Goal: Task Accomplishment & Management: Manage account settings

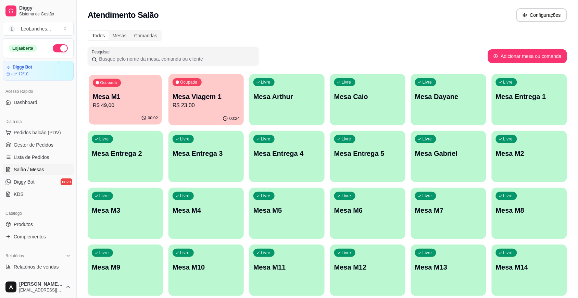
click at [145, 105] on p "R$ 49,00" at bounding box center [125, 105] width 65 height 8
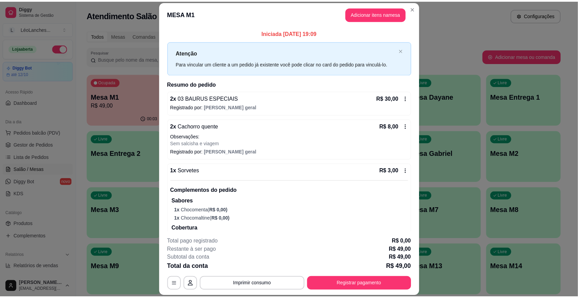
scroll to position [72, 0]
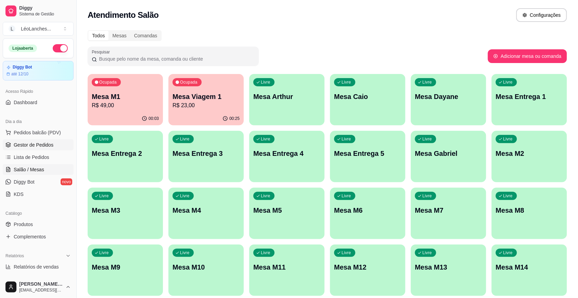
click at [45, 147] on span "Gestor de Pedidos" at bounding box center [34, 144] width 40 height 7
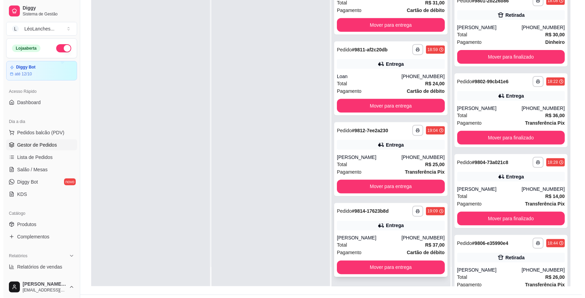
scroll to position [104, 0]
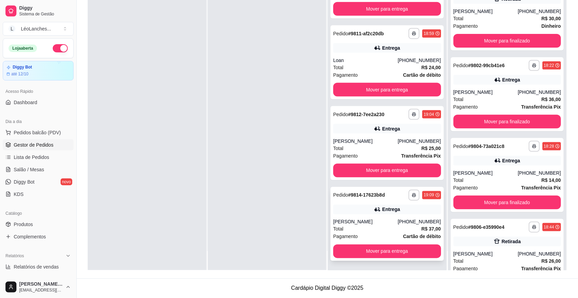
click at [374, 211] on icon at bounding box center [377, 209] width 7 height 7
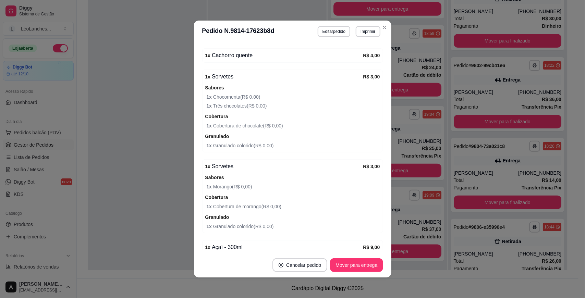
scroll to position [295, 0]
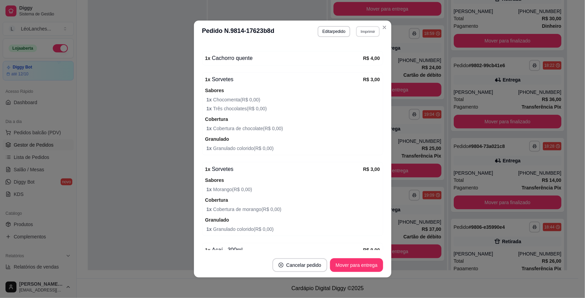
click at [369, 32] on button "Imprimir" at bounding box center [368, 31] width 24 height 11
click at [368, 84] on button "Principal" at bounding box center [353, 83] width 50 height 11
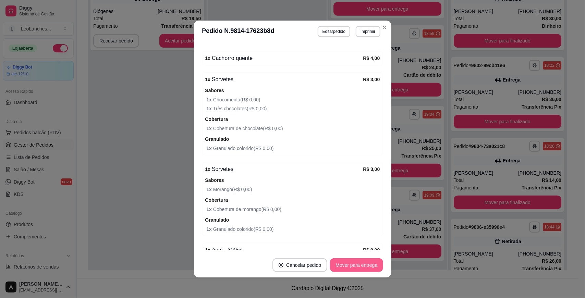
click at [357, 266] on button "Mover para entrega" at bounding box center [356, 265] width 53 height 14
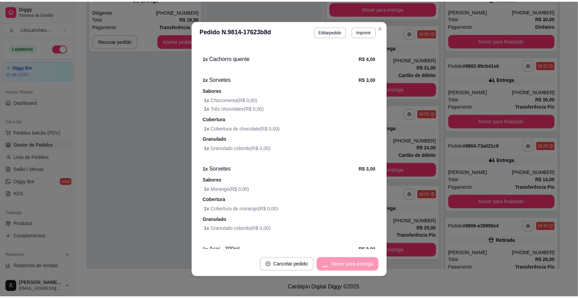
scroll to position [113, 0]
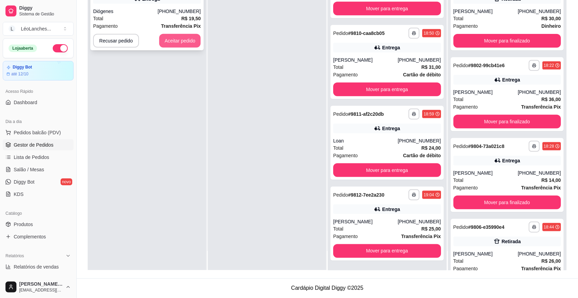
click at [180, 40] on button "Aceitar pedido" at bounding box center [180, 41] width 42 height 14
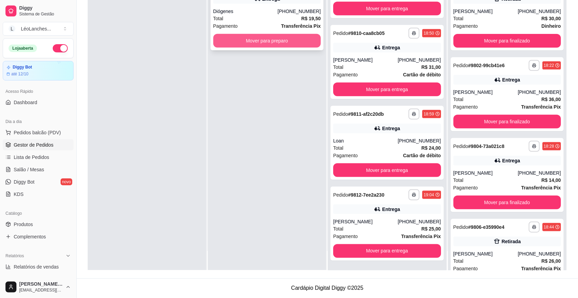
click at [275, 41] on button "Mover para preparo" at bounding box center [267, 41] width 108 height 14
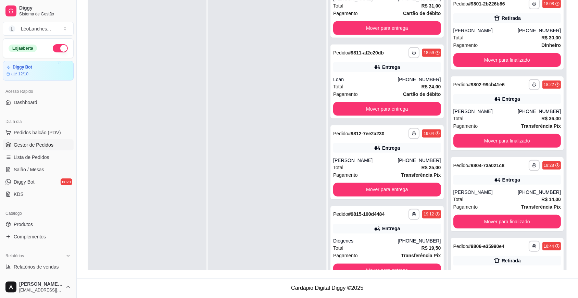
scroll to position [0, 0]
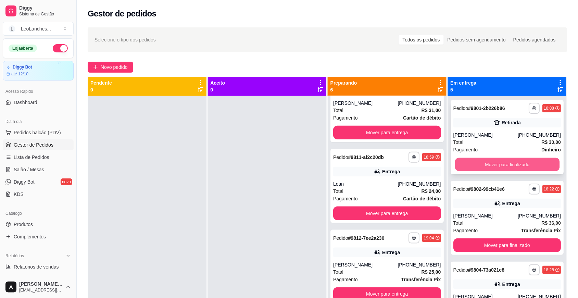
click at [534, 171] on button "Mover para finalizado" at bounding box center [507, 164] width 104 height 13
click at [533, 169] on button "Mover para finalizado" at bounding box center [508, 165] width 108 height 14
click at [533, 164] on button "Mover para finalizado" at bounding box center [507, 164] width 104 height 13
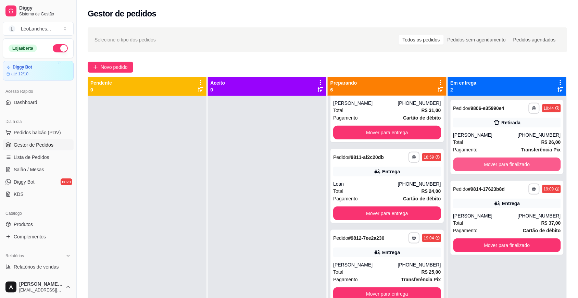
click at [533, 164] on button "Mover para finalizado" at bounding box center [508, 165] width 108 height 14
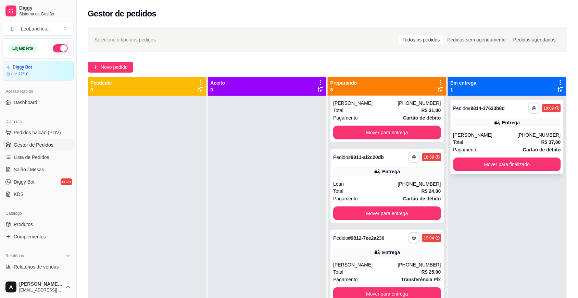
click at [504, 139] on div "Total R$ 37,00" at bounding box center [508, 142] width 108 height 8
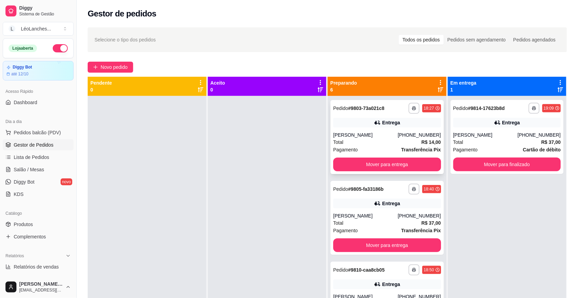
click at [368, 143] on div "Total R$ 14,00" at bounding box center [387, 142] width 108 height 8
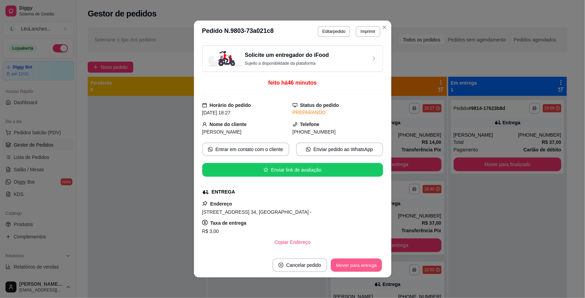
click at [356, 266] on button "Mover para entrega" at bounding box center [356, 265] width 51 height 13
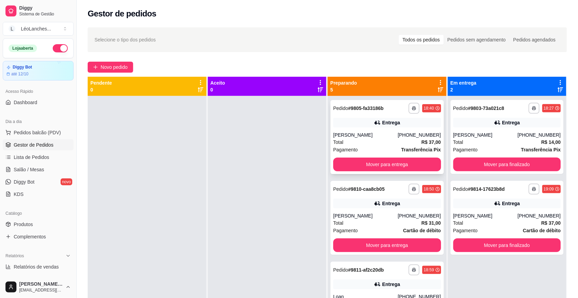
click at [380, 138] on div "[PERSON_NAME]" at bounding box center [365, 135] width 64 height 7
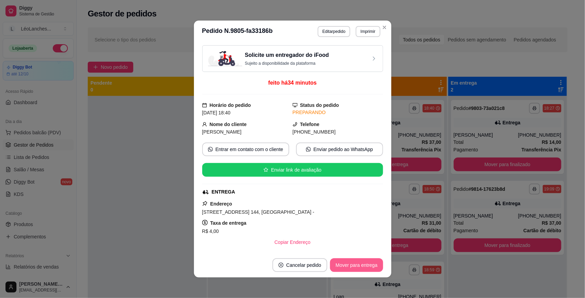
click at [368, 265] on button "Mover para entrega" at bounding box center [356, 265] width 53 height 14
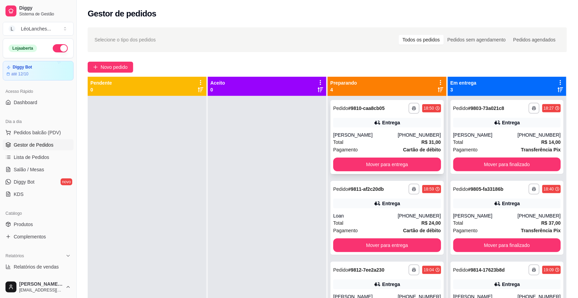
click at [360, 145] on div "Total R$ 31,00" at bounding box center [387, 142] width 108 height 8
click at [371, 247] on button "Mover para entrega" at bounding box center [387, 245] width 104 height 13
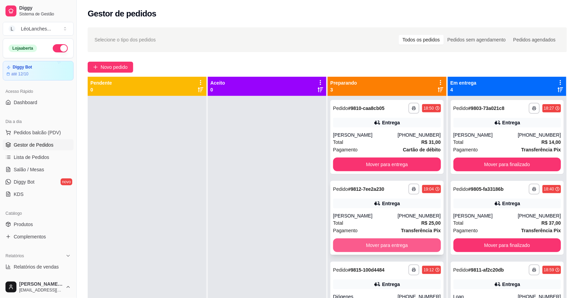
click at [382, 243] on button "Mover para entrega" at bounding box center [387, 245] width 108 height 14
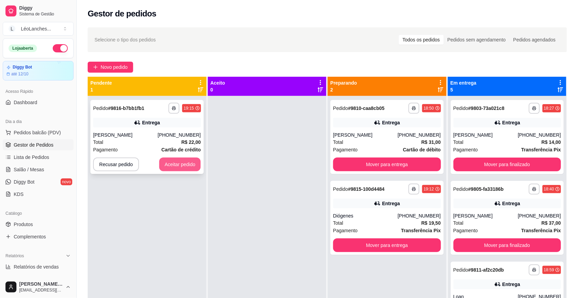
click at [178, 160] on button "Aceitar pedido" at bounding box center [180, 165] width 42 height 14
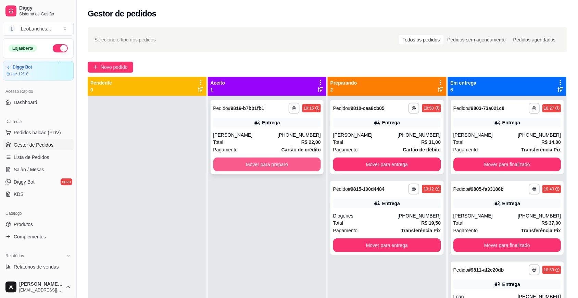
click at [273, 165] on button "Mover para preparo" at bounding box center [267, 165] width 108 height 14
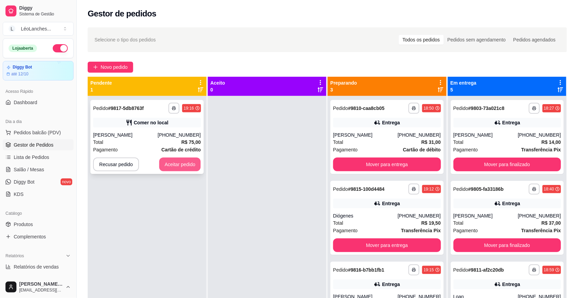
click at [177, 163] on button "Aceitar pedido" at bounding box center [180, 165] width 42 height 14
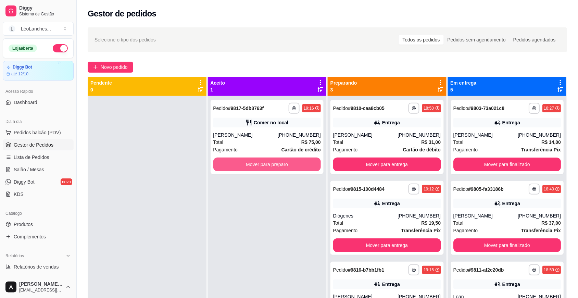
click at [286, 163] on button "Mover para preparo" at bounding box center [267, 165] width 108 height 14
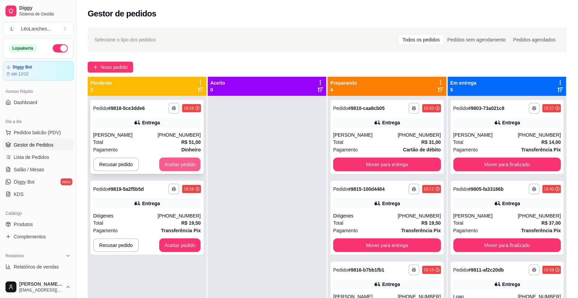
click at [184, 161] on button "Aceitar pedido" at bounding box center [180, 165] width 42 height 14
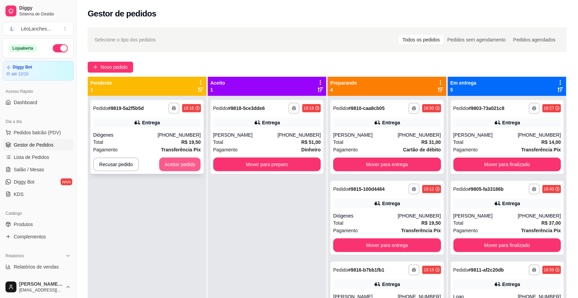
click at [192, 163] on button "Aceitar pedido" at bounding box center [180, 165] width 42 height 14
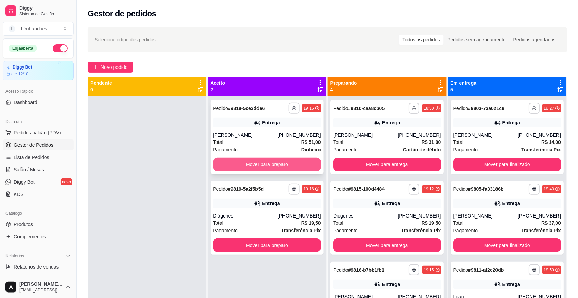
click at [242, 163] on button "Mover para preparo" at bounding box center [267, 165] width 108 height 14
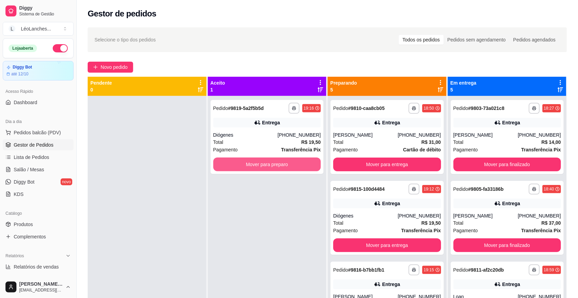
click at [242, 163] on button "Mover para preparo" at bounding box center [267, 165] width 108 height 14
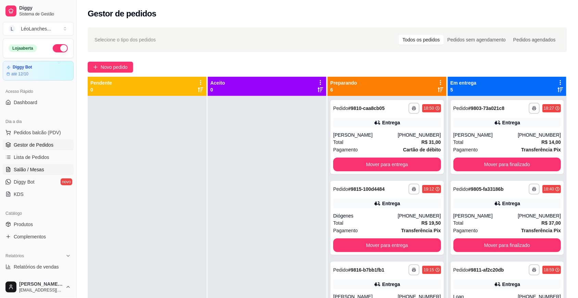
click at [47, 170] on link "Salão / Mesas" at bounding box center [38, 169] width 71 height 11
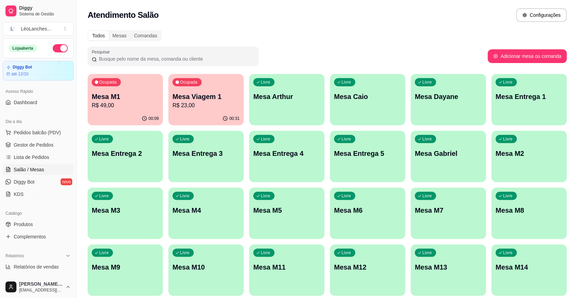
click at [225, 112] on div "Ocupada Mesa Viagem 1 R$ 23,00" at bounding box center [206, 93] width 75 height 38
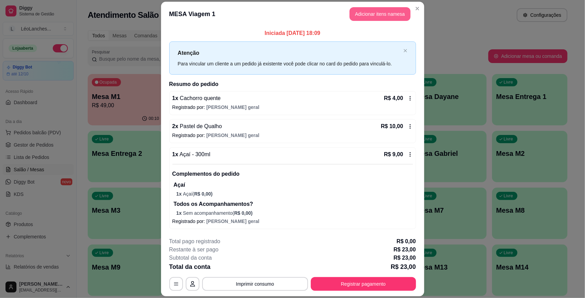
click at [383, 13] on button "Adicionar itens na mesa" at bounding box center [379, 14] width 61 height 14
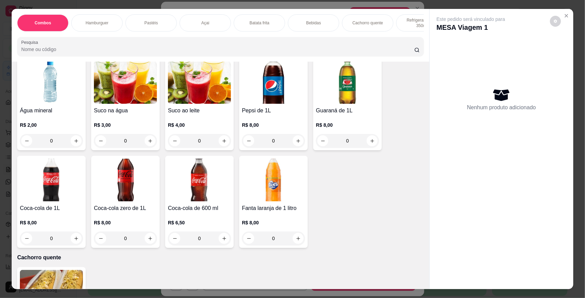
scroll to position [989, 0]
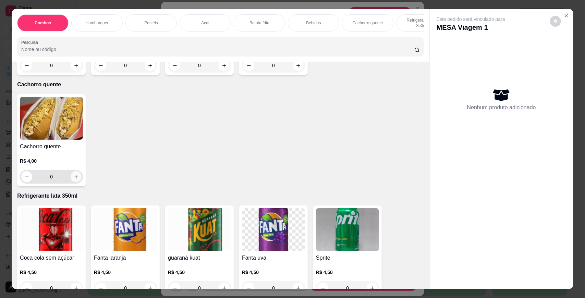
click at [75, 180] on icon "increase-product-quantity" at bounding box center [76, 176] width 5 height 5
click at [75, 182] on button "increase-product-quantity" at bounding box center [76, 176] width 11 height 11
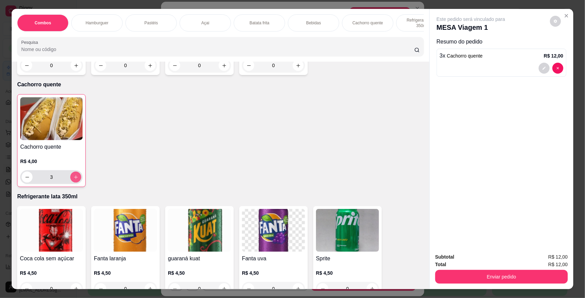
type input "3"
click at [513, 279] on button "Enviar pedido" at bounding box center [501, 277] width 133 height 14
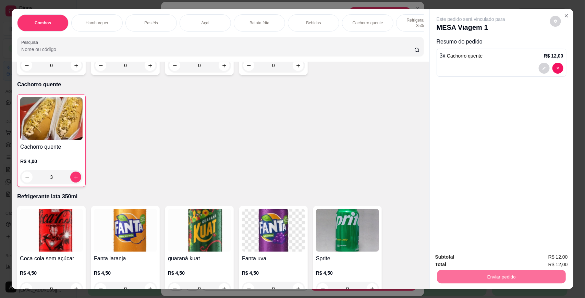
click at [486, 258] on button "Não registrar e enviar pedido" at bounding box center [478, 260] width 71 height 13
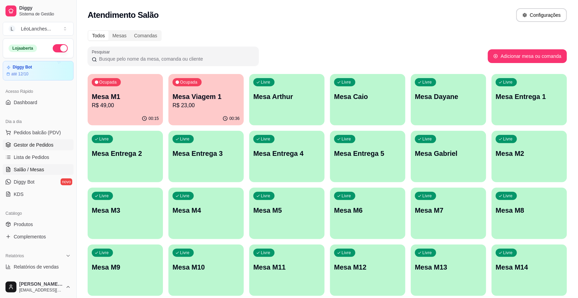
click at [40, 146] on span "Gestor de Pedidos" at bounding box center [34, 144] width 40 height 7
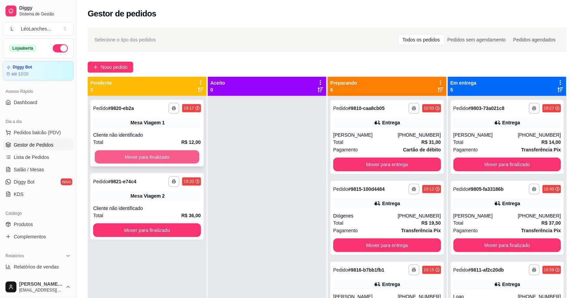
click at [181, 158] on button "Mover para finalizado" at bounding box center [147, 156] width 104 height 13
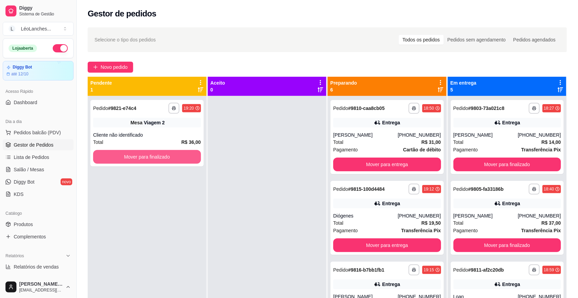
click at [181, 158] on button "Mover para finalizado" at bounding box center [147, 157] width 108 height 14
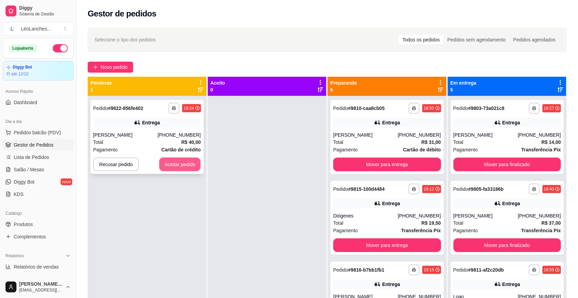
click at [170, 161] on button "Aceitar pedido" at bounding box center [180, 165] width 42 height 14
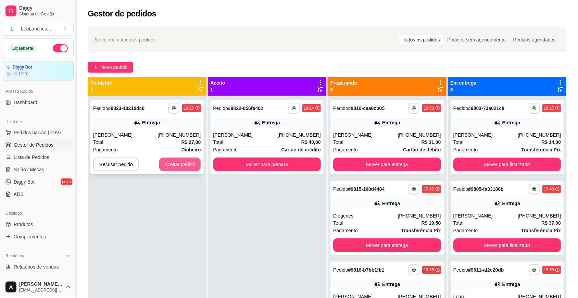
click at [188, 160] on button "Aceitar pedido" at bounding box center [180, 165] width 42 height 14
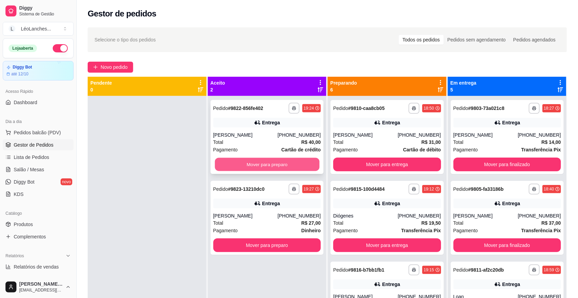
click at [249, 164] on button "Mover para preparo" at bounding box center [267, 164] width 104 height 13
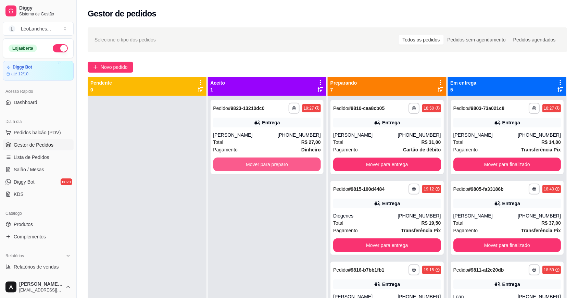
click at [249, 164] on button "Mover para preparo" at bounding box center [267, 165] width 108 height 14
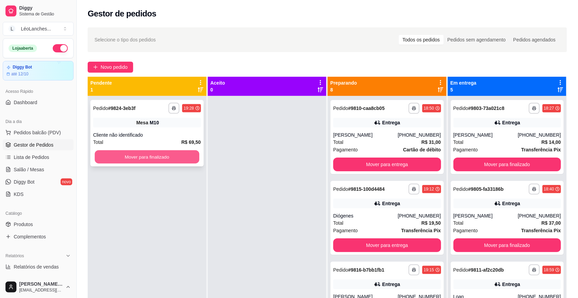
click at [158, 158] on button "Mover para finalizado" at bounding box center [147, 156] width 104 height 13
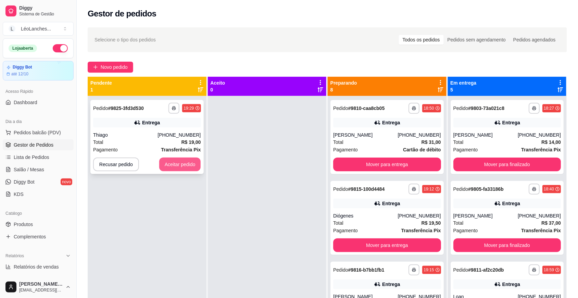
click at [171, 165] on button "Aceitar pedido" at bounding box center [180, 165] width 42 height 14
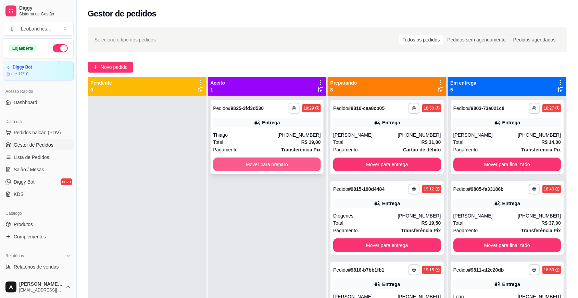
click at [260, 162] on button "Mover para preparo" at bounding box center [267, 165] width 108 height 14
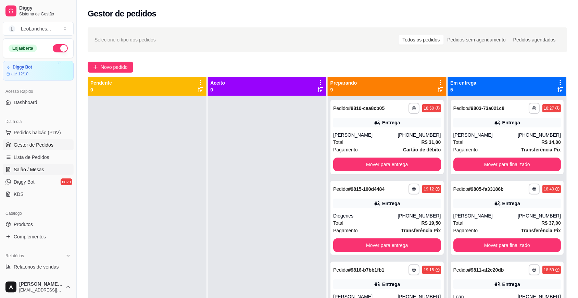
click at [47, 174] on link "Salão / Mesas" at bounding box center [38, 169] width 71 height 11
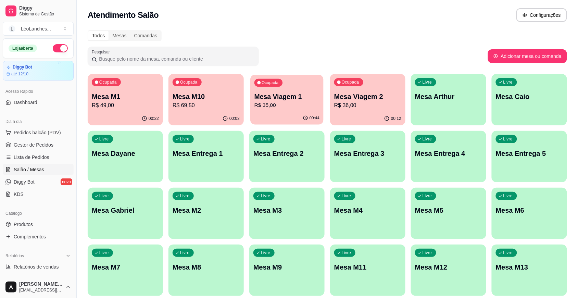
click at [289, 101] on p "R$ 35,00" at bounding box center [287, 105] width 65 height 8
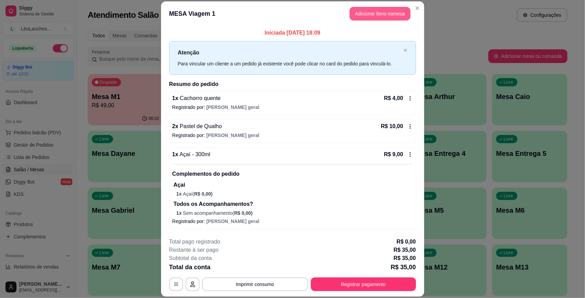
click at [390, 16] on button "Adicionar itens na mesa" at bounding box center [379, 14] width 61 height 14
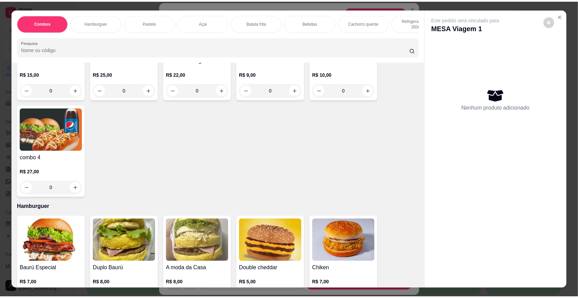
scroll to position [129, 0]
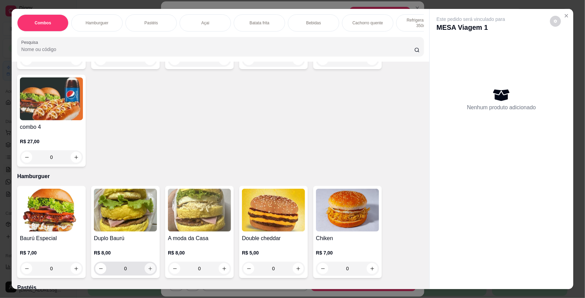
click at [149, 271] on icon "increase-product-quantity" at bounding box center [150, 268] width 5 height 5
type input "1"
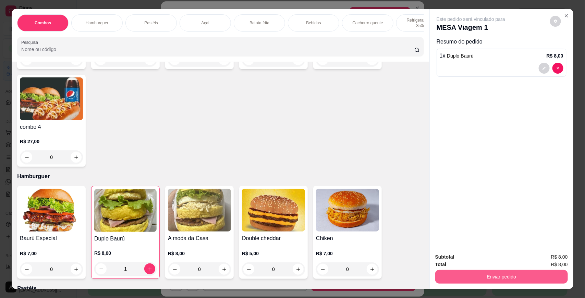
click at [464, 270] on button "Enviar pedido" at bounding box center [501, 277] width 133 height 14
click at [463, 273] on button "Enviar pedido" at bounding box center [501, 277] width 133 height 14
click at [465, 257] on button "Não registrar e enviar pedido" at bounding box center [478, 260] width 71 height 13
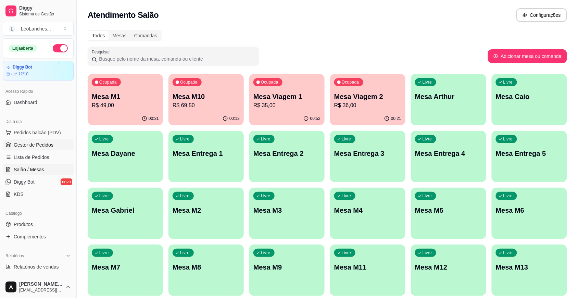
click at [27, 143] on span "Gestor de Pedidos" at bounding box center [34, 144] width 40 height 7
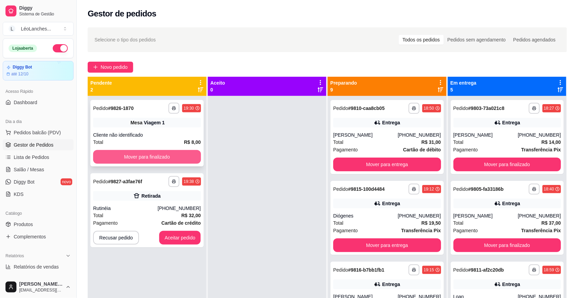
click at [162, 157] on button "Mover para finalizado" at bounding box center [147, 157] width 108 height 14
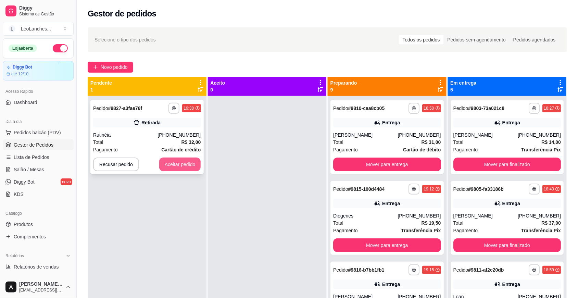
click at [179, 166] on button "Aceitar pedido" at bounding box center [180, 165] width 42 height 14
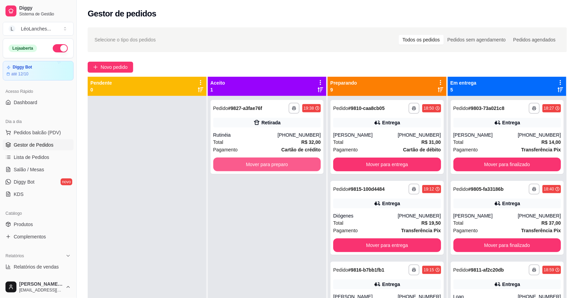
click at [227, 163] on button "Mover para preparo" at bounding box center [267, 165] width 108 height 14
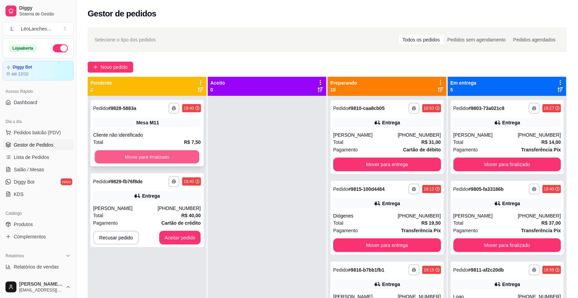
click at [156, 159] on button "Mover para finalizado" at bounding box center [147, 156] width 104 height 13
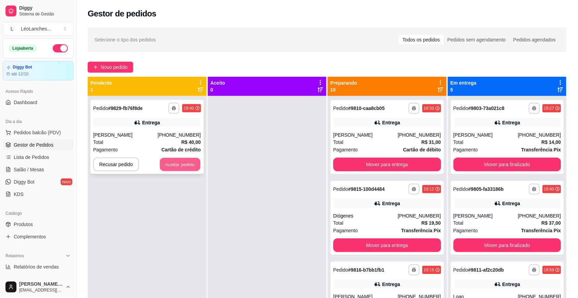
click at [177, 164] on button "Aceitar pedido" at bounding box center [180, 164] width 40 height 13
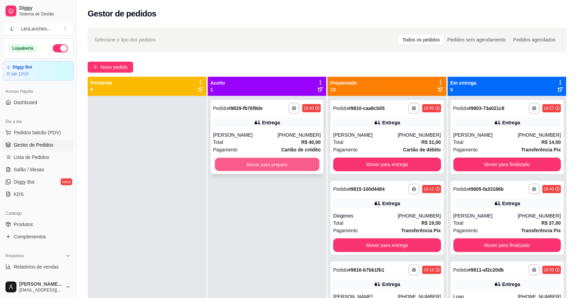
click at [249, 158] on div "Mover para preparo" at bounding box center [267, 165] width 108 height 14
click at [300, 168] on button "Mover para preparo" at bounding box center [267, 165] width 108 height 14
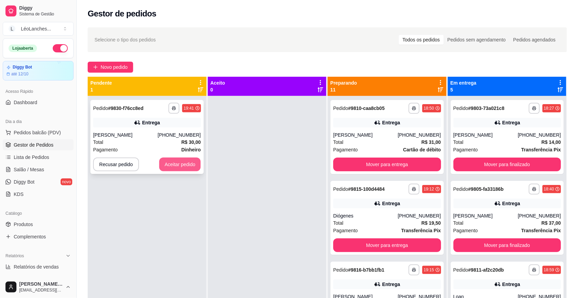
click at [183, 161] on button "Aceitar pedido" at bounding box center [180, 165] width 42 height 14
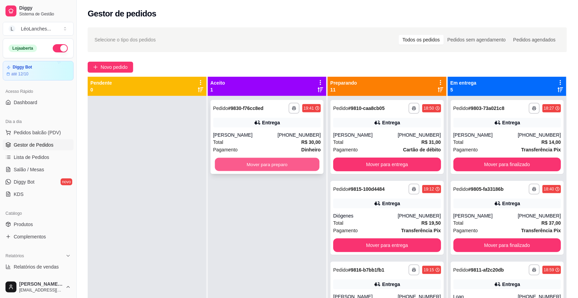
click at [225, 160] on button "Mover para preparo" at bounding box center [267, 164] width 104 height 13
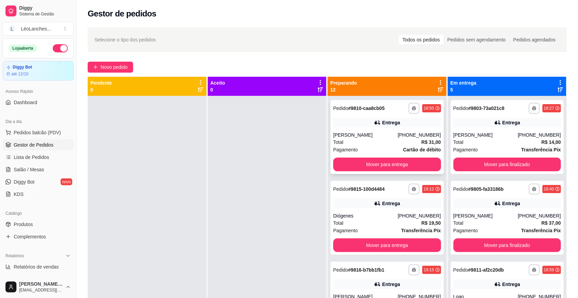
click at [385, 138] on div "[PERSON_NAME]" at bounding box center [365, 135] width 64 height 7
click at [494, 164] on button "Mover para finalizado" at bounding box center [507, 164] width 104 height 13
click at [297, 232] on div at bounding box center [267, 245] width 119 height 298
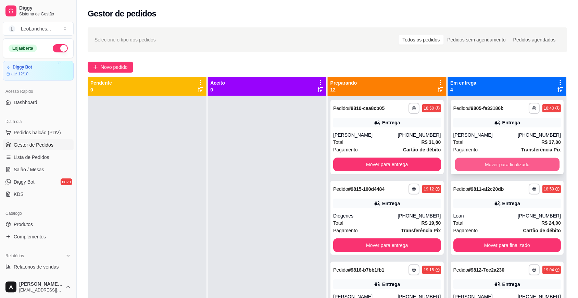
click at [513, 162] on button "Mover para finalizado" at bounding box center [507, 164] width 104 height 13
click at [512, 162] on button "Mover para finalizado" at bounding box center [507, 164] width 104 height 13
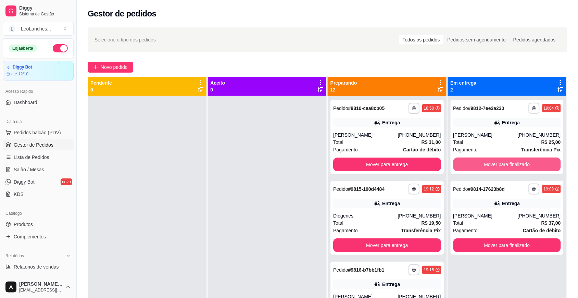
click at [512, 162] on button "Mover para finalizado" at bounding box center [508, 165] width 108 height 14
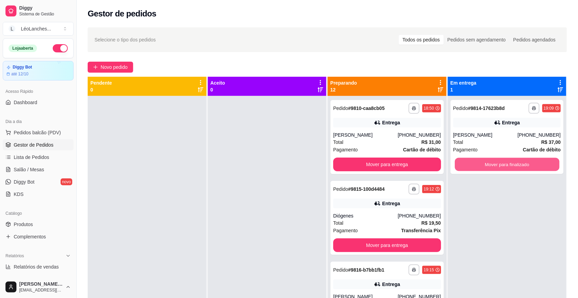
click at [512, 162] on button "Mover para finalizado" at bounding box center [507, 164] width 104 height 13
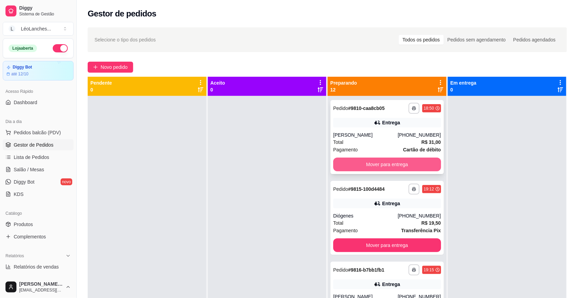
click at [393, 166] on button "Mover para entrega" at bounding box center [387, 165] width 108 height 14
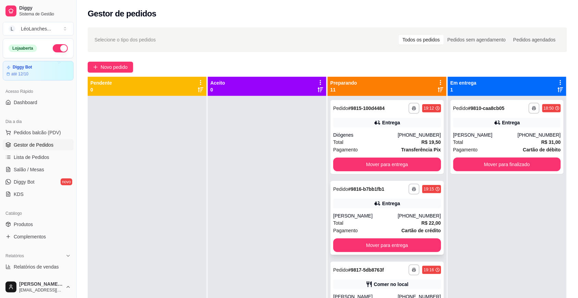
click at [373, 228] on div "Pagamento Cartão de crédito" at bounding box center [387, 231] width 108 height 8
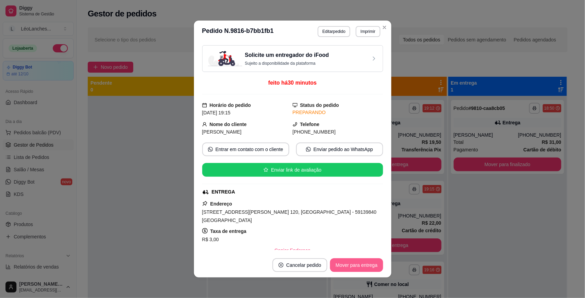
click at [364, 262] on button "Mover para entrega" at bounding box center [356, 265] width 53 height 14
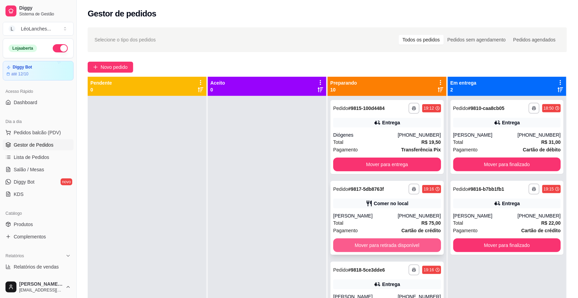
click at [371, 246] on button "Mover para retirada disponível" at bounding box center [387, 245] width 108 height 14
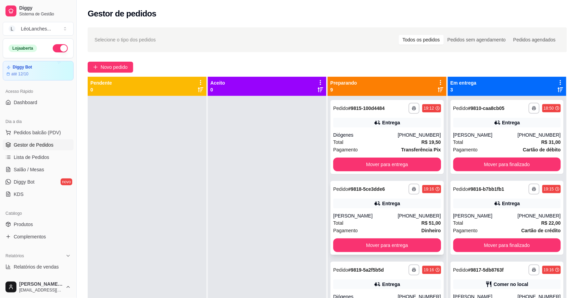
click at [379, 227] on div "Total R$ 51,00" at bounding box center [387, 223] width 108 height 8
click at [380, 148] on div "Pagamento Transferência Pix" at bounding box center [387, 150] width 108 height 8
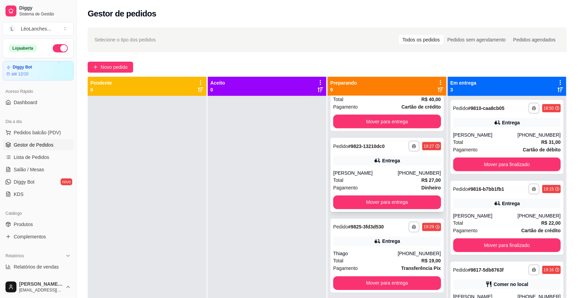
click at [367, 184] on div "Total R$ 27,00" at bounding box center [387, 180] width 108 height 8
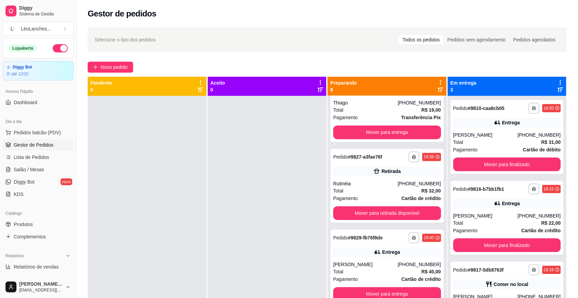
scroll to position [443, 0]
click at [366, 196] on div "Pagamento Cartão de crédito" at bounding box center [387, 199] width 108 height 8
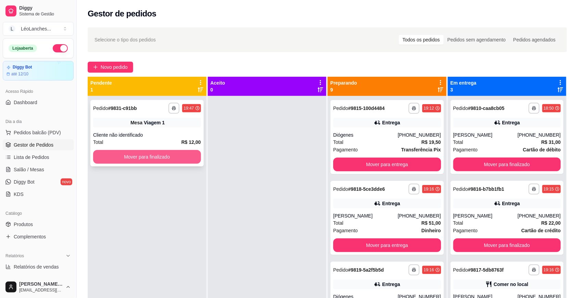
click at [164, 152] on button "Mover para finalizado" at bounding box center [147, 157] width 108 height 14
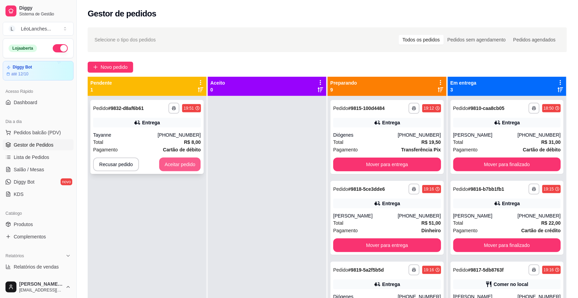
click at [171, 165] on button "Aceitar pedido" at bounding box center [180, 165] width 42 height 14
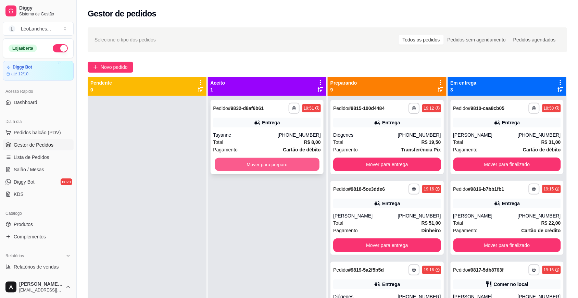
click at [258, 159] on button "Mover para preparo" at bounding box center [267, 164] width 104 height 13
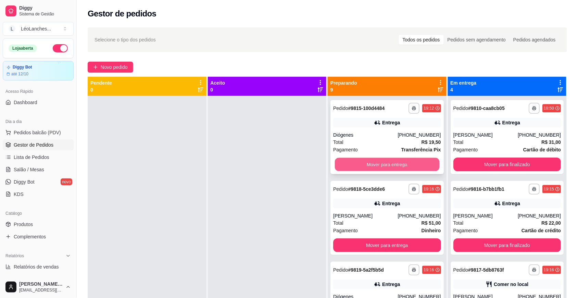
click at [411, 164] on button "Mover para entrega" at bounding box center [387, 164] width 104 height 13
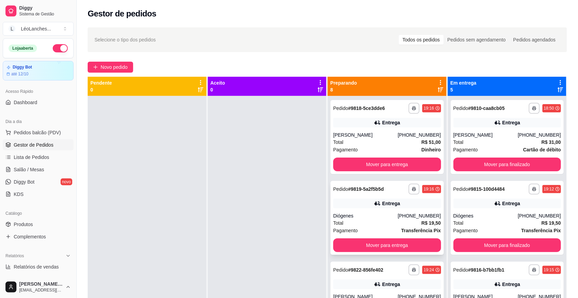
click at [376, 226] on div "Total R$ 19,50" at bounding box center [387, 223] width 108 height 8
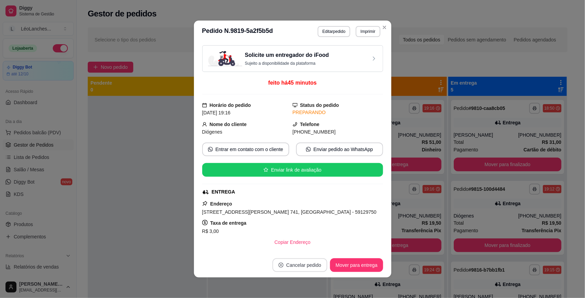
click at [295, 266] on button "Cancelar pedido" at bounding box center [299, 265] width 55 height 14
click at [319, 245] on button "Sim" at bounding box center [316, 248] width 27 height 14
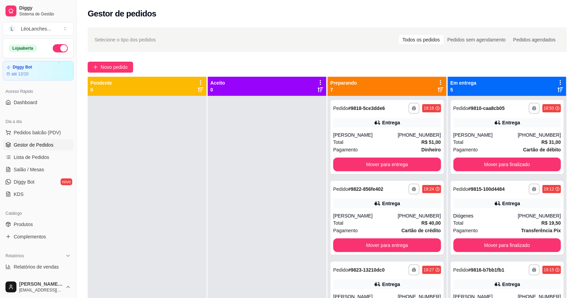
click at [162, 211] on div at bounding box center [147, 245] width 119 height 298
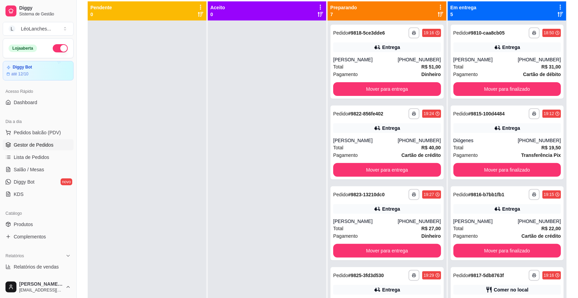
scroll to position [78, 0]
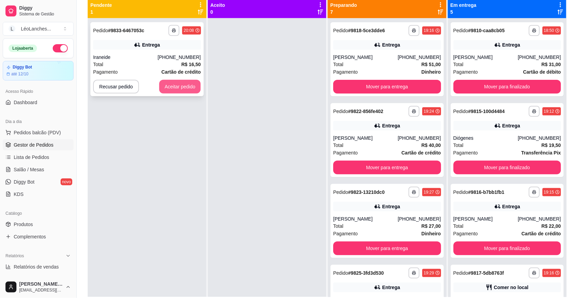
click at [188, 85] on button "Aceitar pedido" at bounding box center [180, 87] width 42 height 14
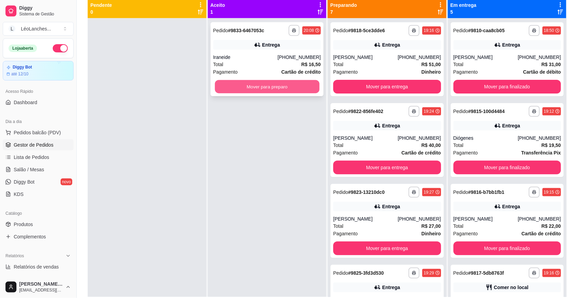
click at [269, 83] on button "Mover para preparo" at bounding box center [267, 86] width 104 height 13
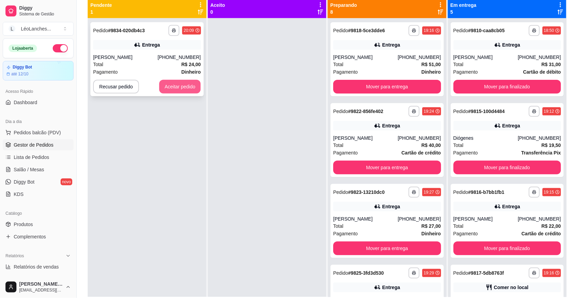
click at [181, 88] on button "Aceitar pedido" at bounding box center [180, 87] width 42 height 14
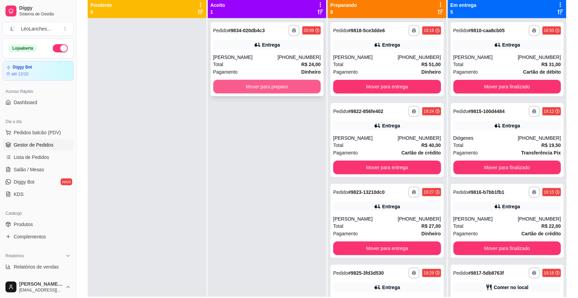
click at [268, 89] on button "Mover para preparo" at bounding box center [267, 87] width 108 height 14
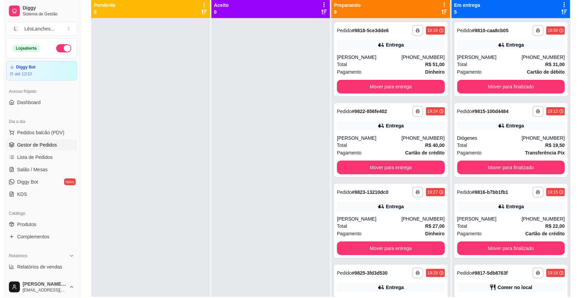
scroll to position [0, 0]
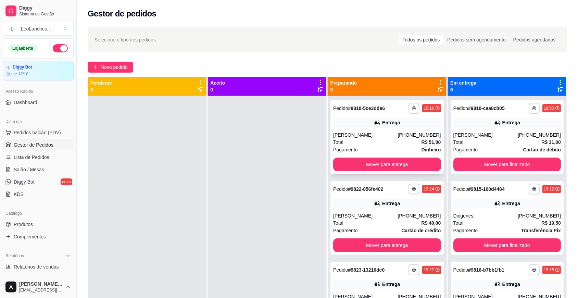
click at [379, 146] on div "Total R$ 51,00" at bounding box center [387, 142] width 108 height 8
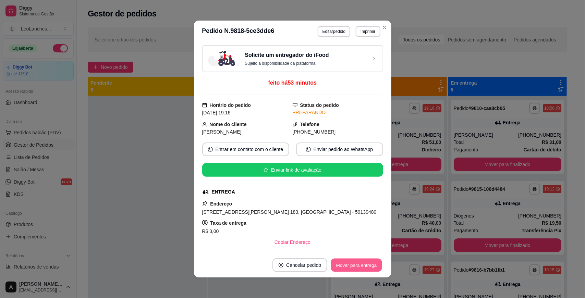
click at [361, 267] on button "Mover para entrega" at bounding box center [356, 265] width 51 height 13
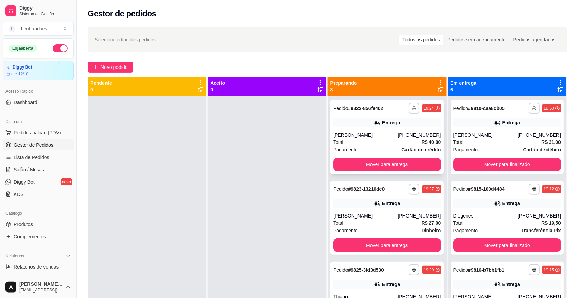
click at [364, 141] on div "Total R$ 40,00" at bounding box center [387, 142] width 108 height 8
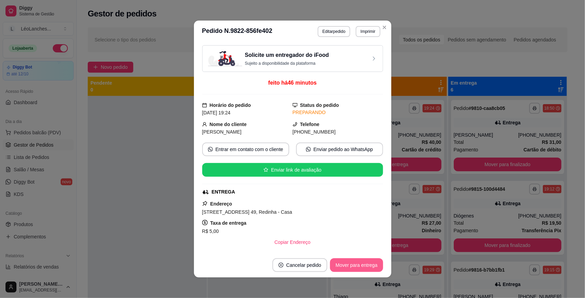
click at [361, 265] on button "Mover para entrega" at bounding box center [356, 265] width 53 height 14
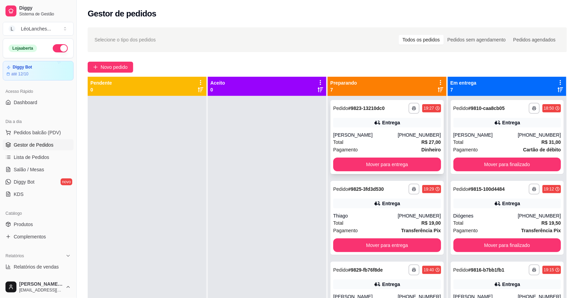
click at [369, 138] on div "[PERSON_NAME]" at bounding box center [365, 135] width 64 height 7
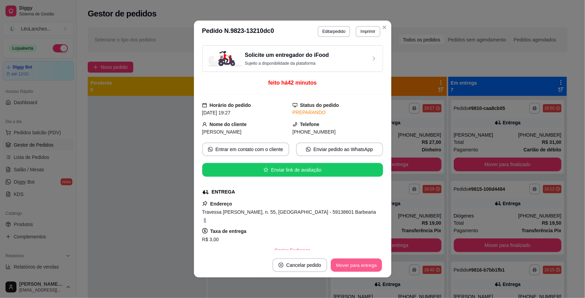
click at [360, 266] on button "Mover para entrega" at bounding box center [356, 265] width 51 height 13
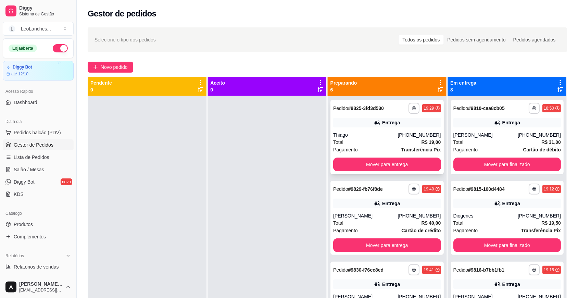
click at [369, 136] on div "Thiago" at bounding box center [365, 135] width 64 height 7
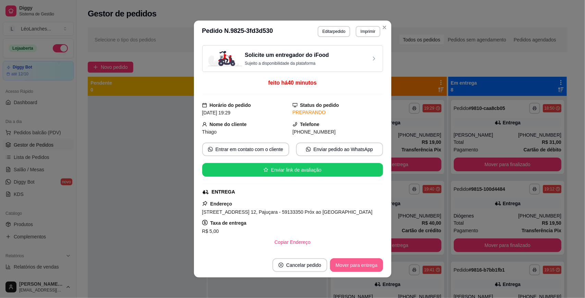
click at [350, 263] on button "Mover para entrega" at bounding box center [356, 265] width 53 height 14
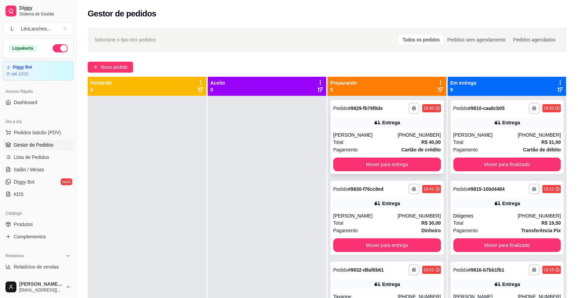
click at [374, 139] on div "Total R$ 40,00" at bounding box center [387, 142] width 108 height 8
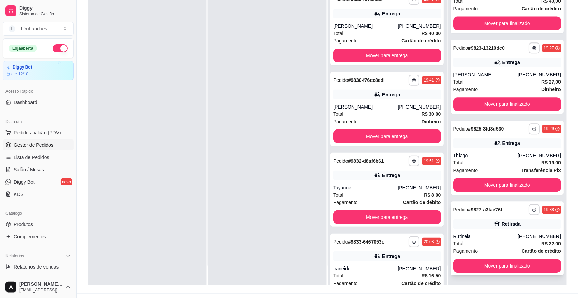
scroll to position [104, 0]
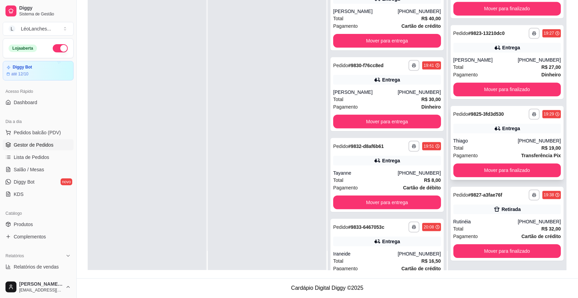
click at [476, 139] on div "Thiago" at bounding box center [486, 140] width 64 height 7
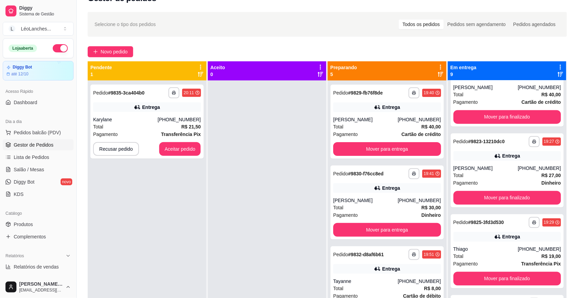
scroll to position [0, 0]
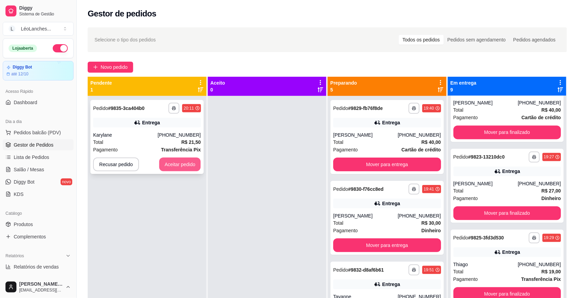
click at [192, 160] on button "Aceitar pedido" at bounding box center [180, 165] width 42 height 14
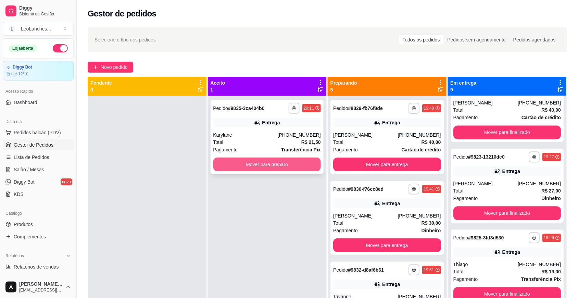
click at [263, 165] on button "Mover para preparo" at bounding box center [267, 165] width 108 height 14
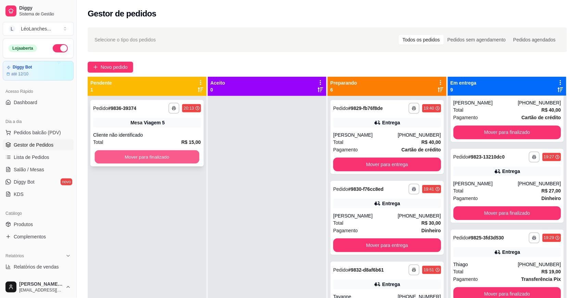
click at [182, 157] on button "Mover para finalizado" at bounding box center [147, 156] width 104 height 13
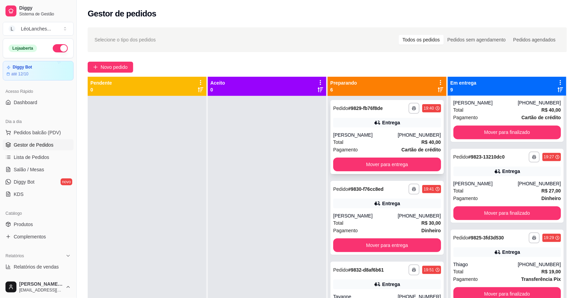
click at [376, 142] on div "Total R$ 40,00" at bounding box center [387, 142] width 108 height 8
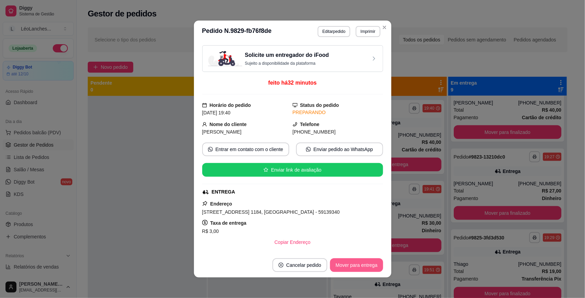
click at [359, 261] on button "Mover para entrega" at bounding box center [356, 265] width 53 height 14
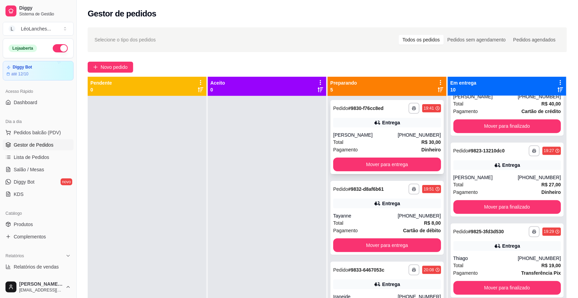
click at [379, 148] on div "Pagamento Dinheiro" at bounding box center [387, 150] width 108 height 8
click at [375, 221] on div "Total R$ 8,00" at bounding box center [387, 223] width 108 height 8
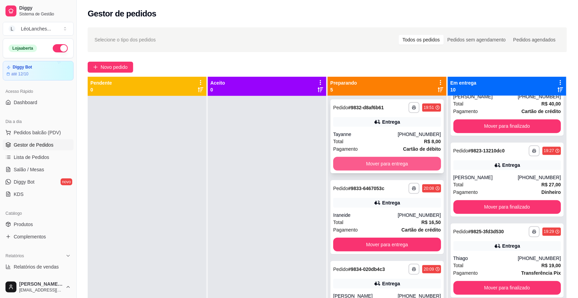
scroll to position [112, 0]
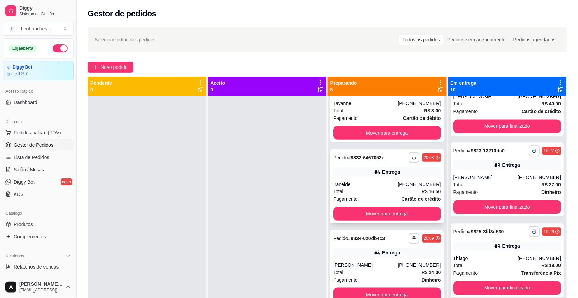
click at [372, 194] on div "Total R$ 16,50" at bounding box center [387, 192] width 108 height 8
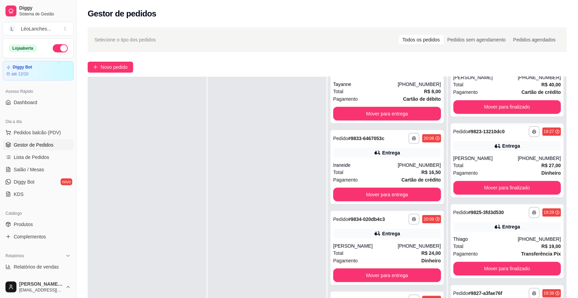
scroll to position [104, 0]
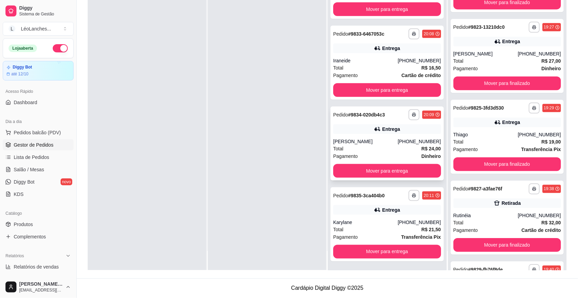
click at [387, 148] on div "Total R$ 24,00" at bounding box center [387, 149] width 108 height 8
click at [371, 224] on div "Karylane" at bounding box center [365, 222] width 64 height 7
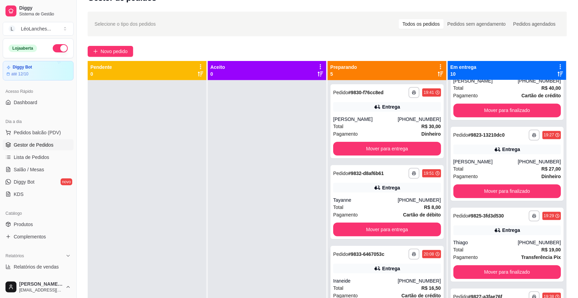
scroll to position [0, 0]
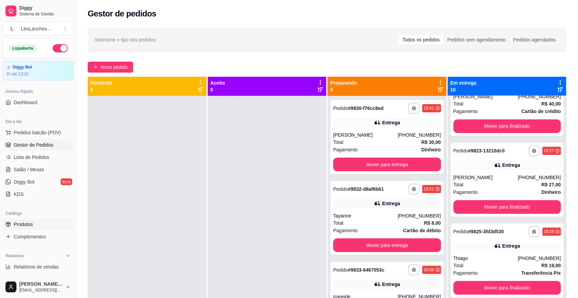
click at [25, 227] on span "Produtos" at bounding box center [23, 224] width 19 height 7
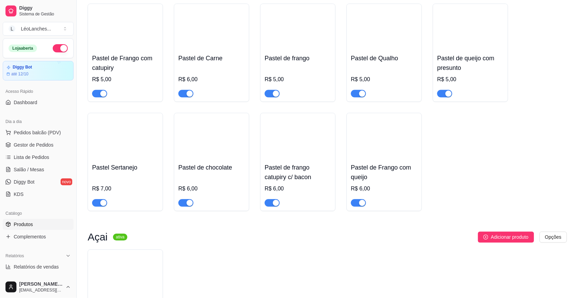
scroll to position [398, 0]
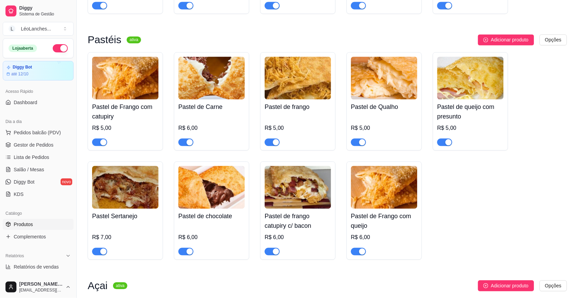
click at [187, 139] on div "button" at bounding box center [190, 142] width 6 height 6
click at [97, 248] on span "button" at bounding box center [99, 252] width 15 height 8
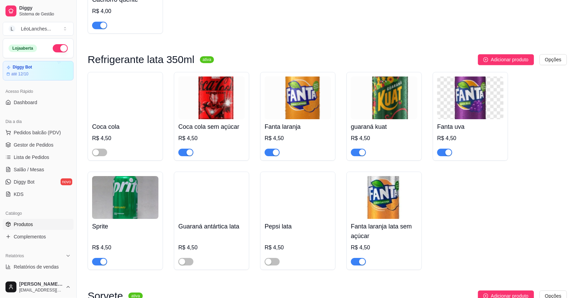
scroll to position [1324, 0]
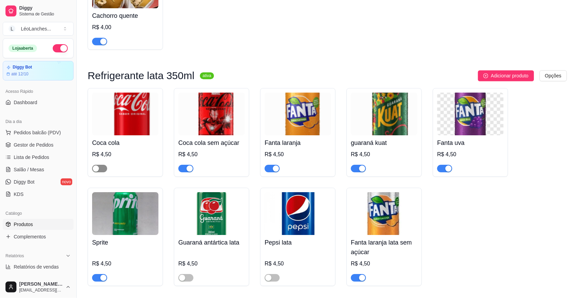
click at [103, 167] on span "button" at bounding box center [99, 169] width 15 height 8
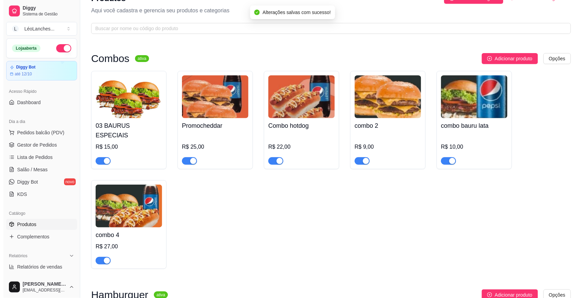
scroll to position [0, 0]
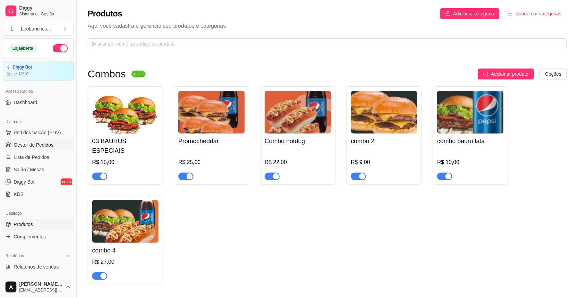
click at [38, 147] on span "Gestor de Pedidos" at bounding box center [34, 144] width 40 height 7
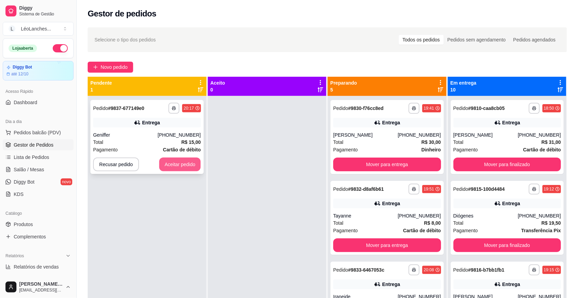
click at [174, 168] on button "Aceitar pedido" at bounding box center [180, 165] width 42 height 14
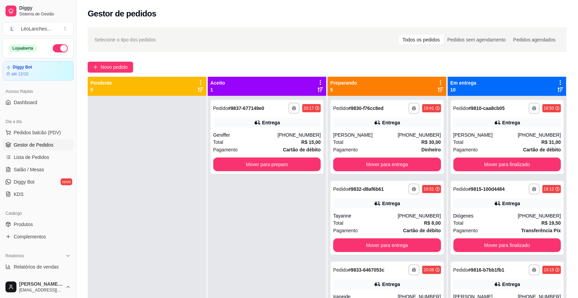
click at [270, 146] on div "Pagamento Cartão de débito" at bounding box center [267, 150] width 108 height 8
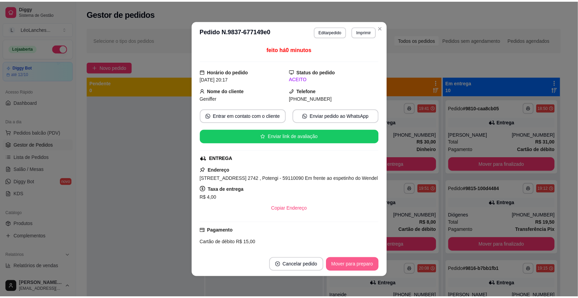
scroll to position [119, 0]
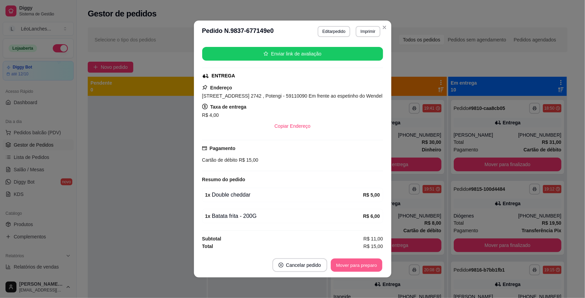
click at [363, 266] on button "Mover para preparo" at bounding box center [356, 265] width 51 height 13
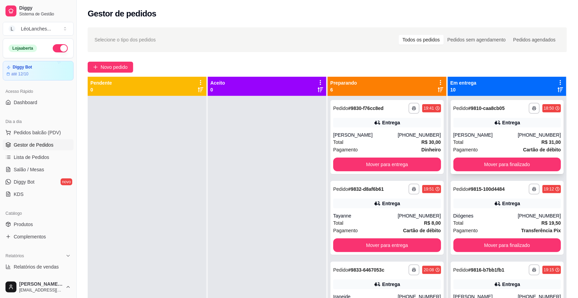
click at [499, 142] on div "Total R$ 31,00" at bounding box center [508, 142] width 108 height 8
click at [497, 216] on div "Diógenes" at bounding box center [486, 215] width 64 height 7
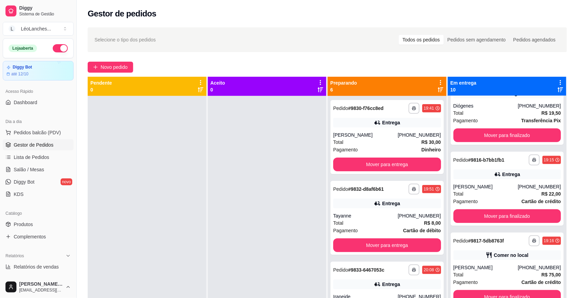
scroll to position [111, 0]
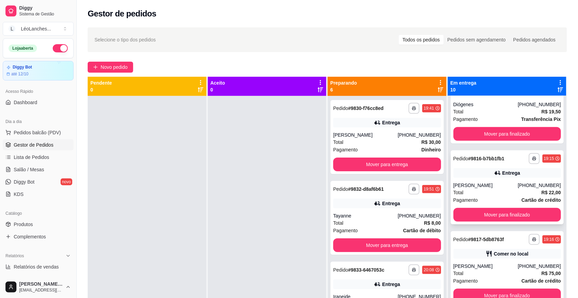
click at [497, 189] on div "Total R$ 22,00" at bounding box center [508, 193] width 108 height 8
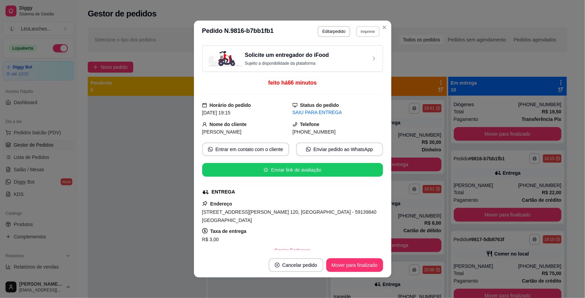
click at [362, 30] on button "Imprimir" at bounding box center [368, 31] width 24 height 11
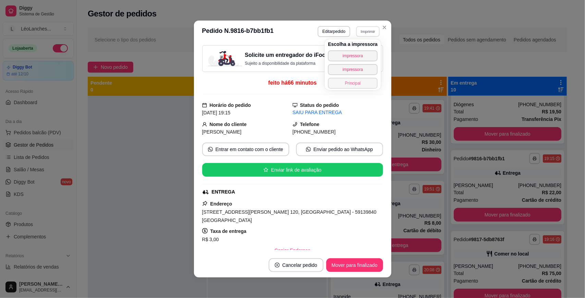
click at [360, 80] on button "Principal" at bounding box center [353, 83] width 50 height 11
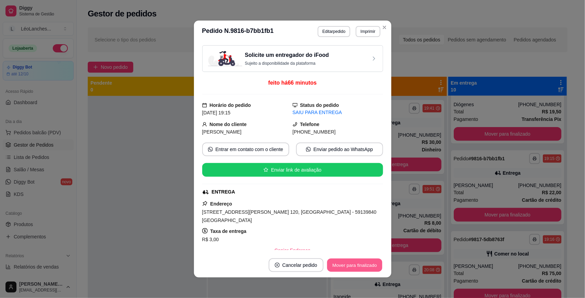
click at [336, 266] on button "Mover para finalizado" at bounding box center [354, 265] width 55 height 13
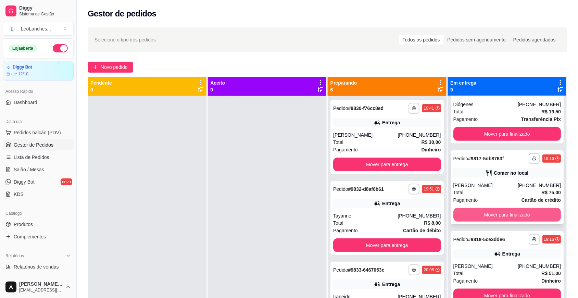
click at [506, 217] on button "Mover para finalizado" at bounding box center [508, 215] width 108 height 14
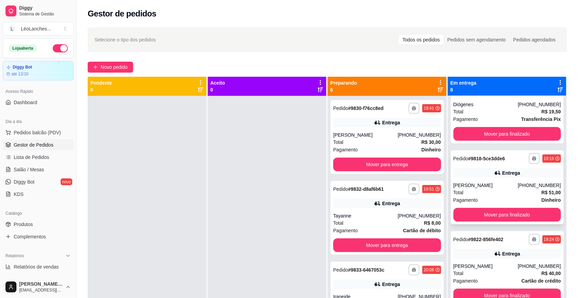
click at [508, 196] on div "Total R$ 51,00" at bounding box center [508, 193] width 108 height 8
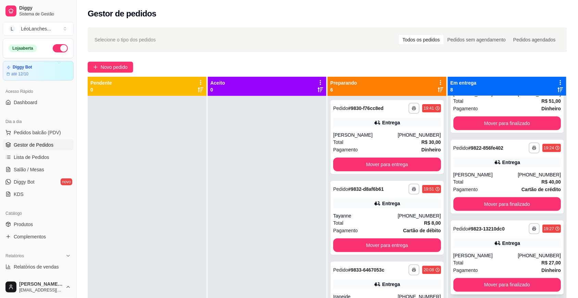
scroll to position [206, 0]
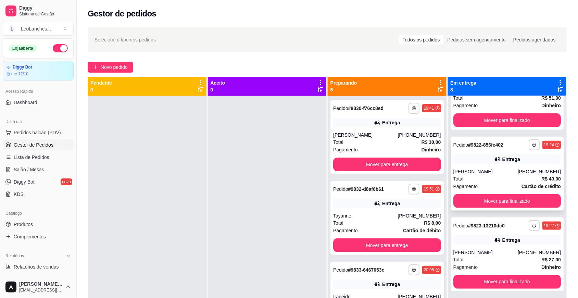
click at [500, 189] on div "Pagamento Cartão de crédito" at bounding box center [508, 187] width 108 height 8
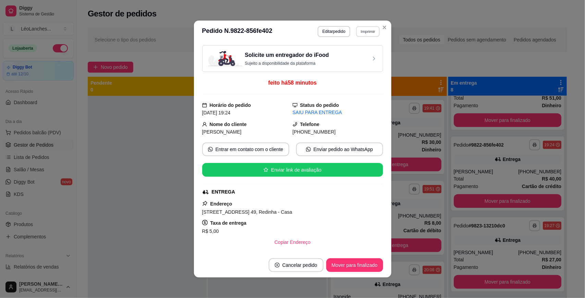
click at [362, 33] on button "Imprimir" at bounding box center [368, 31] width 24 height 11
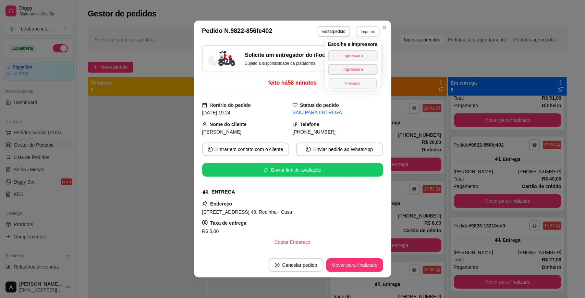
click at [362, 83] on button "Principal" at bounding box center [353, 83] width 48 height 11
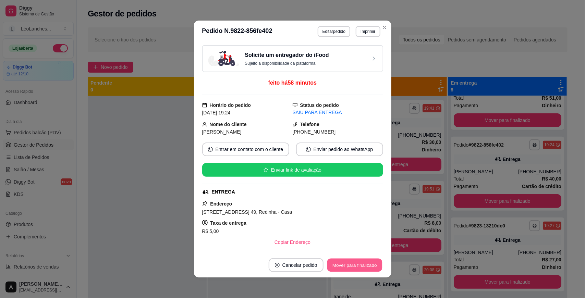
click at [357, 264] on button "Mover para finalizado" at bounding box center [354, 265] width 55 height 13
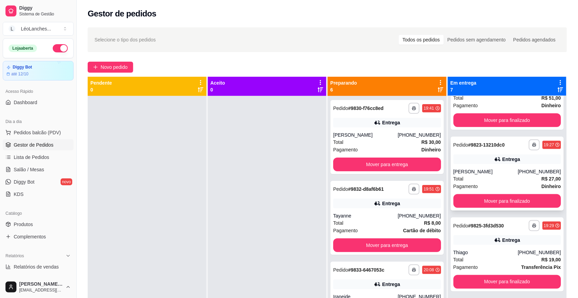
click at [485, 183] on div "Total R$ 27,00" at bounding box center [508, 179] width 108 height 8
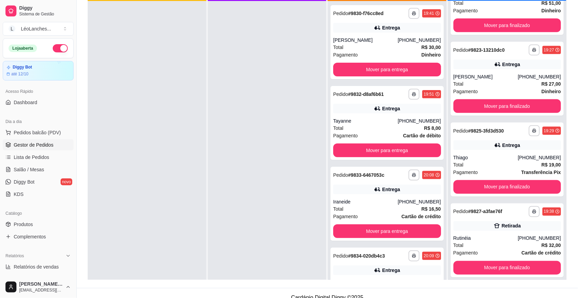
scroll to position [99, 0]
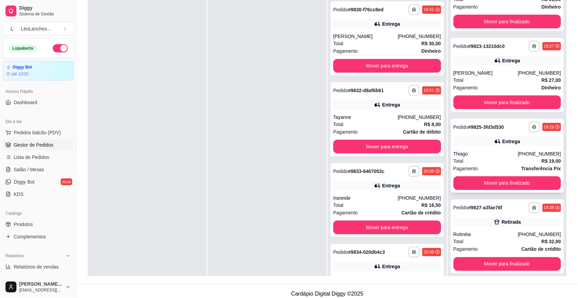
click at [505, 165] on div "Total R$ 19,00" at bounding box center [508, 161] width 108 height 8
click at [495, 266] on button "Mover para finalizado" at bounding box center [507, 264] width 104 height 13
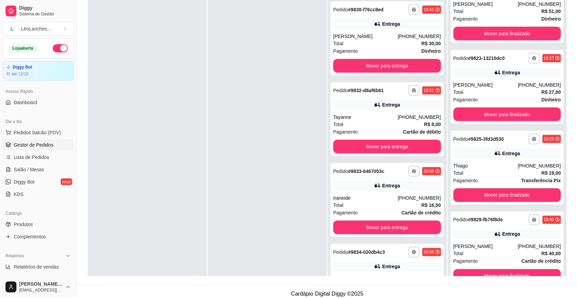
scroll to position [200, 0]
click at [495, 256] on div "Total R$ 40,00" at bounding box center [508, 254] width 108 height 8
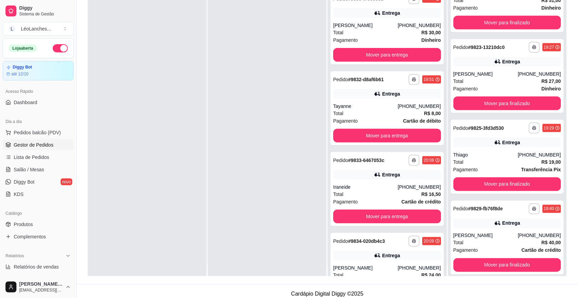
scroll to position [19, 0]
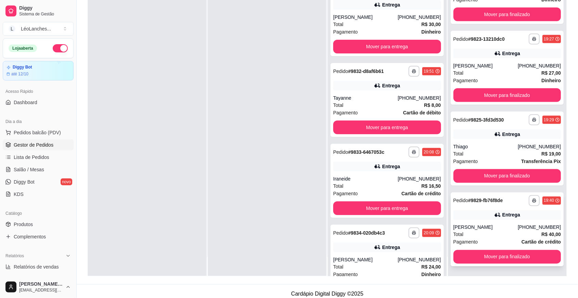
click at [496, 232] on div "Total R$ 40,00" at bounding box center [508, 235] width 108 height 8
click at [493, 155] on div "Total R$ 19,00" at bounding box center [508, 154] width 108 height 8
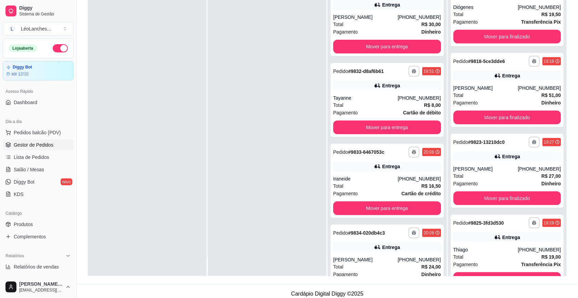
scroll to position [63, 0]
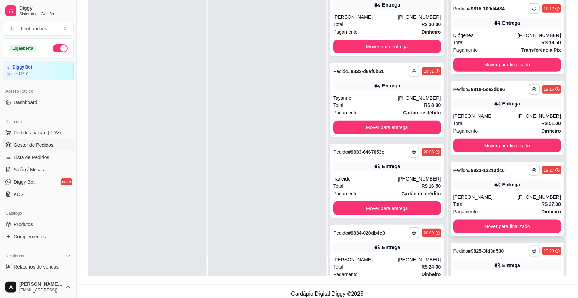
click at [500, 208] on div "Total R$ 27,00" at bounding box center [508, 204] width 108 height 8
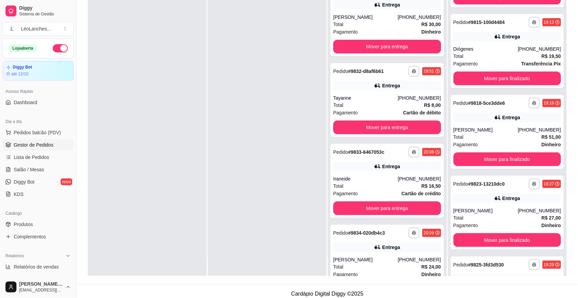
scroll to position [0, 0]
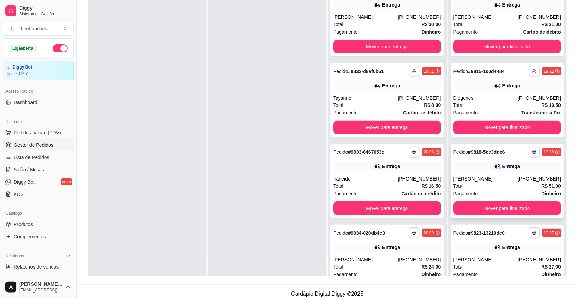
click at [493, 190] on div "Total R$ 51,00" at bounding box center [508, 186] width 108 height 8
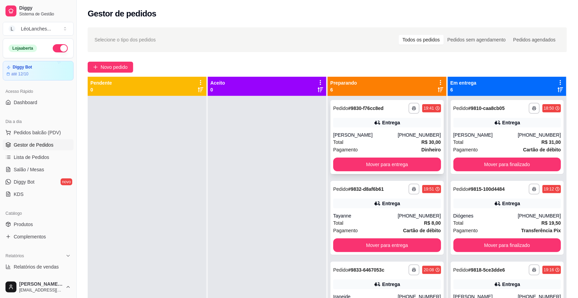
click at [378, 144] on div "Total R$ 30,00" at bounding box center [387, 142] width 108 height 8
click at [496, 139] on div "Total R$ 31,00" at bounding box center [508, 142] width 108 height 8
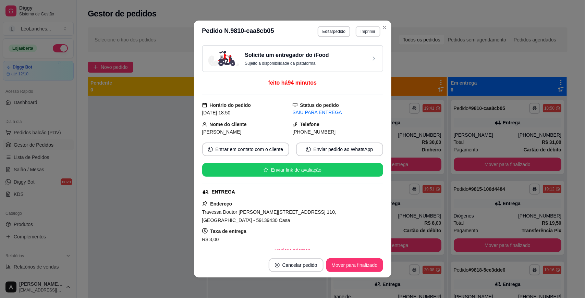
click at [368, 30] on button "Imprimir" at bounding box center [368, 31] width 24 height 11
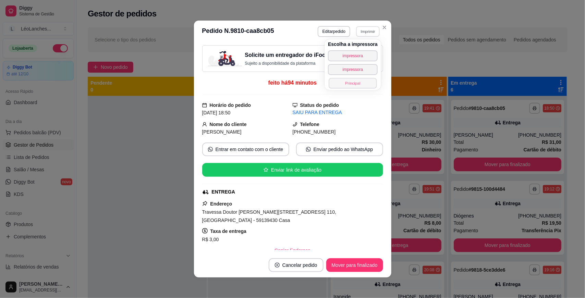
click at [354, 83] on button "Principal" at bounding box center [353, 83] width 48 height 11
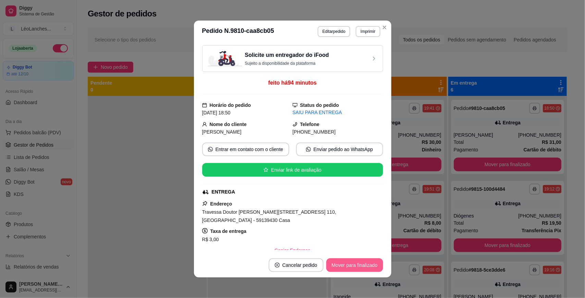
click at [355, 260] on button "Mover para finalizado" at bounding box center [354, 265] width 57 height 14
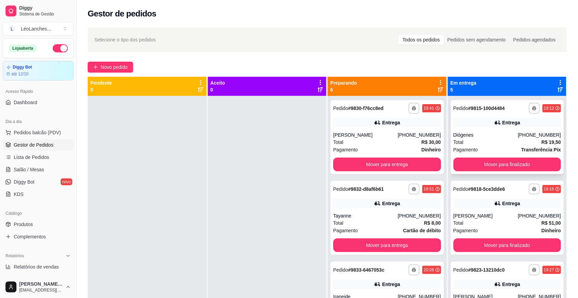
click at [500, 144] on div "Total R$ 19,50" at bounding box center [508, 142] width 108 height 8
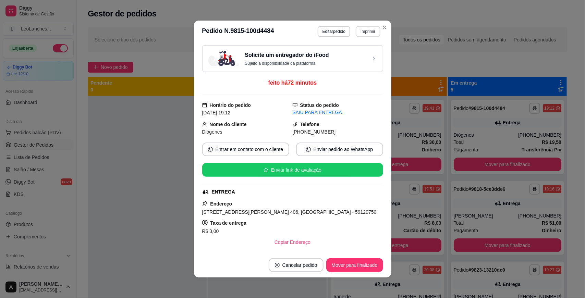
click at [360, 33] on button "Imprimir" at bounding box center [368, 31] width 24 height 11
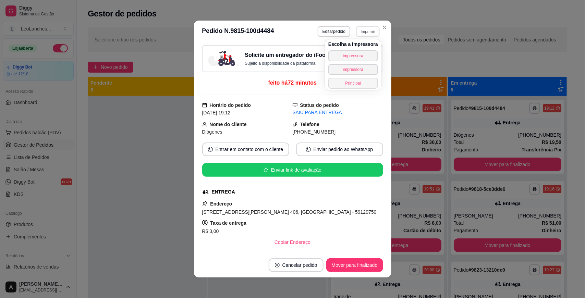
click at [360, 81] on button "Principal" at bounding box center [353, 83] width 50 height 11
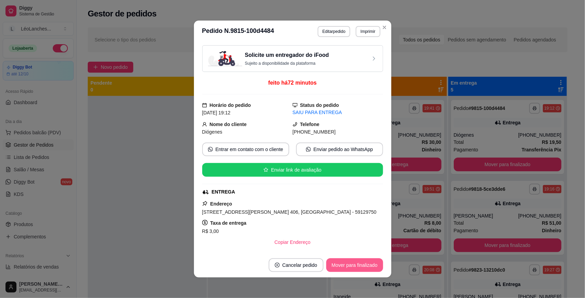
click at [345, 267] on button "Mover para finalizado" at bounding box center [354, 265] width 57 height 14
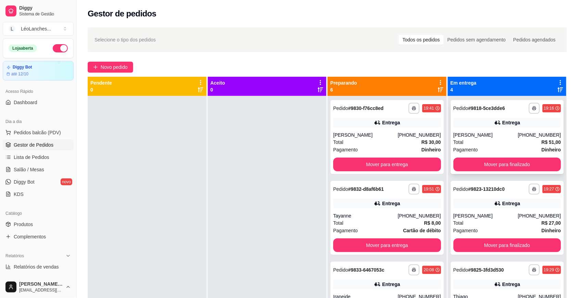
click at [501, 146] on div "Total R$ 51,00" at bounding box center [508, 142] width 108 height 8
click at [511, 227] on div "Total R$ 27,00" at bounding box center [508, 223] width 108 height 8
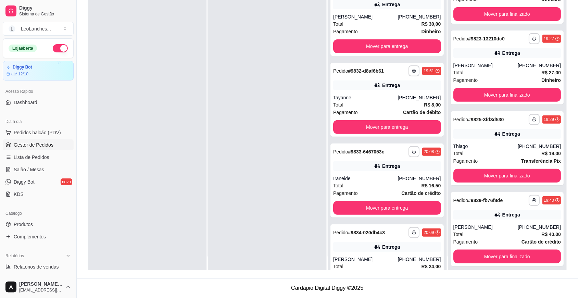
scroll to position [19, 0]
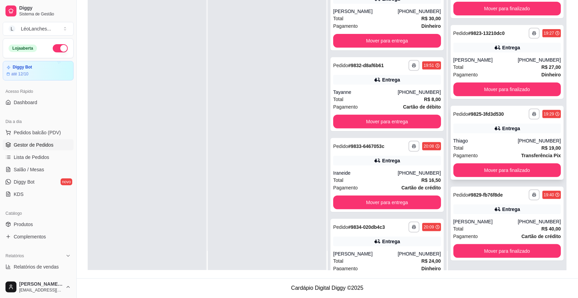
click at [482, 135] on div "**********" at bounding box center [507, 143] width 113 height 74
click at [496, 229] on div "Total R$ 40,00" at bounding box center [508, 229] width 108 height 8
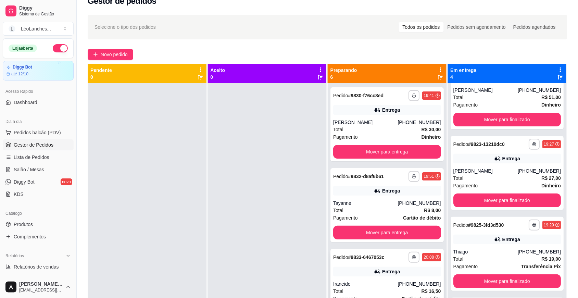
scroll to position [0, 0]
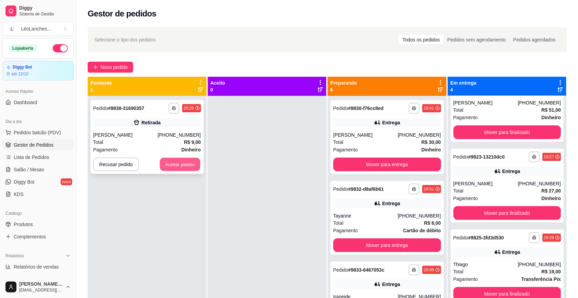
click at [179, 160] on button "Aceitar pedido" at bounding box center [180, 164] width 40 height 13
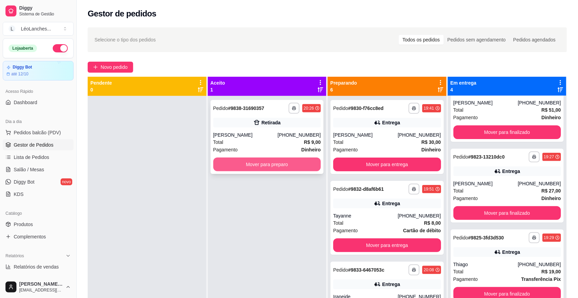
click at [292, 165] on button "Mover para preparo" at bounding box center [267, 165] width 108 height 14
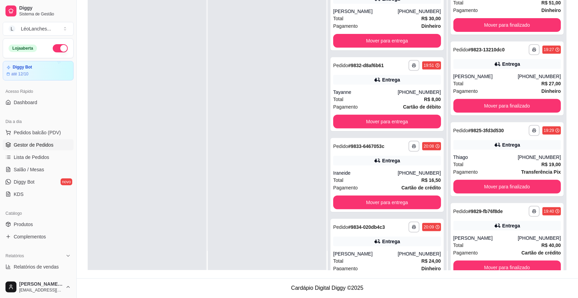
scroll to position [14, 0]
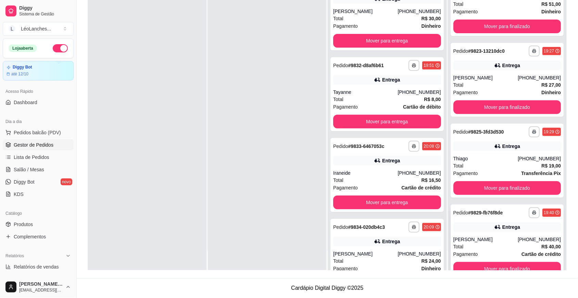
click at [497, 250] on div "Total R$ 40,00" at bounding box center [508, 247] width 108 height 8
click at [491, 169] on div "Total R$ 19,00" at bounding box center [508, 166] width 108 height 8
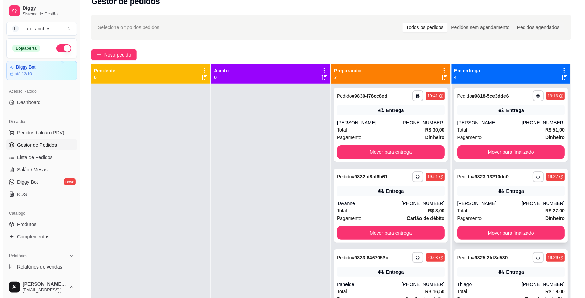
scroll to position [0, 0]
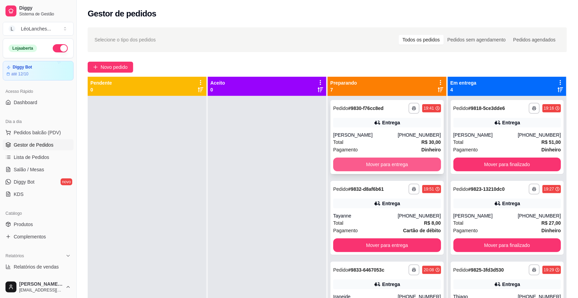
click at [373, 164] on button "Mover para entrega" at bounding box center [387, 165] width 108 height 14
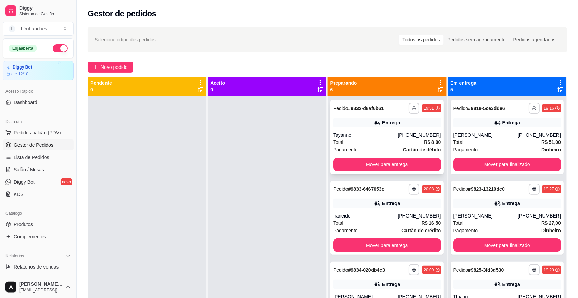
click at [368, 136] on div "Tayanne" at bounding box center [365, 135] width 64 height 7
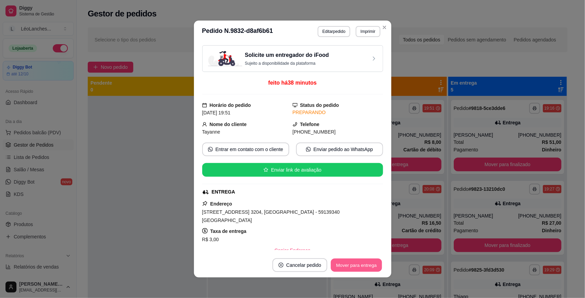
click at [354, 268] on button "Mover para entrega" at bounding box center [356, 265] width 51 height 13
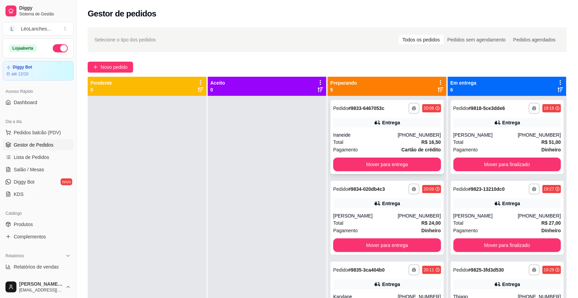
click at [385, 141] on div "Total R$ 16,50" at bounding box center [387, 142] width 108 height 8
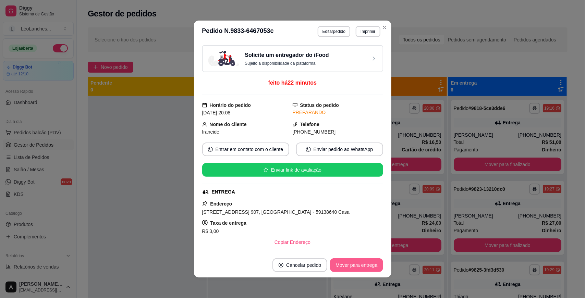
click at [361, 265] on button "Mover para entrega" at bounding box center [356, 265] width 53 height 14
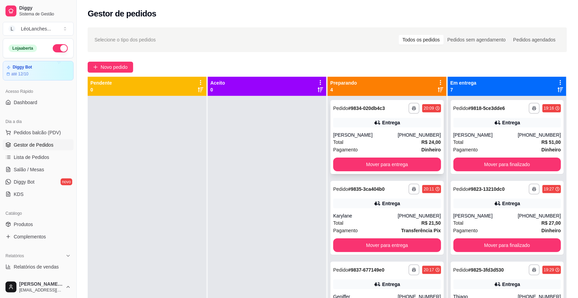
click at [377, 137] on div "[PERSON_NAME]" at bounding box center [365, 135] width 64 height 7
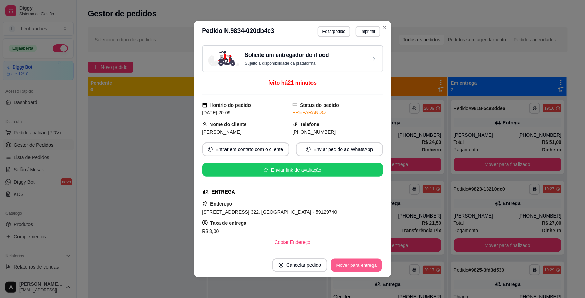
click at [347, 267] on button "Mover para entrega" at bounding box center [356, 265] width 51 height 13
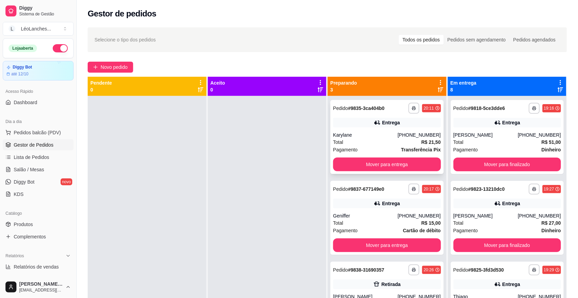
click at [375, 141] on div "Total R$ 21,50" at bounding box center [387, 142] width 108 height 8
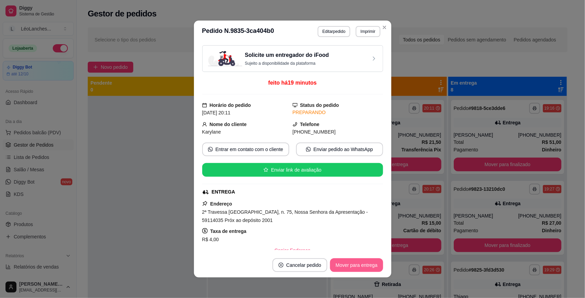
click at [347, 263] on button "Mover para entrega" at bounding box center [356, 265] width 53 height 14
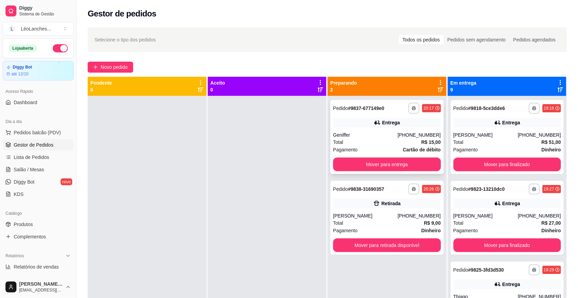
click at [379, 140] on div "Total R$ 15,00" at bounding box center [387, 142] width 108 height 8
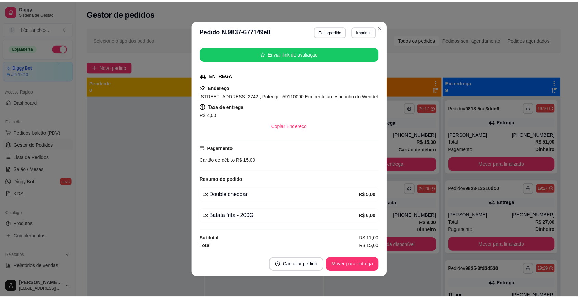
scroll to position [1, 0]
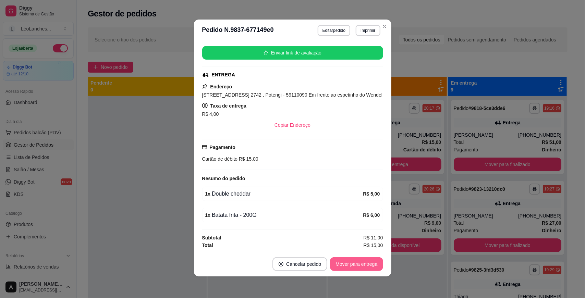
click at [356, 262] on button "Mover para entrega" at bounding box center [356, 264] width 53 height 14
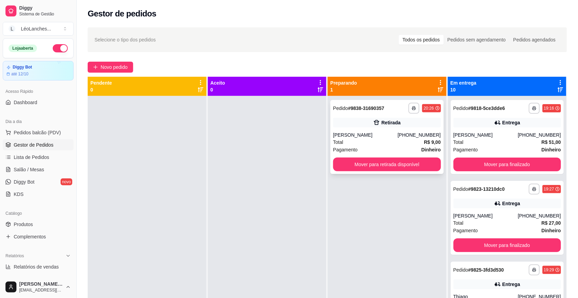
click at [368, 142] on div "Total R$ 9,00" at bounding box center [387, 142] width 108 height 8
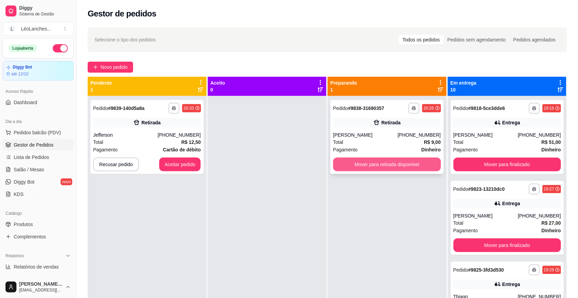
click at [431, 161] on button "Mover para retirada disponível" at bounding box center [387, 165] width 108 height 14
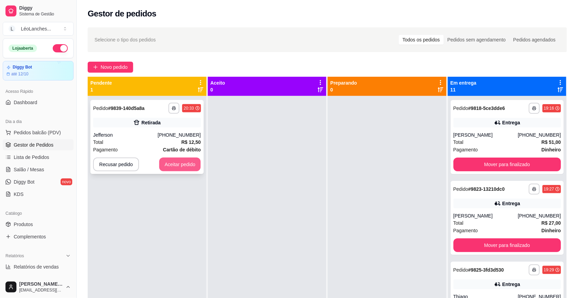
click at [175, 167] on button "Aceitar pedido" at bounding box center [180, 165] width 42 height 14
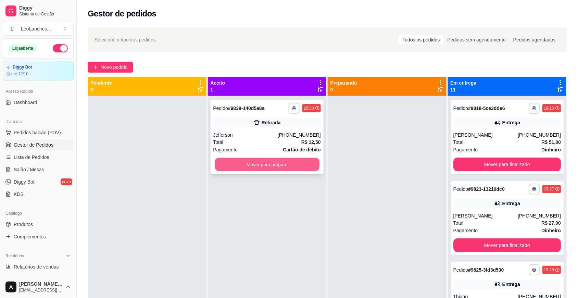
click at [272, 163] on button "Mover para preparo" at bounding box center [267, 164] width 104 height 13
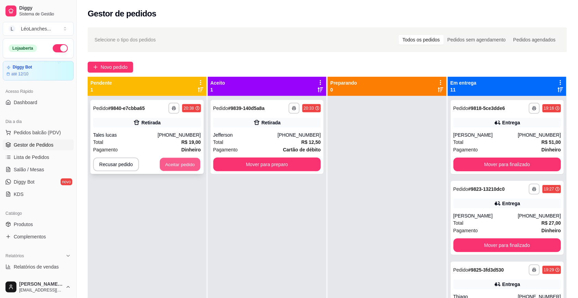
click at [173, 162] on button "Aceitar pedido" at bounding box center [180, 164] width 40 height 13
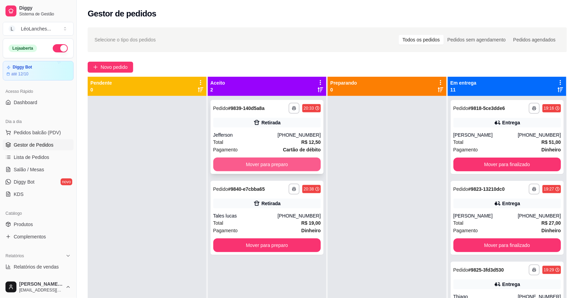
click at [283, 166] on button "Mover para preparo" at bounding box center [267, 165] width 108 height 14
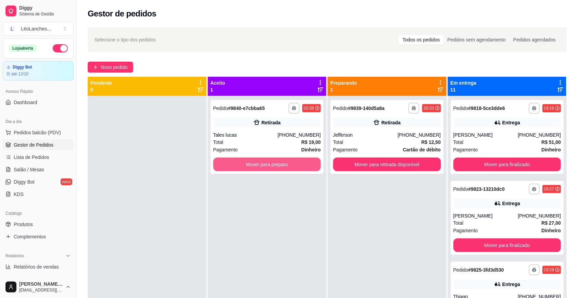
click at [284, 165] on button "Mover para preparo" at bounding box center [267, 165] width 108 height 14
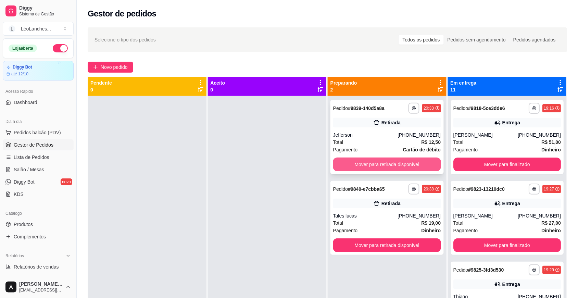
click at [393, 161] on button "Mover para retirada disponível" at bounding box center [387, 165] width 108 height 14
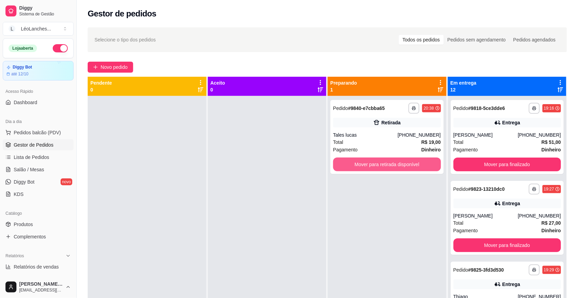
click at [394, 160] on button "Mover para retirada disponível" at bounding box center [387, 165] width 108 height 14
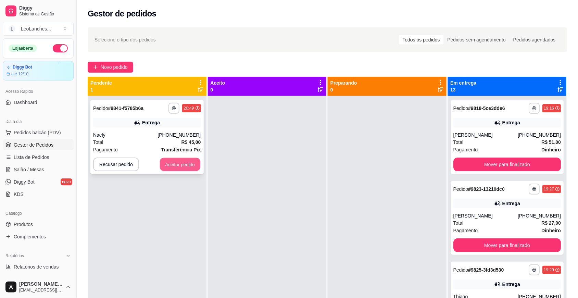
click at [186, 163] on button "Aceitar pedido" at bounding box center [180, 164] width 40 height 13
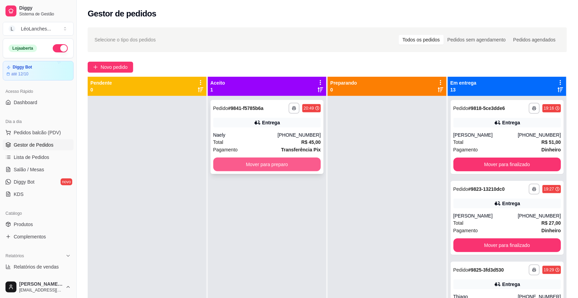
click at [280, 163] on button "Mover para preparo" at bounding box center [267, 165] width 108 height 14
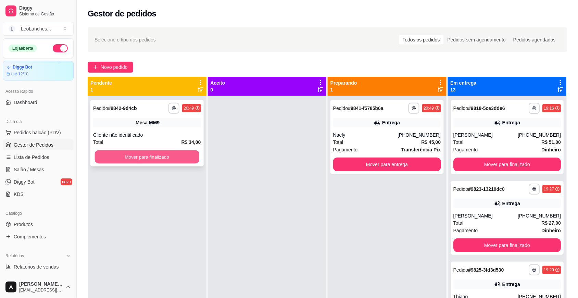
click at [185, 156] on button "Mover para finalizado" at bounding box center [147, 156] width 104 height 13
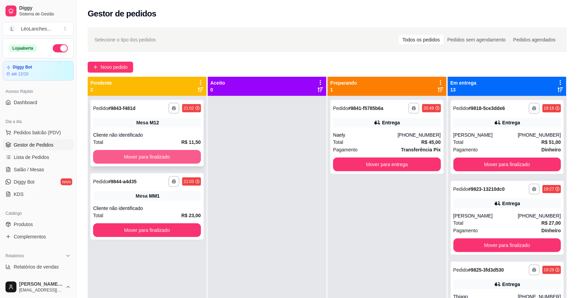
click at [185, 156] on button "Mover para finalizado" at bounding box center [147, 157] width 108 height 14
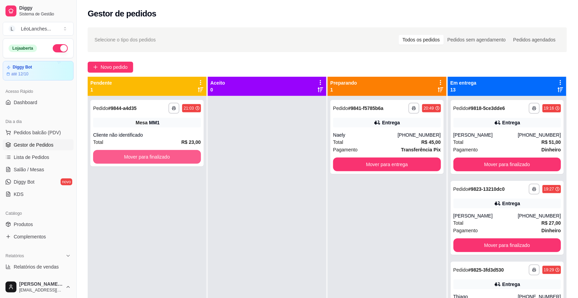
click at [185, 156] on button "Mover para finalizado" at bounding box center [147, 157] width 108 height 14
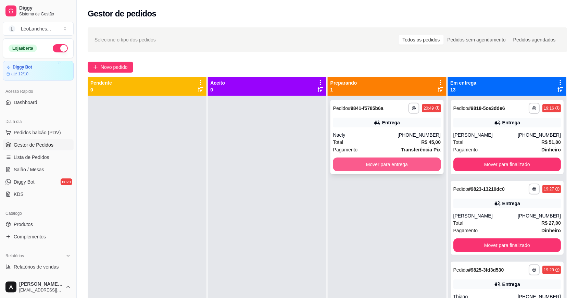
click at [350, 159] on button "Mover para entrega" at bounding box center [387, 165] width 108 height 14
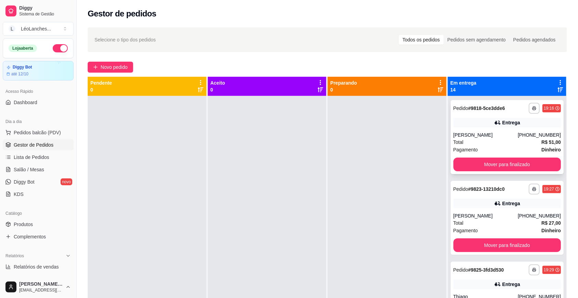
click at [489, 146] on div "Total R$ 51,00" at bounding box center [508, 142] width 108 height 8
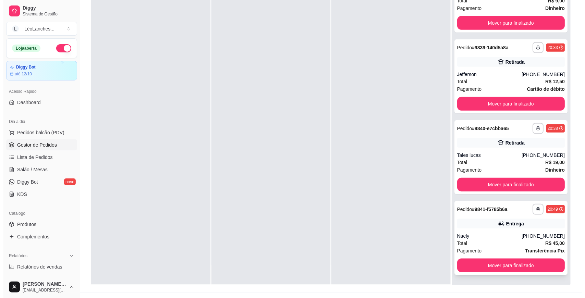
scroll to position [104, 0]
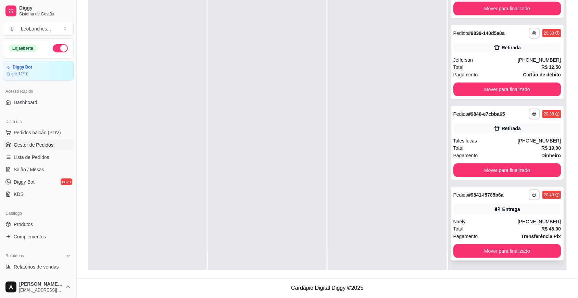
click at [495, 221] on div "Naely" at bounding box center [486, 221] width 64 height 7
click at [497, 147] on div "Total R$ 19,00" at bounding box center [508, 148] width 108 height 8
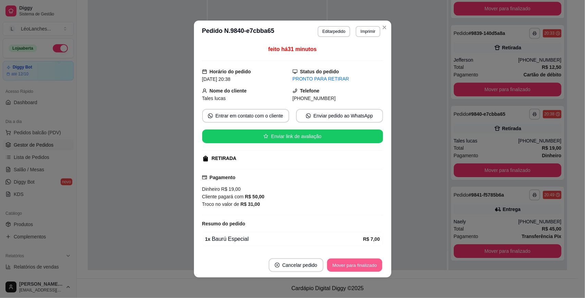
click at [348, 264] on button "Mover para finalizado" at bounding box center [354, 265] width 55 height 13
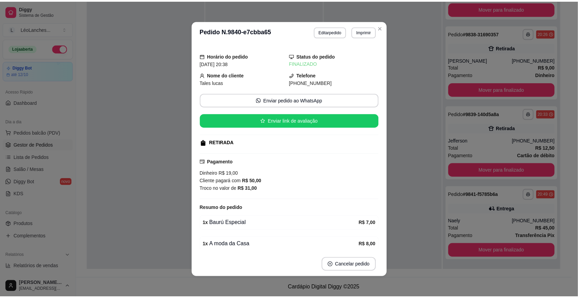
scroll to position [766, 0]
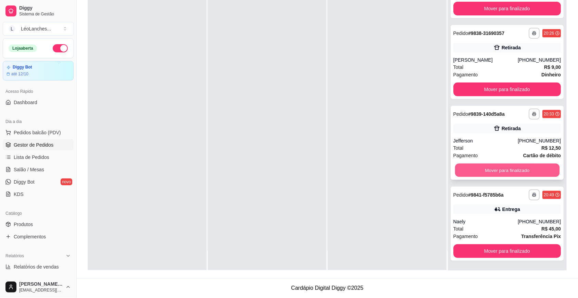
click at [489, 172] on button "Mover para finalizado" at bounding box center [507, 170] width 104 height 13
click at [489, 172] on button "Mover para finalizado" at bounding box center [508, 170] width 108 height 14
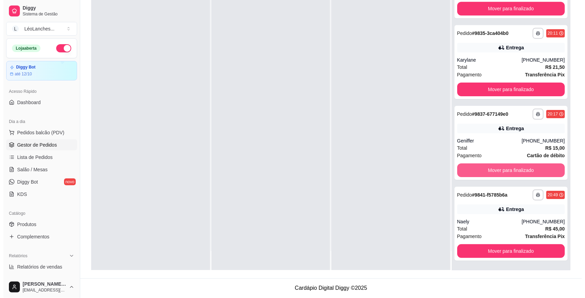
scroll to position [605, 0]
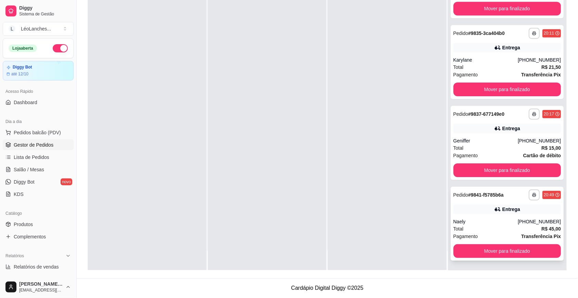
click at [494, 230] on div "Total R$ 45,00" at bounding box center [508, 229] width 108 height 8
click at [494, 150] on div "Total R$ 15,00" at bounding box center [508, 148] width 108 height 8
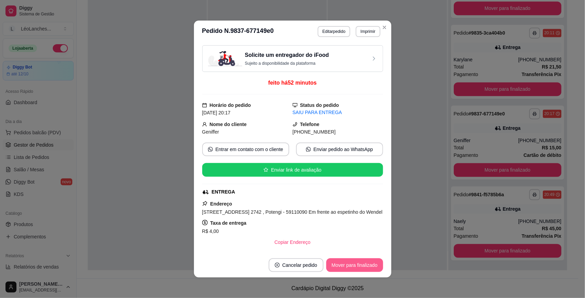
click at [352, 264] on button "Mover para finalizado" at bounding box center [354, 265] width 57 height 14
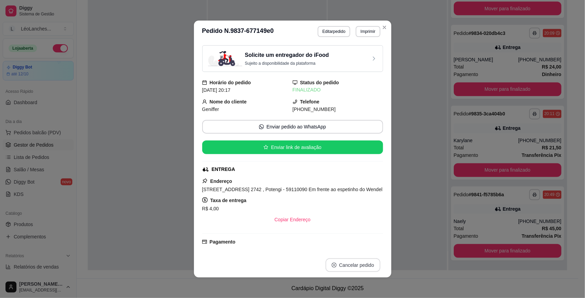
scroll to position [524, 0]
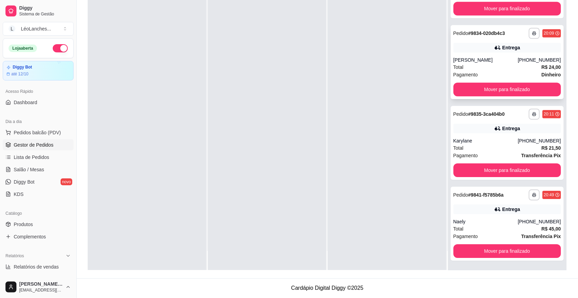
click at [495, 58] on div "[PERSON_NAME]" at bounding box center [486, 60] width 64 height 7
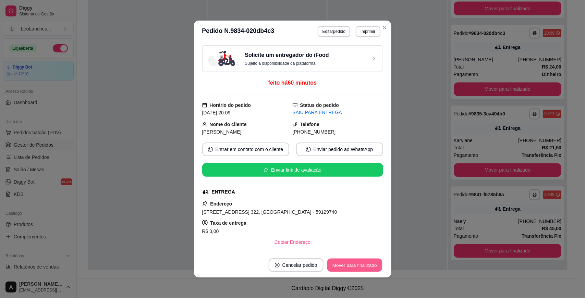
click at [361, 263] on button "Mover para finalizado" at bounding box center [354, 265] width 55 height 13
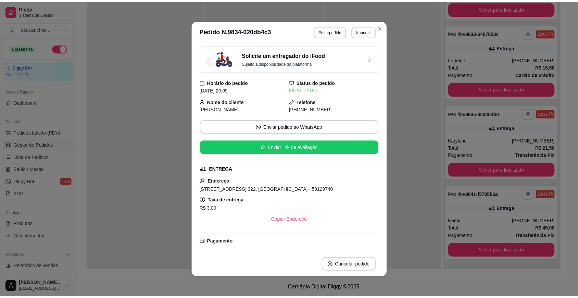
scroll to position [443, 0]
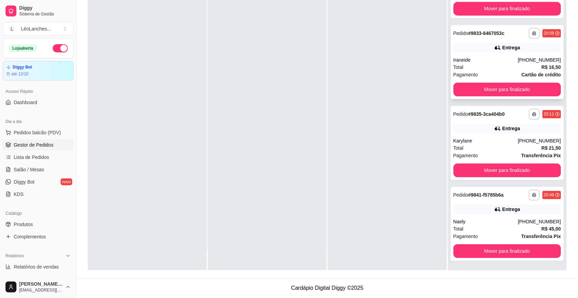
click at [487, 59] on div "Iraneide" at bounding box center [486, 60] width 64 height 7
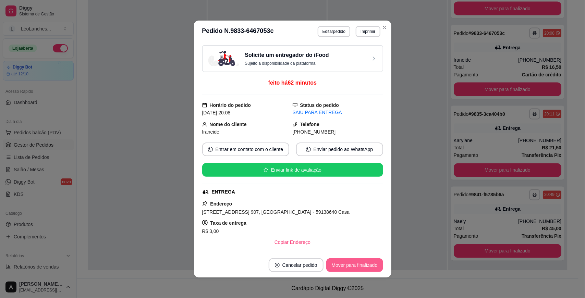
click at [348, 263] on button "Mover para finalizado" at bounding box center [354, 265] width 57 height 14
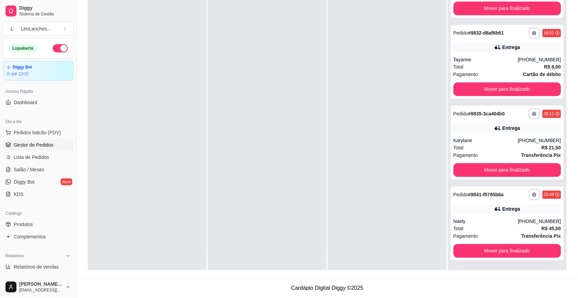
scroll to position [362, 0]
click at [482, 60] on div "Tayanne" at bounding box center [486, 60] width 64 height 7
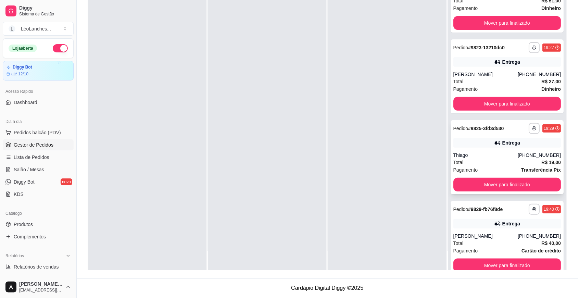
scroll to position [0, 0]
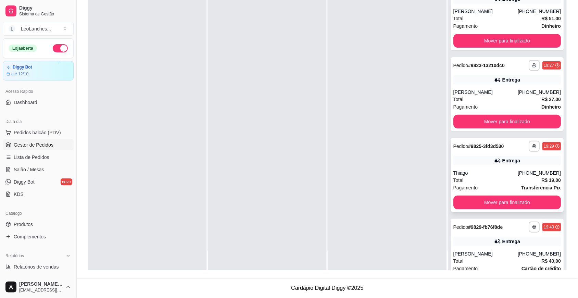
click at [492, 176] on div "Thiago" at bounding box center [486, 173] width 64 height 7
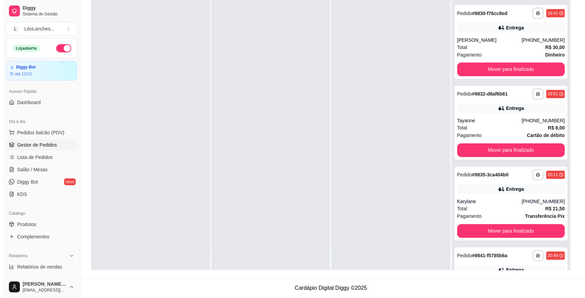
scroll to position [265, 0]
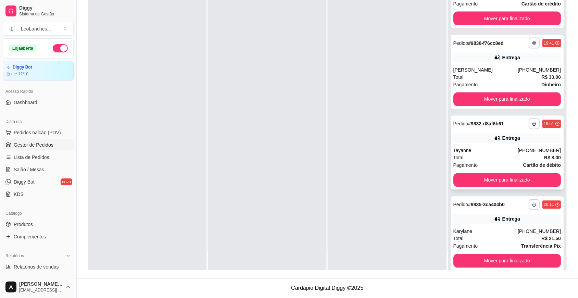
click at [491, 154] on div "Tayanne" at bounding box center [486, 150] width 64 height 7
click at [473, 105] on button "Mover para finalizado" at bounding box center [508, 100] width 108 height 14
click at [482, 162] on div "Total R$ 21,50" at bounding box center [508, 158] width 108 height 8
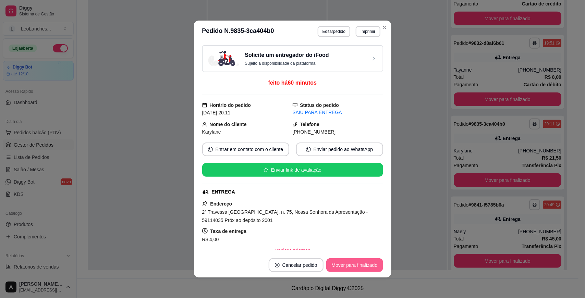
click at [350, 261] on button "Mover para finalizado" at bounding box center [354, 265] width 57 height 14
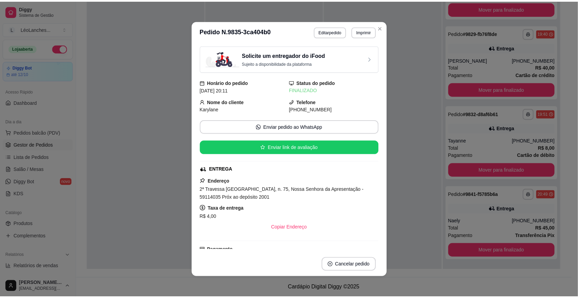
scroll to position [200, 0]
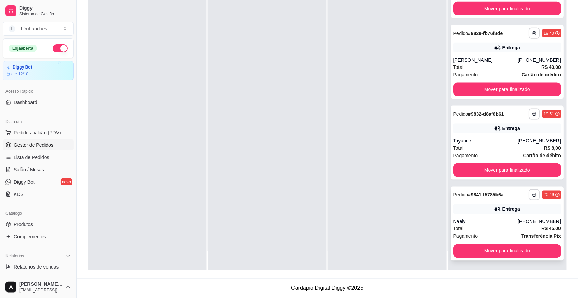
click at [490, 228] on div "Total R$ 45,00" at bounding box center [508, 229] width 108 height 8
click at [493, 140] on div "Tayanne" at bounding box center [486, 140] width 64 height 7
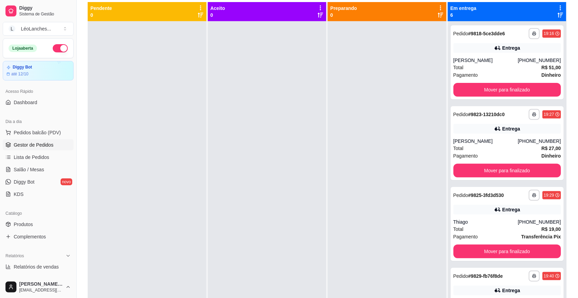
scroll to position [76, 0]
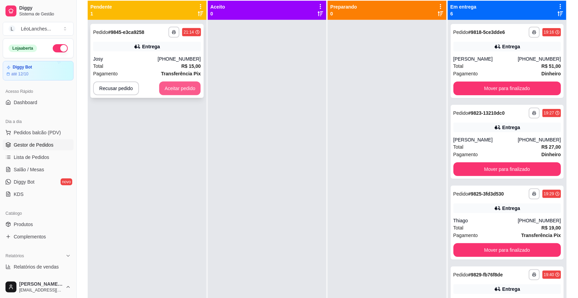
click at [175, 86] on button "Aceitar pedido" at bounding box center [180, 89] width 42 height 14
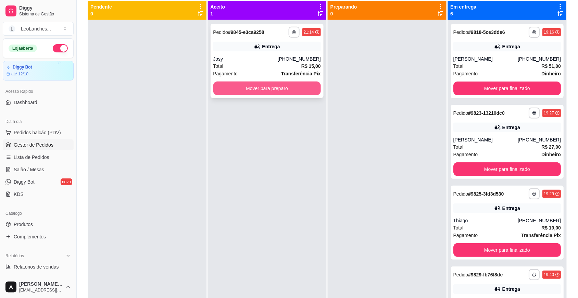
click at [242, 90] on button "Mover para preparo" at bounding box center [267, 89] width 108 height 14
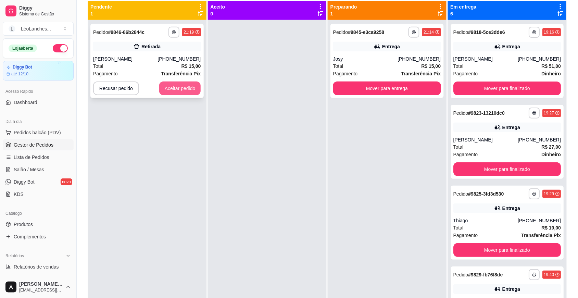
click at [176, 86] on button "Aceitar pedido" at bounding box center [180, 89] width 42 height 14
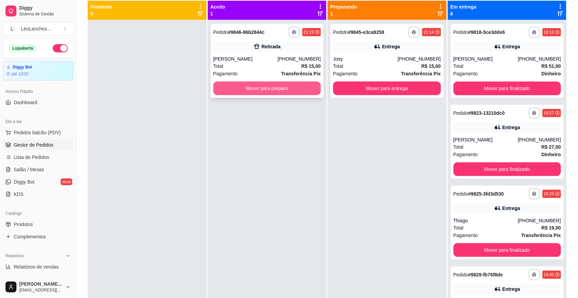
click at [264, 86] on button "Mover para preparo" at bounding box center [267, 89] width 108 height 14
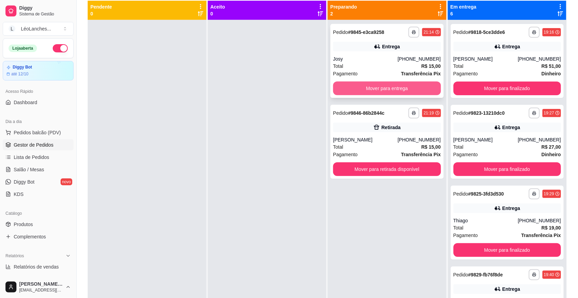
click at [385, 84] on button "Mover para entrega" at bounding box center [387, 89] width 108 height 14
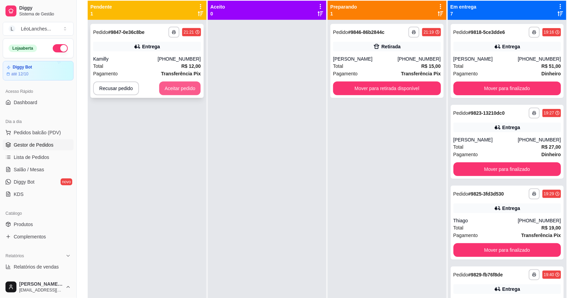
click at [188, 86] on button "Aceitar pedido" at bounding box center [180, 89] width 42 height 14
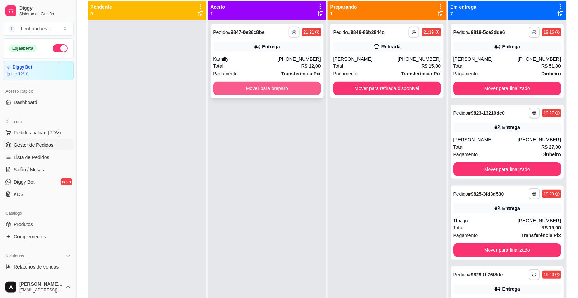
click at [273, 88] on button "Mover para preparo" at bounding box center [267, 89] width 108 height 14
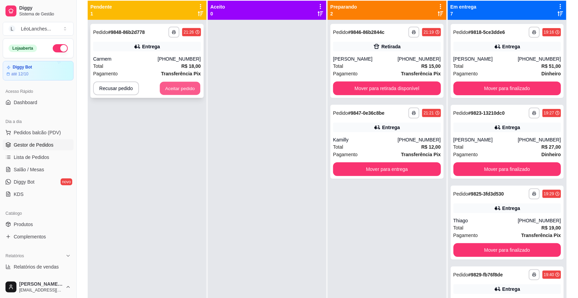
click at [179, 88] on button "Aceitar pedido" at bounding box center [180, 88] width 40 height 13
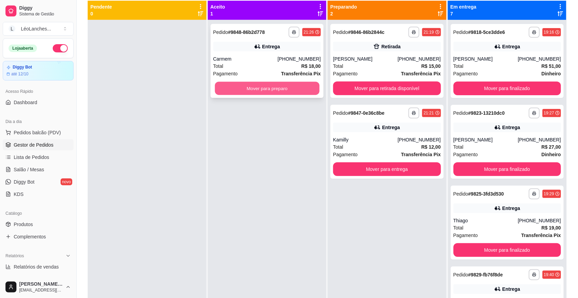
click at [247, 83] on button "Mover para preparo" at bounding box center [267, 88] width 104 height 13
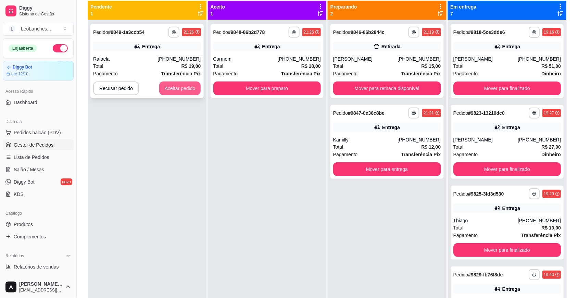
click at [177, 83] on button "Aceitar pedido" at bounding box center [180, 89] width 42 height 14
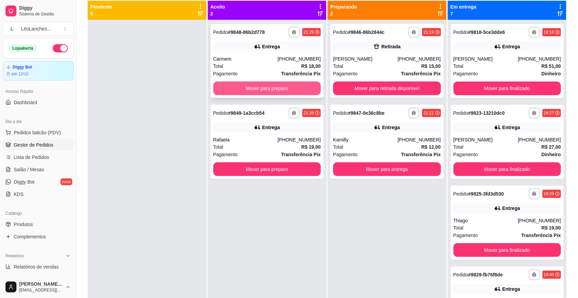
click at [249, 90] on button "Mover para preparo" at bounding box center [267, 89] width 108 height 14
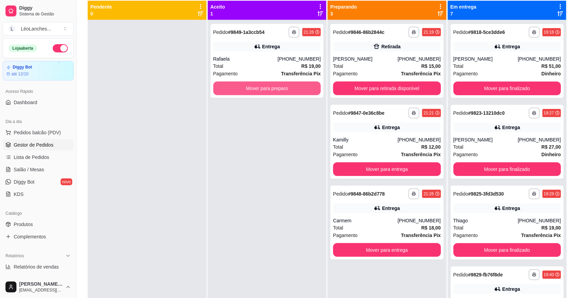
click at [249, 90] on button "Mover para preparo" at bounding box center [267, 89] width 108 height 14
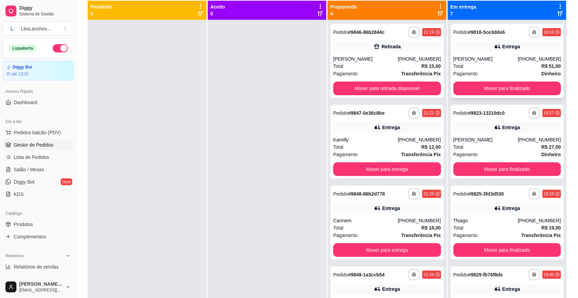
scroll to position [0, 0]
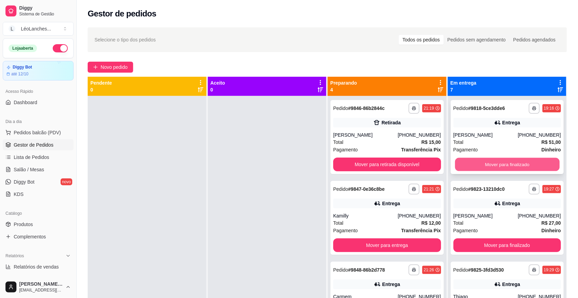
click at [485, 171] on button "Mover para finalizado" at bounding box center [507, 164] width 104 height 13
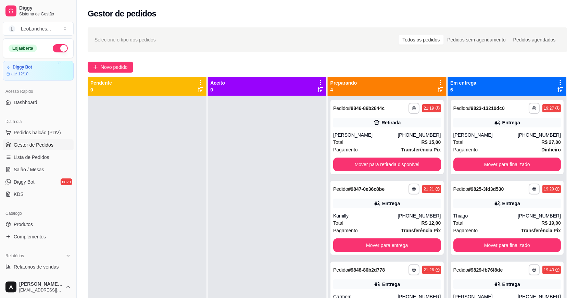
click at [487, 171] on div "**********" at bounding box center [507, 137] width 113 height 74
click at [491, 161] on button "Mover para finalizado" at bounding box center [508, 165] width 108 height 14
click at [491, 162] on button "Mover para finalizado" at bounding box center [508, 165] width 108 height 14
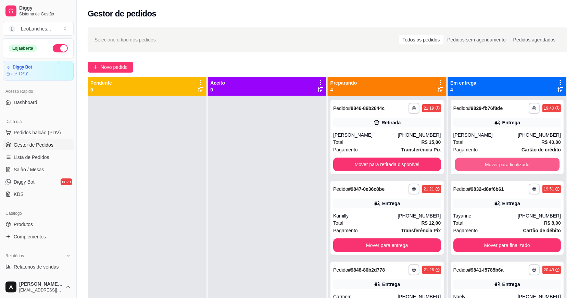
click at [491, 162] on button "Mover para finalizado" at bounding box center [507, 164] width 104 height 13
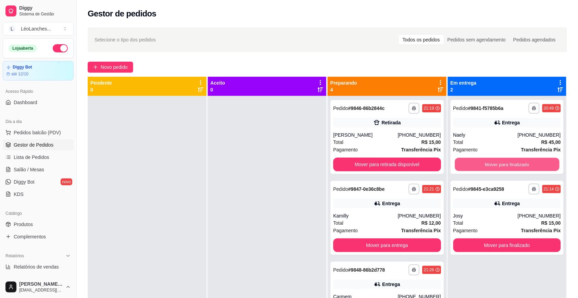
click at [491, 162] on button "Mover para finalizado" at bounding box center [507, 164] width 104 height 13
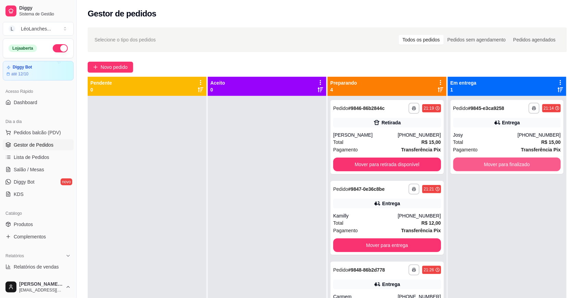
click at [491, 162] on button "Mover para finalizado" at bounding box center [508, 165] width 108 height 14
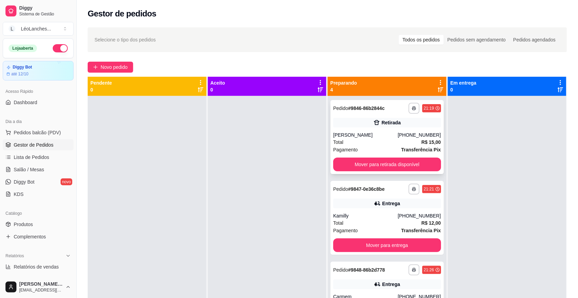
click at [359, 144] on div "Total R$ 15,00" at bounding box center [387, 142] width 108 height 8
click at [372, 223] on div "Total R$ 12,00" at bounding box center [387, 223] width 108 height 8
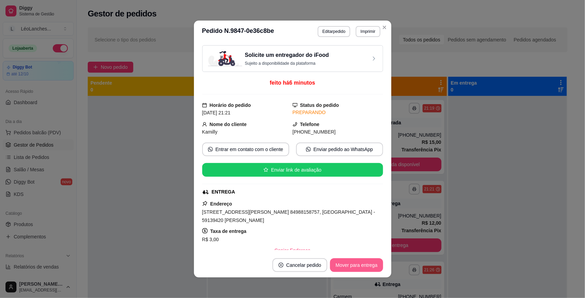
click at [346, 261] on button "Mover para entrega" at bounding box center [356, 265] width 53 height 14
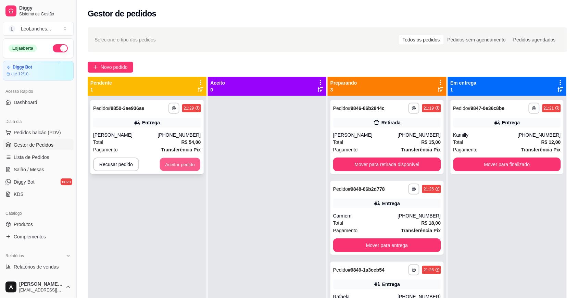
click at [192, 160] on button "Aceitar pedido" at bounding box center [180, 164] width 40 height 13
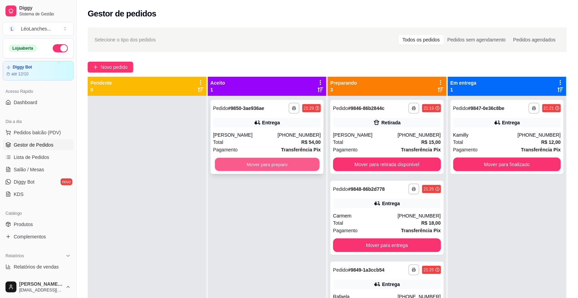
click at [274, 167] on button "Mover para preparo" at bounding box center [267, 164] width 104 height 13
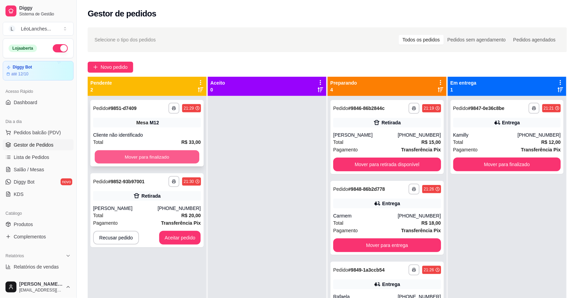
click at [158, 156] on button "Mover para finalizado" at bounding box center [147, 156] width 104 height 13
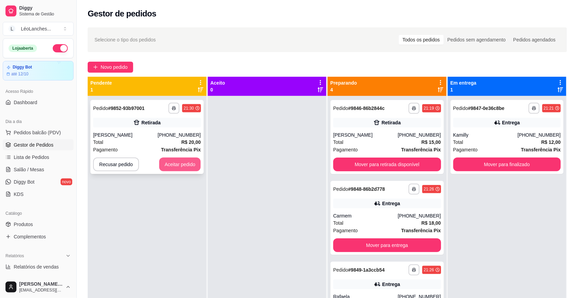
click at [187, 161] on button "Aceitar pedido" at bounding box center [180, 165] width 42 height 14
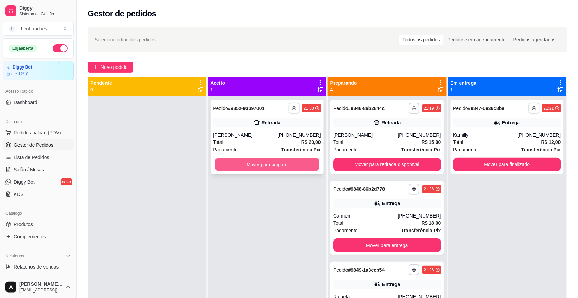
click at [297, 167] on button "Mover para preparo" at bounding box center [267, 164] width 104 height 13
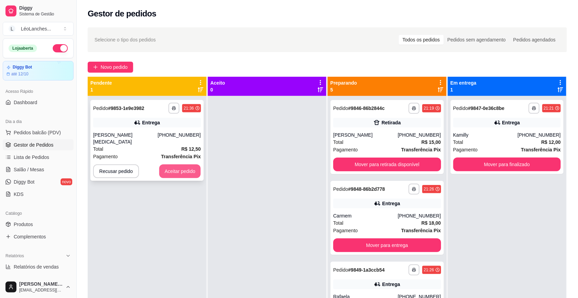
click at [194, 164] on button "Aceitar pedido" at bounding box center [180, 171] width 42 height 14
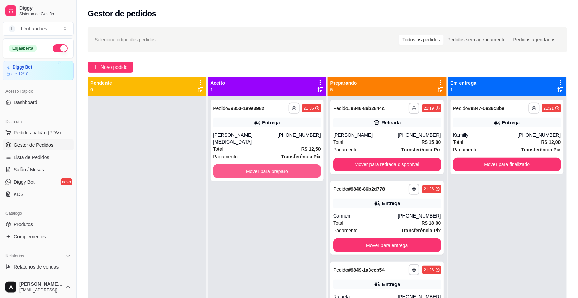
click at [276, 165] on button "Mover para preparo" at bounding box center [267, 171] width 108 height 14
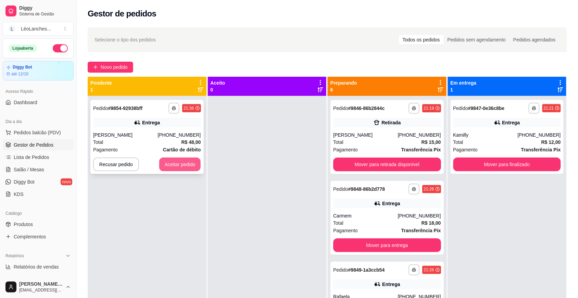
click at [181, 162] on button "Aceitar pedido" at bounding box center [180, 165] width 42 height 14
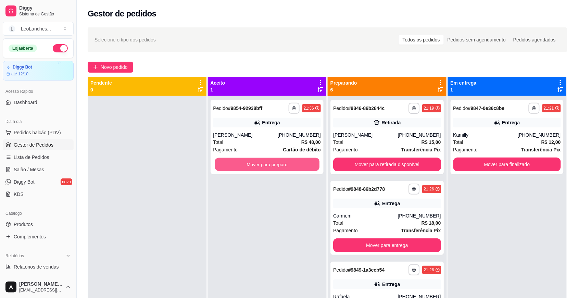
click at [273, 162] on button "Mover para preparo" at bounding box center [267, 164] width 104 height 13
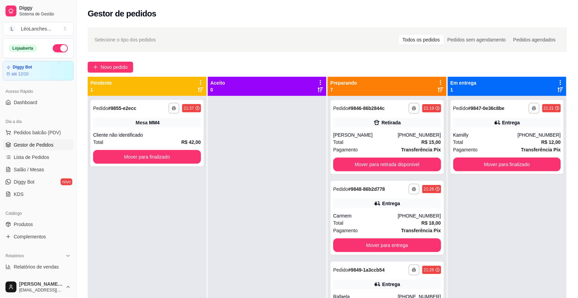
click at [52, 145] on span "Gestor de Pedidos" at bounding box center [34, 144] width 40 height 7
click at [40, 143] on span "Gestor de Pedidos" at bounding box center [34, 144] width 40 height 7
click at [47, 223] on link "Produtos" at bounding box center [38, 224] width 71 height 11
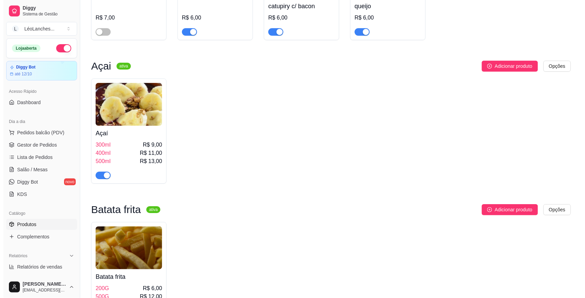
scroll to position [903, 0]
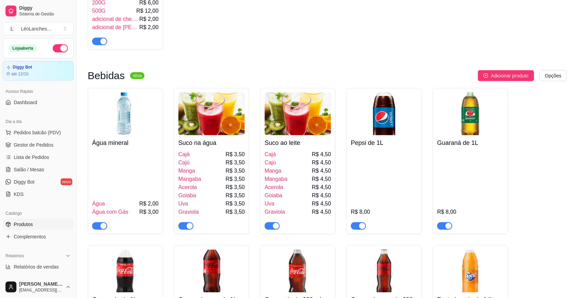
click at [225, 121] on img at bounding box center [212, 114] width 66 height 43
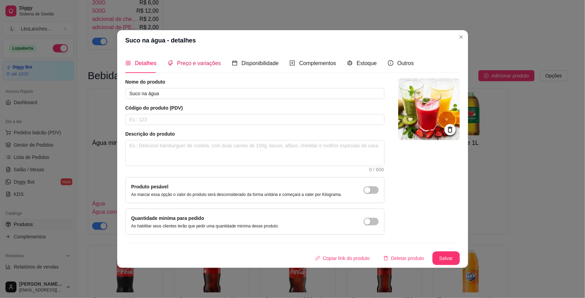
click at [190, 61] on span "Preço e variações" at bounding box center [199, 63] width 44 height 6
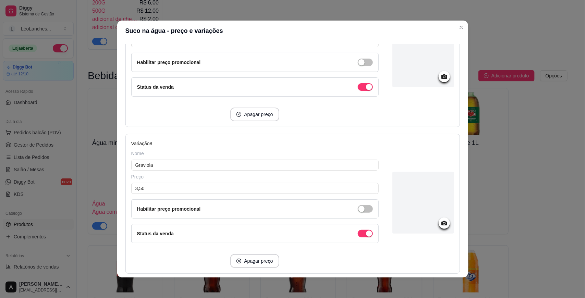
scroll to position [1015, 0]
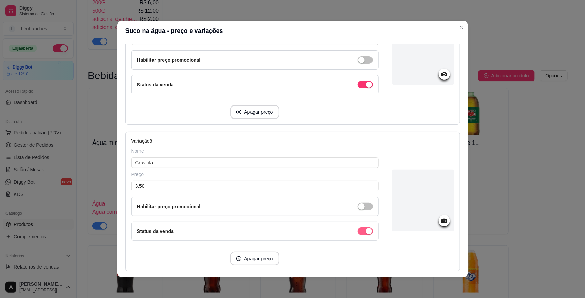
click at [366, 234] on div "button" at bounding box center [369, 231] width 6 height 6
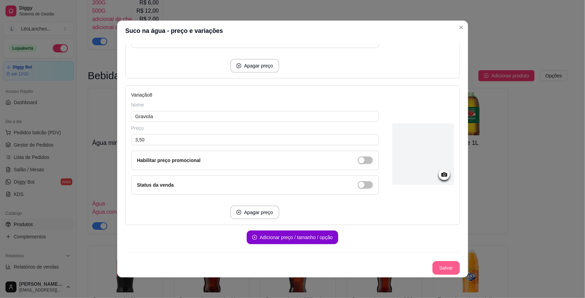
click at [437, 267] on button "Salvar" at bounding box center [445, 268] width 27 height 14
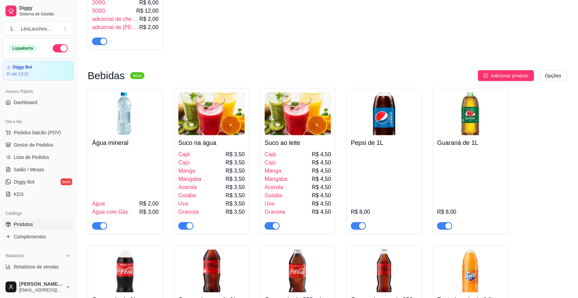
click at [309, 123] on img at bounding box center [298, 114] width 66 height 43
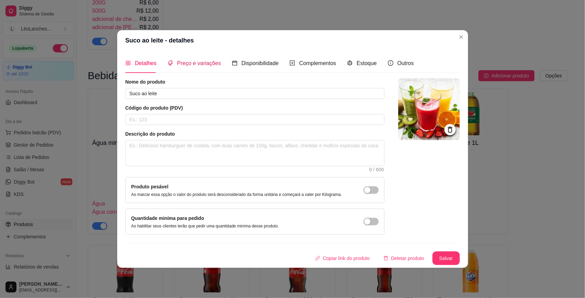
click at [192, 61] on span "Preço e variações" at bounding box center [199, 63] width 44 height 6
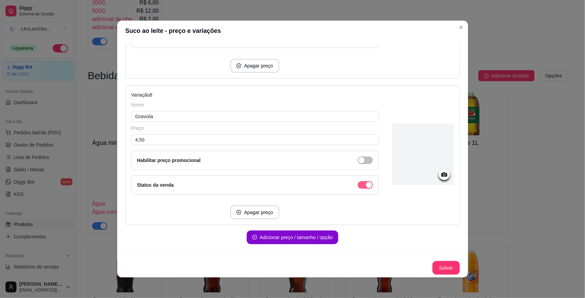
click at [366, 186] on div "button" at bounding box center [369, 185] width 6 height 6
click at [435, 269] on button "Salvar" at bounding box center [446, 267] width 27 height 13
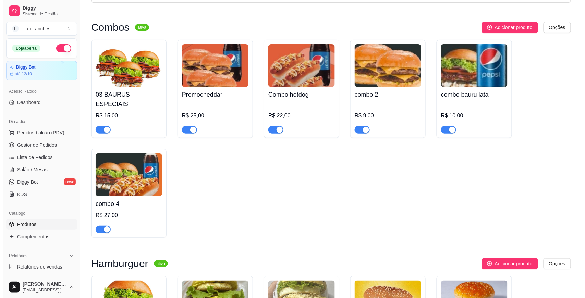
scroll to position [0, 0]
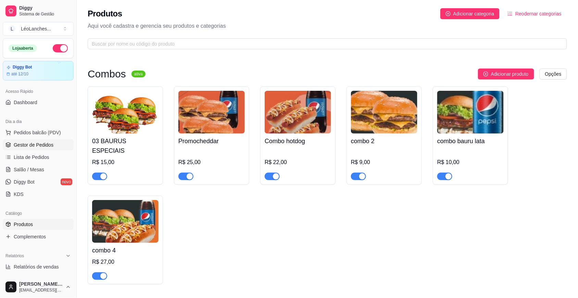
click at [44, 143] on span "Gestor de Pedidos" at bounding box center [34, 144] width 40 height 7
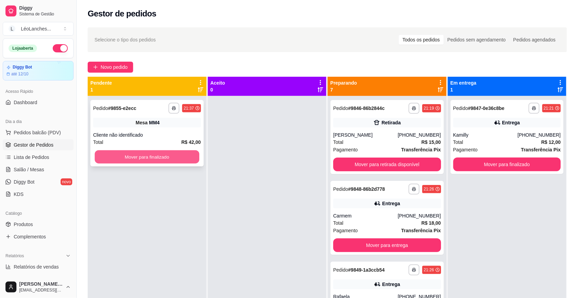
click at [140, 153] on button "Mover para finalizado" at bounding box center [147, 156] width 104 height 13
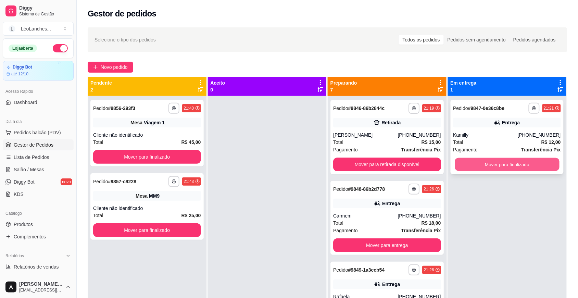
click at [535, 159] on button "Mover para finalizado" at bounding box center [507, 164] width 104 height 13
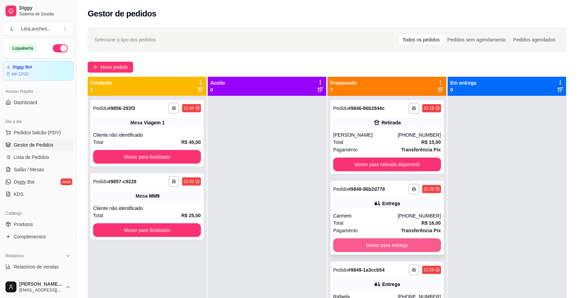
click at [374, 243] on button "Mover para entrega" at bounding box center [387, 245] width 108 height 14
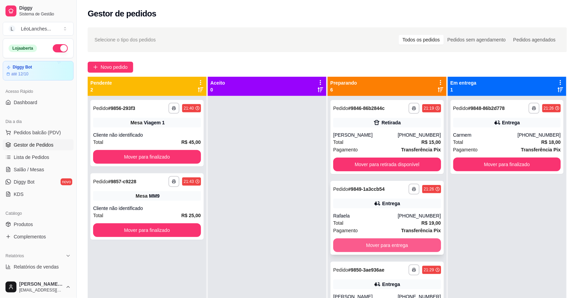
click at [376, 247] on button "Mover para entrega" at bounding box center [387, 245] width 108 height 14
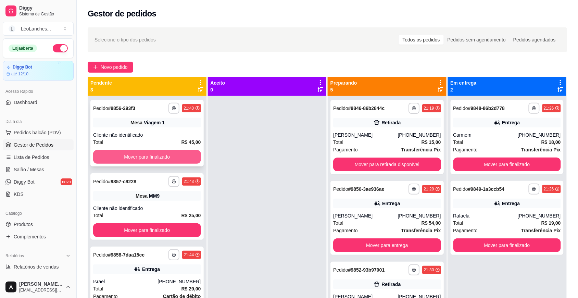
click at [189, 156] on button "Mover para finalizado" at bounding box center [147, 157] width 108 height 14
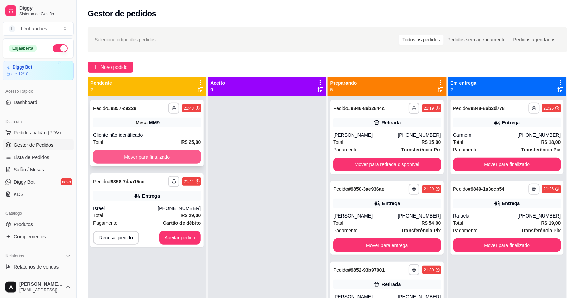
click at [189, 156] on button "Mover para finalizado" at bounding box center [147, 157] width 108 height 14
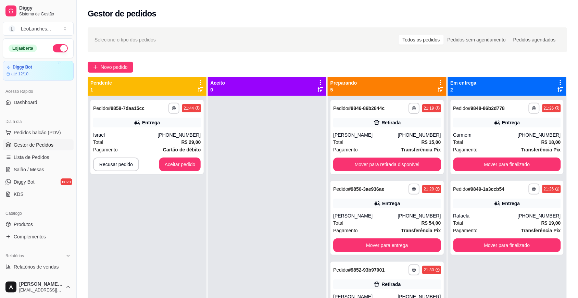
click at [189, 156] on div "**********" at bounding box center [146, 137] width 113 height 74
click at [181, 165] on button "Aceitar pedido" at bounding box center [180, 165] width 42 height 14
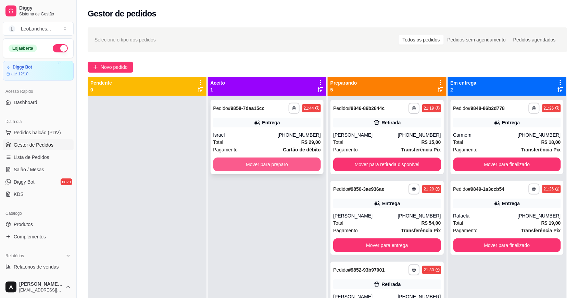
click at [250, 160] on button "Mover para preparo" at bounding box center [267, 165] width 108 height 14
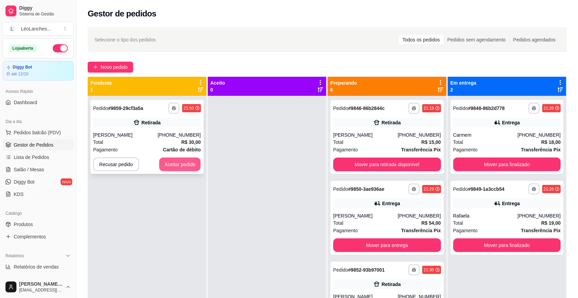
click at [188, 165] on button "Aceitar pedido" at bounding box center [180, 165] width 42 height 14
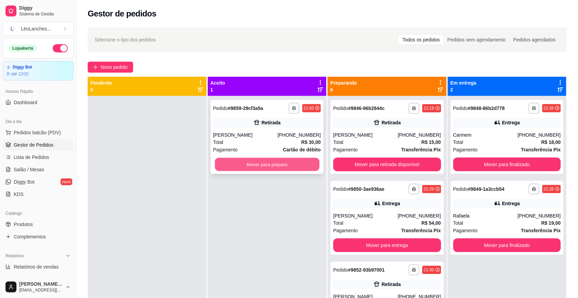
click at [302, 163] on button "Mover para preparo" at bounding box center [267, 164] width 104 height 13
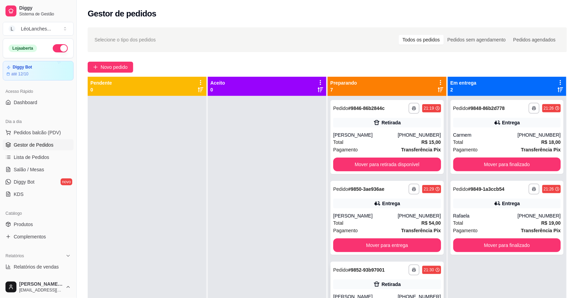
click at [345, 280] on div "Retirada" at bounding box center [387, 285] width 108 height 10
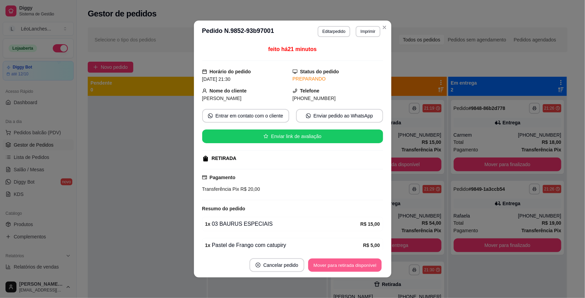
click at [353, 261] on button "Mover para retirada disponível" at bounding box center [344, 265] width 73 height 13
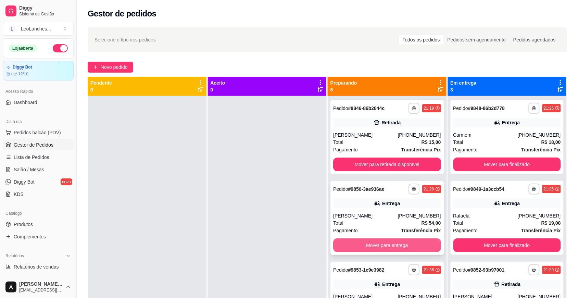
click at [348, 242] on button "Mover para entrega" at bounding box center [387, 245] width 108 height 14
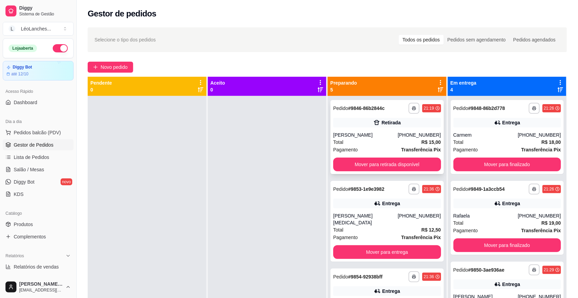
click at [376, 141] on div "Total R$ 15,00" at bounding box center [387, 142] width 108 height 8
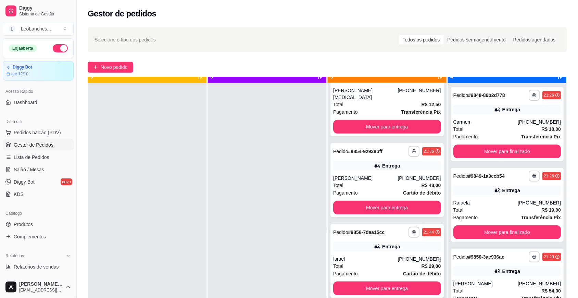
scroll to position [19, 0]
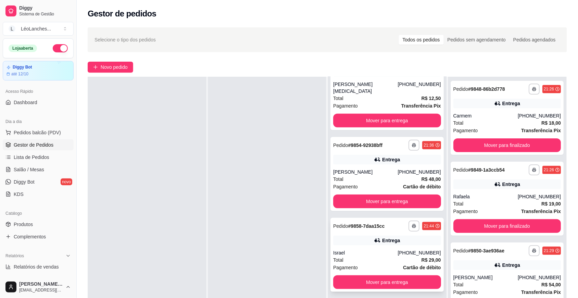
click at [383, 249] on div "Israel" at bounding box center [365, 252] width 64 height 7
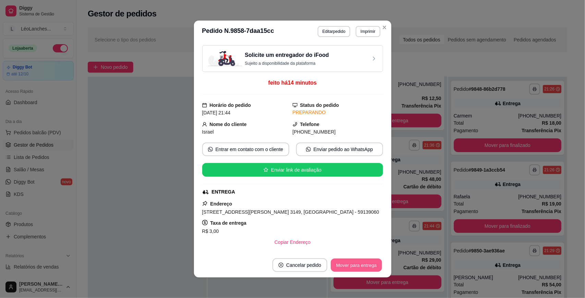
click at [366, 268] on button "Mover para entrega" at bounding box center [356, 265] width 51 height 13
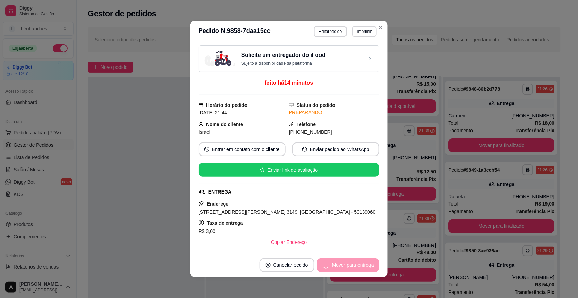
scroll to position [32, 0]
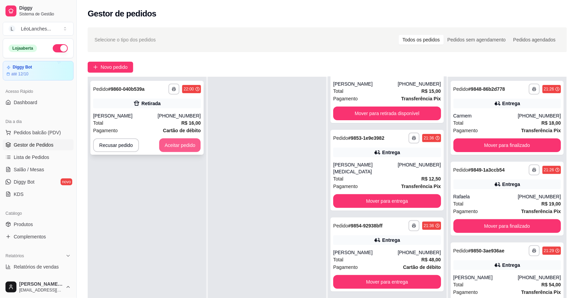
click at [184, 148] on button "Aceitar pedido" at bounding box center [180, 145] width 42 height 14
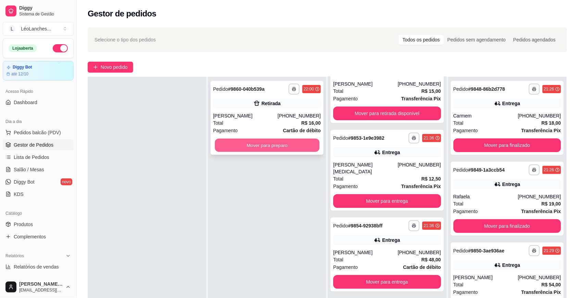
click at [268, 146] on button "Mover para preparo" at bounding box center [267, 145] width 104 height 13
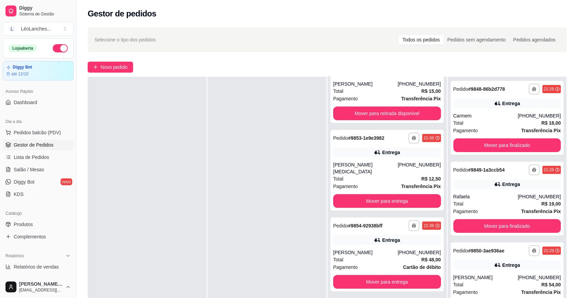
scroll to position [112, 0]
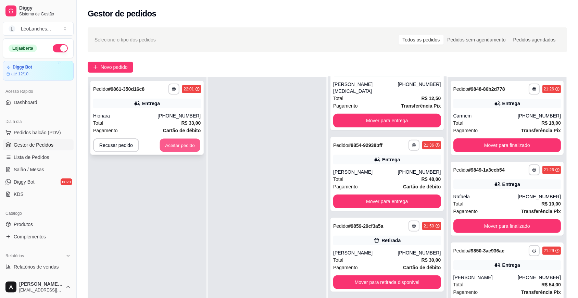
click at [194, 146] on button "Aceitar pedido" at bounding box center [180, 145] width 40 height 13
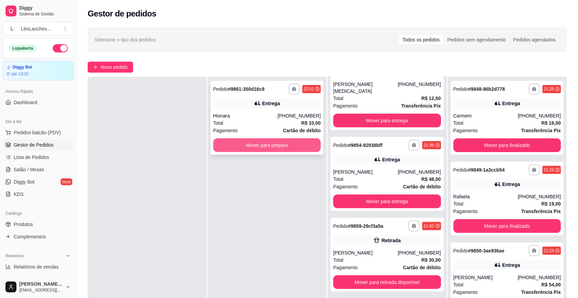
click at [234, 154] on div "**********" at bounding box center [267, 118] width 113 height 74
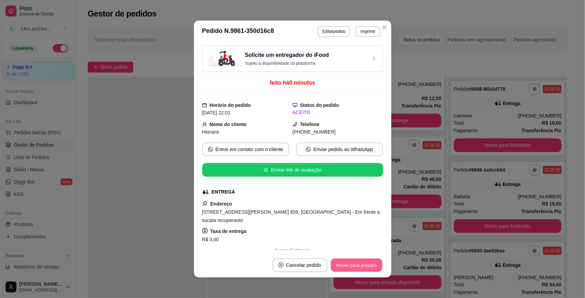
click at [331, 267] on button "Mover para preparo" at bounding box center [356, 265] width 51 height 13
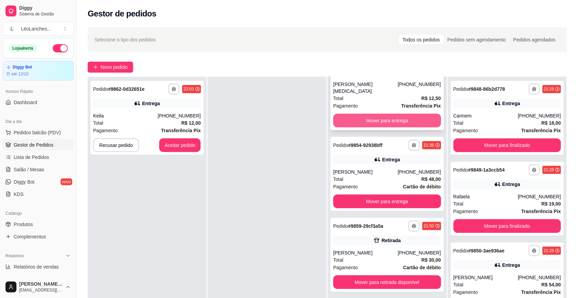
click at [393, 114] on button "Mover para entrega" at bounding box center [387, 121] width 108 height 14
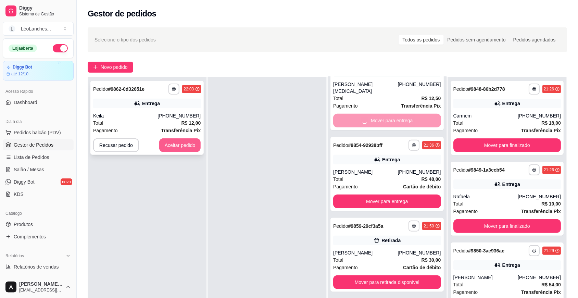
click at [184, 141] on button "Aceitar pedido" at bounding box center [180, 145] width 42 height 14
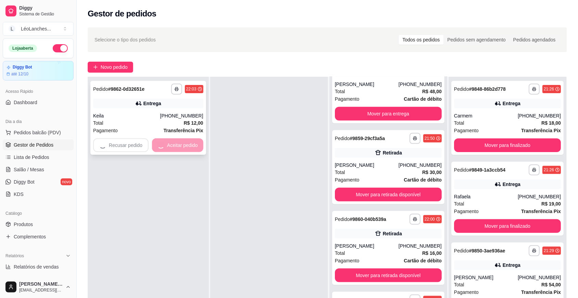
scroll to position [32, 0]
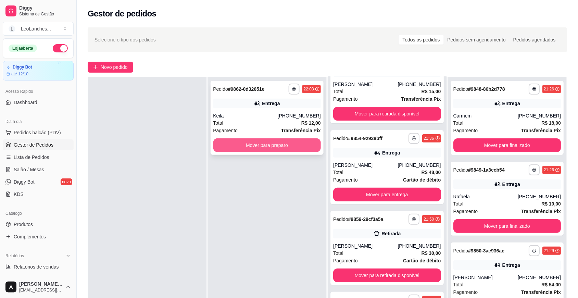
click at [284, 139] on button "Mover para preparo" at bounding box center [267, 145] width 108 height 14
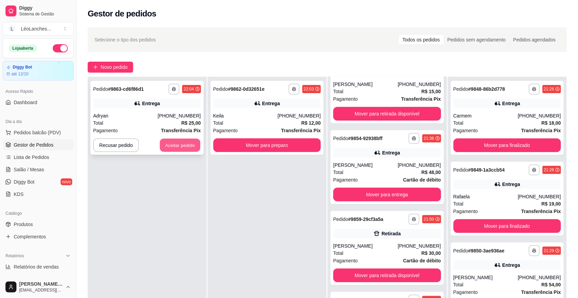
click at [194, 142] on button "Aceitar pedido" at bounding box center [180, 145] width 40 height 13
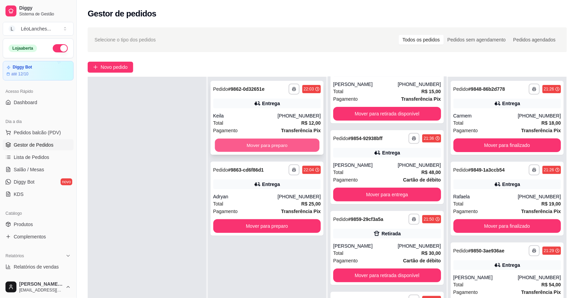
click at [232, 144] on button "Mover para preparo" at bounding box center [267, 145] width 104 height 13
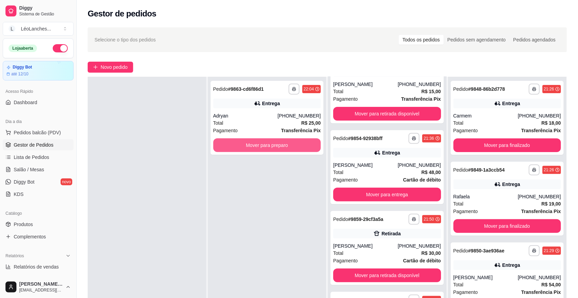
click at [232, 144] on button "Mover para preparo" at bounding box center [267, 145] width 108 height 14
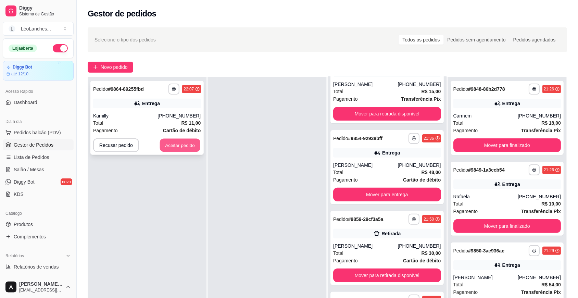
click at [162, 143] on button "Aceitar pedido" at bounding box center [180, 145] width 40 height 13
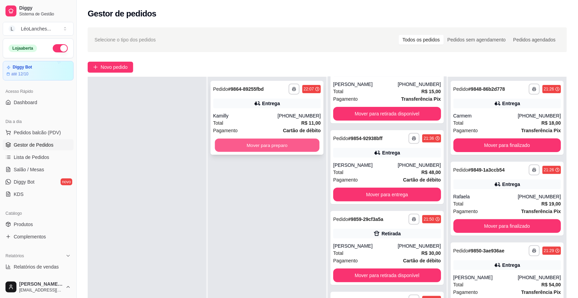
click at [249, 146] on button "Mover para preparo" at bounding box center [267, 145] width 104 height 13
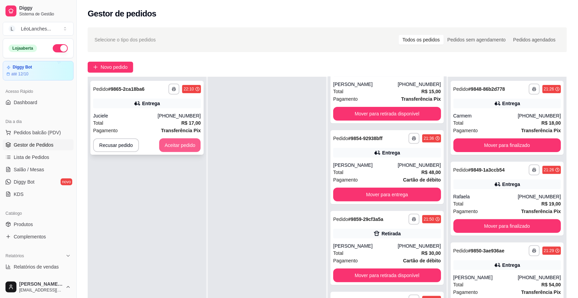
click at [192, 147] on button "Aceitar pedido" at bounding box center [180, 145] width 42 height 14
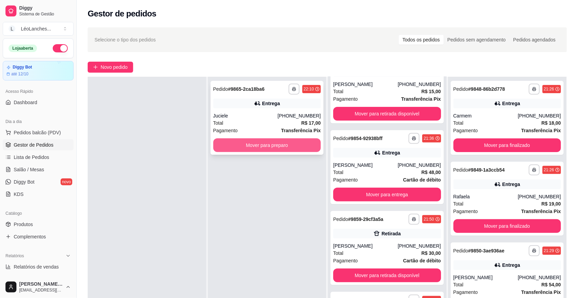
click at [299, 148] on button "Mover para preparo" at bounding box center [267, 145] width 108 height 14
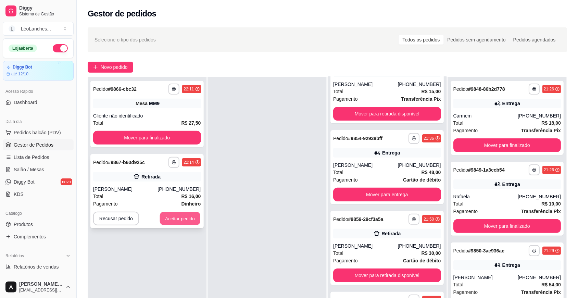
click at [194, 220] on button "Aceitar pedido" at bounding box center [180, 218] width 40 height 13
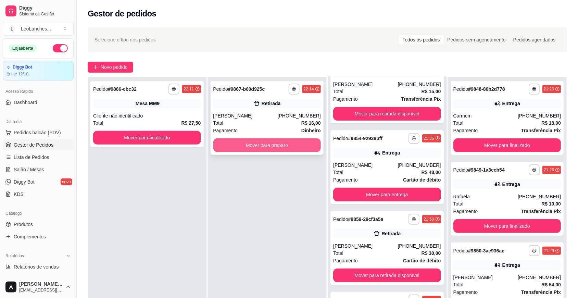
click at [280, 142] on button "Mover para preparo" at bounding box center [267, 145] width 108 height 14
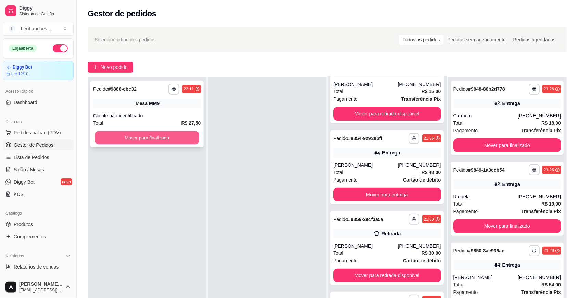
click at [169, 132] on button "Mover para finalizado" at bounding box center [147, 137] width 104 height 13
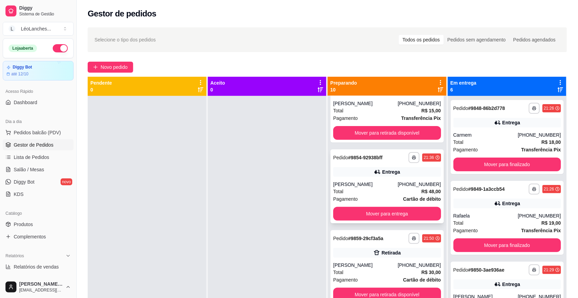
scroll to position [0, 0]
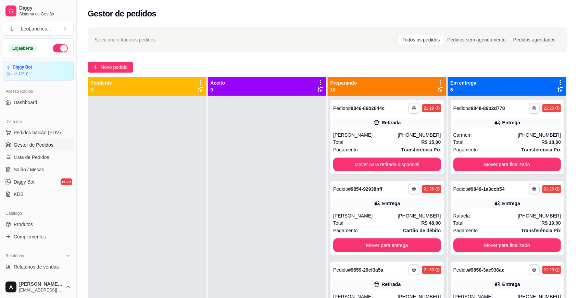
click at [376, 288] on div "Retirada" at bounding box center [387, 285] width 108 height 10
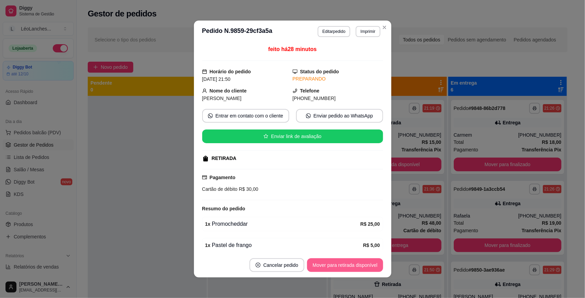
click at [369, 259] on button "Mover para retirada disponível" at bounding box center [345, 265] width 76 height 14
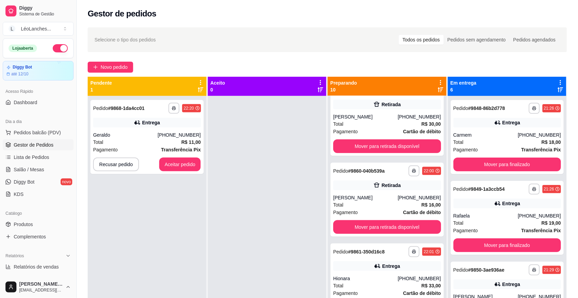
scroll to position [181, 0]
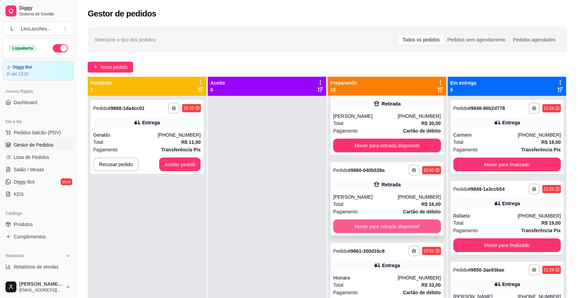
click at [396, 229] on button "Mover para retirada disponível" at bounding box center [387, 227] width 108 height 14
click at [50, 145] on span "Gestor de Pedidos" at bounding box center [34, 144] width 40 height 7
click at [29, 226] on span "Produtos" at bounding box center [23, 224] width 19 height 7
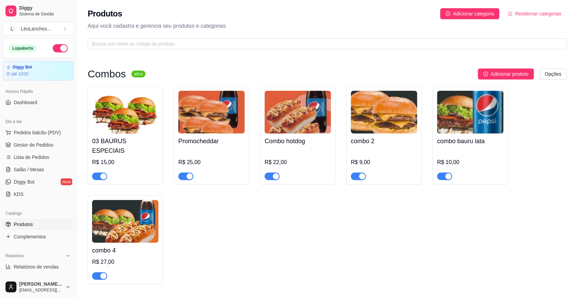
click at [273, 173] on div "button" at bounding box center [276, 176] width 6 height 6
click at [103, 273] on div "button" at bounding box center [103, 276] width 6 height 6
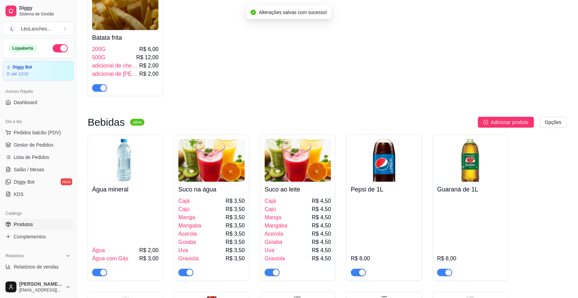
scroll to position [1142, 0]
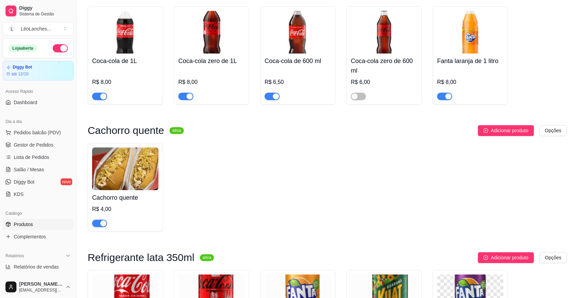
click at [103, 222] on div "button" at bounding box center [103, 224] width 6 height 6
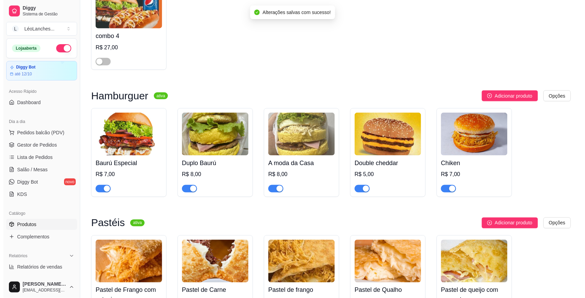
scroll to position [0, 0]
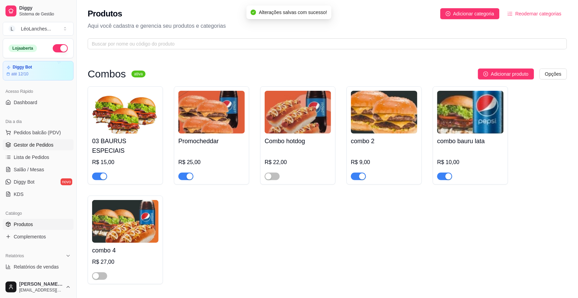
click at [53, 146] on link "Gestor de Pedidos" at bounding box center [38, 144] width 71 height 11
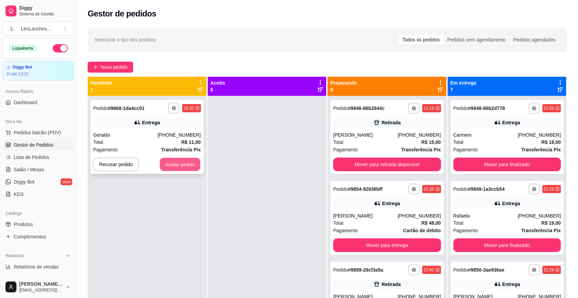
click at [187, 163] on button "Aceitar pedido" at bounding box center [180, 164] width 40 height 13
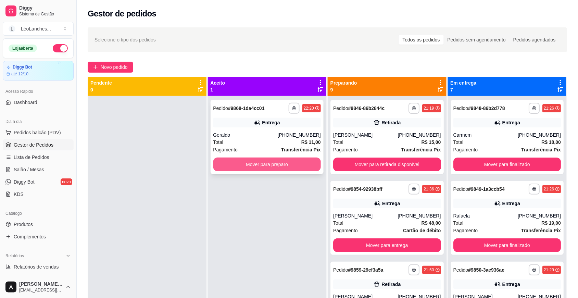
click at [283, 162] on button "Mover para preparo" at bounding box center [267, 165] width 108 height 14
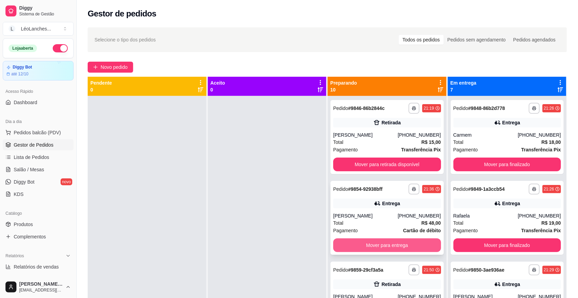
click at [384, 239] on button "Mover para entrega" at bounding box center [387, 245] width 108 height 14
click at [361, 245] on button "Mover para retirada disponível" at bounding box center [387, 245] width 104 height 13
click at [504, 140] on div "Total R$ 18,00" at bounding box center [508, 142] width 108 height 8
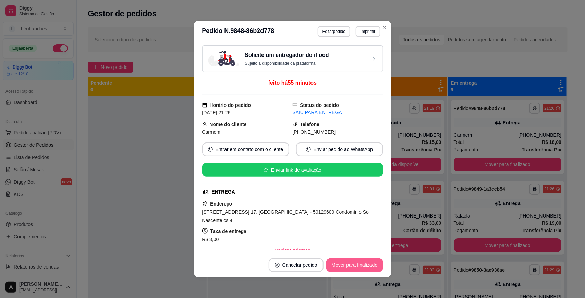
click at [352, 262] on button "Mover para finalizado" at bounding box center [354, 265] width 57 height 14
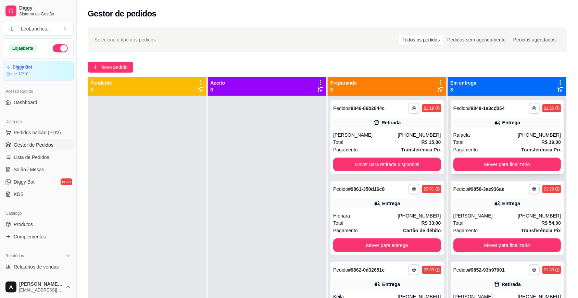
click at [495, 142] on div "Total R$ 19,00" at bounding box center [508, 142] width 108 height 8
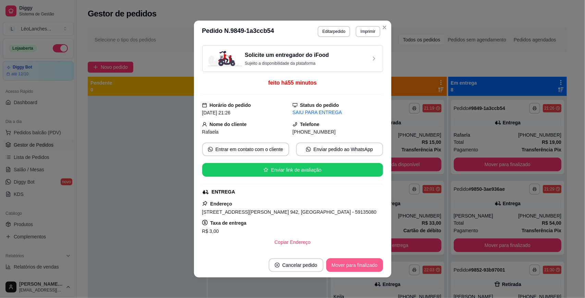
click at [361, 260] on button "Mover para finalizado" at bounding box center [354, 265] width 57 height 14
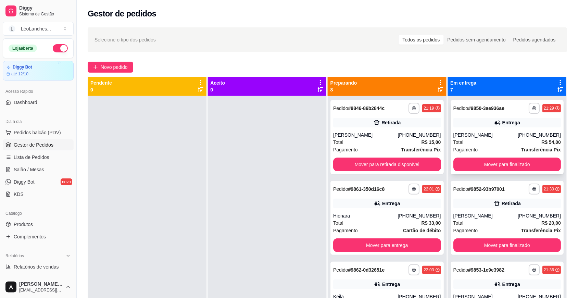
click at [497, 140] on div "Total R$ 54,00" at bounding box center [508, 142] width 108 height 8
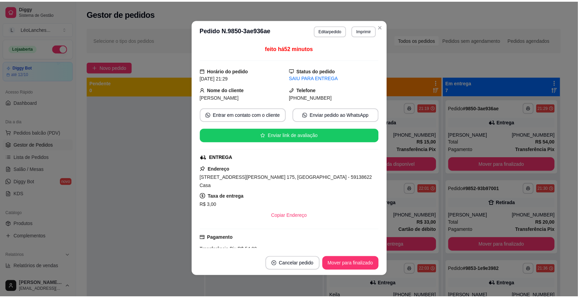
scroll to position [194, 0]
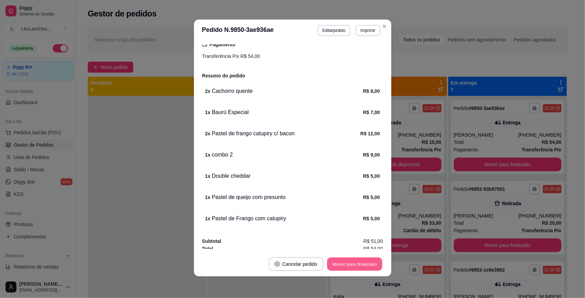
click at [352, 267] on button "Mover para finalizado" at bounding box center [354, 264] width 55 height 13
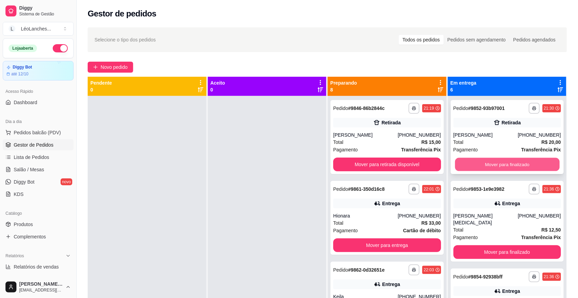
click at [492, 167] on button "Mover para finalizado" at bounding box center [507, 164] width 104 height 13
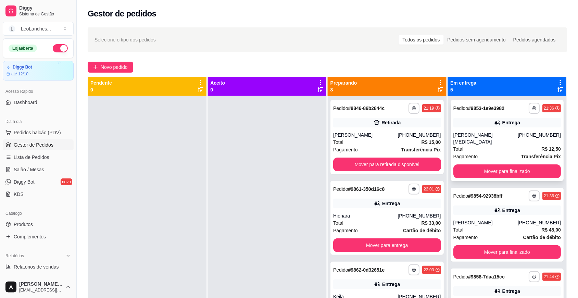
click at [493, 153] on div "Pagamento Transferência Pix" at bounding box center [508, 157] width 108 height 8
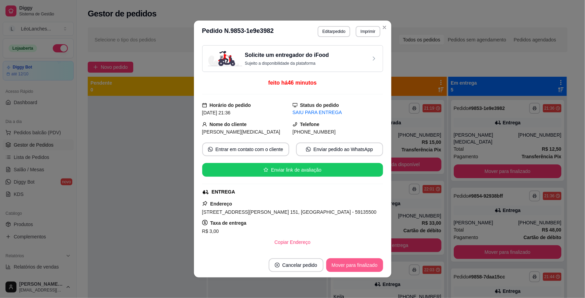
click at [350, 266] on button "Mover para finalizado" at bounding box center [354, 265] width 57 height 14
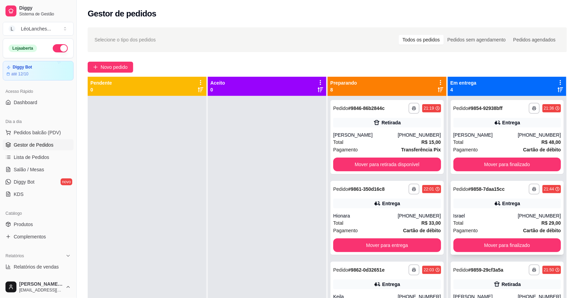
click at [483, 218] on div "Israel" at bounding box center [486, 215] width 64 height 7
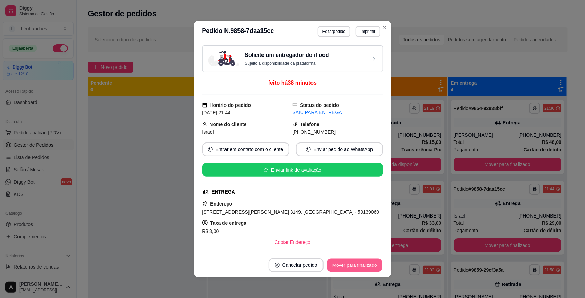
click at [347, 263] on button "Mover para finalizado" at bounding box center [354, 265] width 55 height 13
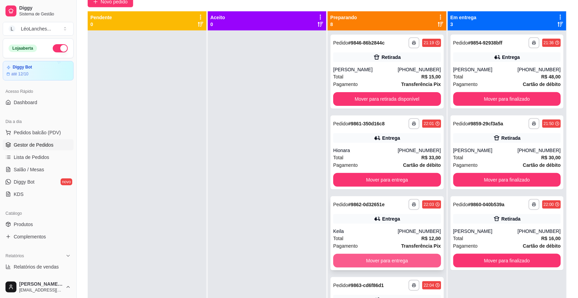
scroll to position [0, 0]
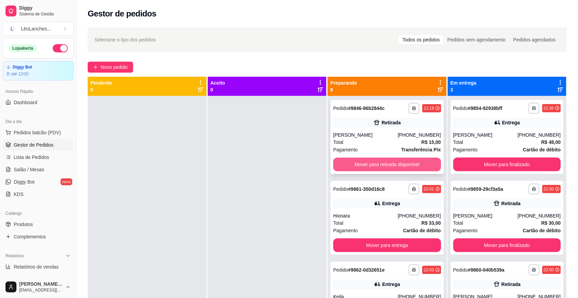
click at [419, 168] on button "Mover para retirada disponível" at bounding box center [387, 165] width 108 height 14
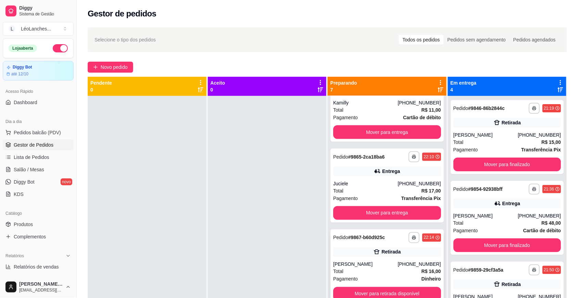
scroll to position [281, 0]
click at [379, 290] on button "Mover para retirada disponível" at bounding box center [387, 294] width 108 height 14
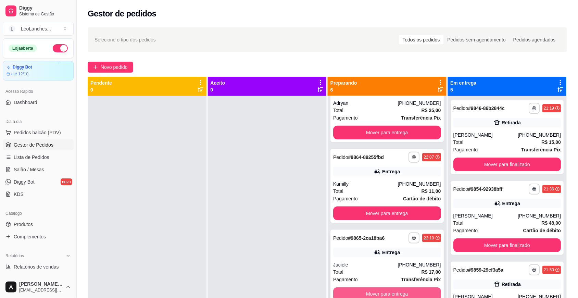
click at [381, 290] on button "Mover para entrega" at bounding box center [387, 294] width 108 height 14
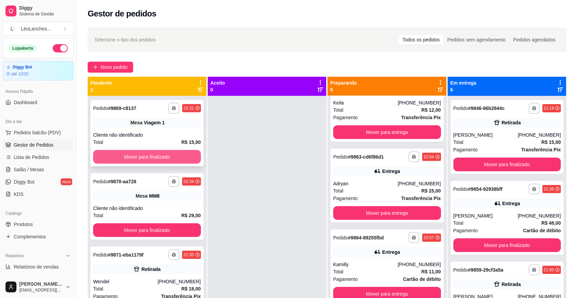
click at [163, 152] on button "Mover para finalizado" at bounding box center [147, 157] width 108 height 14
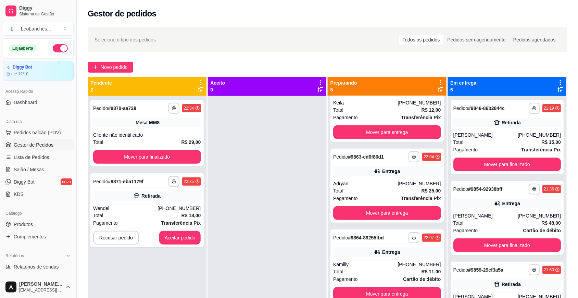
click at [163, 148] on div "**********" at bounding box center [146, 133] width 113 height 66
click at [152, 155] on button "Mover para finalizado" at bounding box center [147, 157] width 108 height 14
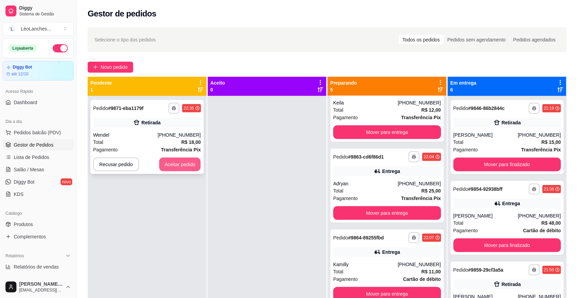
click at [179, 162] on button "Aceitar pedido" at bounding box center [180, 165] width 42 height 14
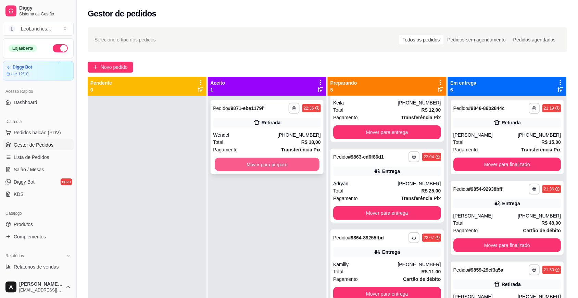
click at [235, 161] on button "Mover para preparo" at bounding box center [267, 164] width 104 height 13
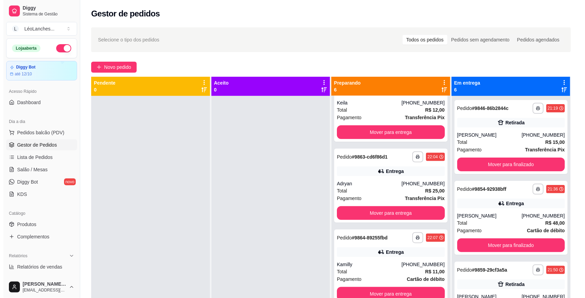
scroll to position [194, 0]
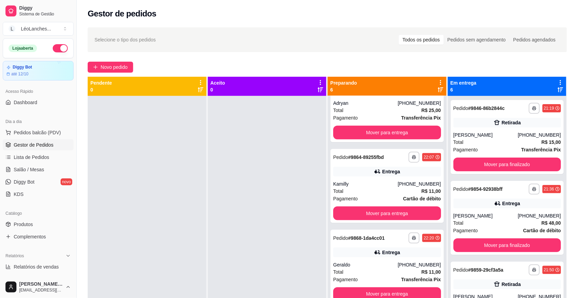
click at [542, 17] on div "Gestor de pedidos" at bounding box center [328, 13] width 480 height 11
click at [418, 0] on div "Gestor de pedidos" at bounding box center [328, 11] width 502 height 23
click at [518, 168] on button "Mover para finalizado" at bounding box center [508, 165] width 108 height 14
click at [501, 149] on div "Pagamento Cartão de débito" at bounding box center [508, 150] width 108 height 8
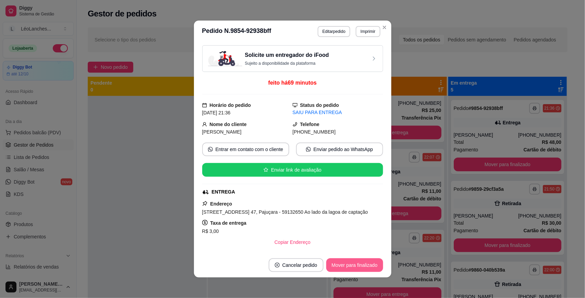
click at [365, 266] on button "Mover para finalizado" at bounding box center [354, 265] width 57 height 14
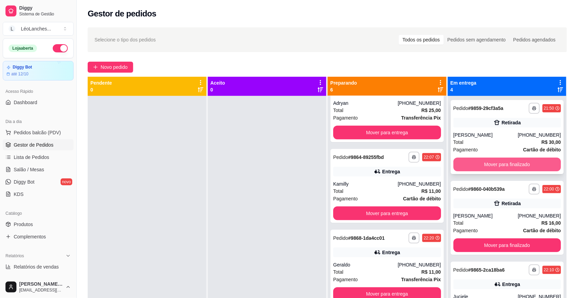
click at [501, 159] on button "Mover para finalizado" at bounding box center [508, 165] width 108 height 14
click at [501, 161] on button "Mover para finalizado" at bounding box center [508, 165] width 108 height 14
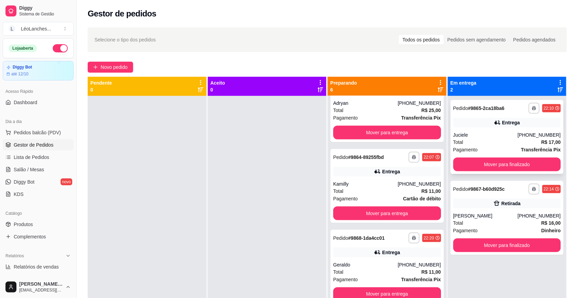
click at [500, 143] on div "Total R$ 17,00" at bounding box center [508, 142] width 108 height 8
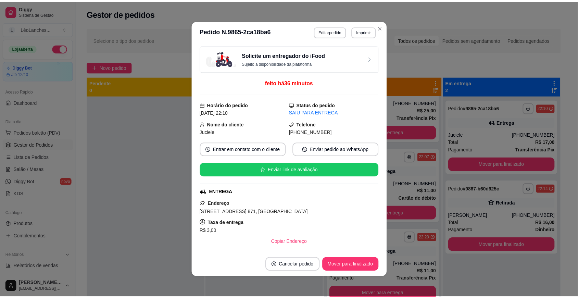
scroll to position [98, 0]
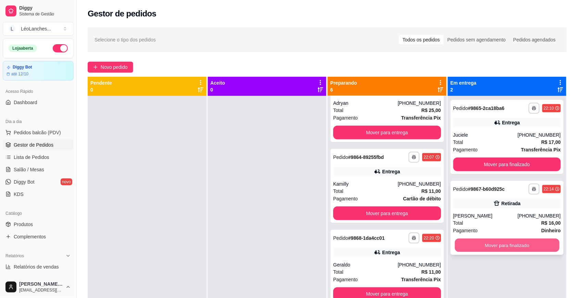
click at [490, 248] on button "Mover para finalizado" at bounding box center [507, 245] width 104 height 13
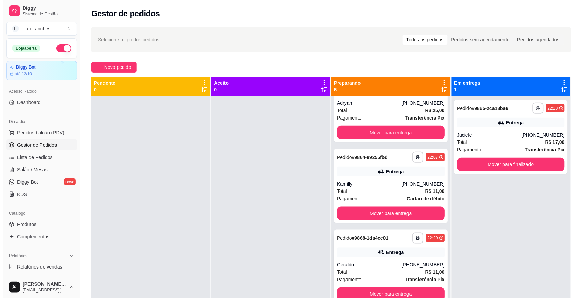
scroll to position [0, 0]
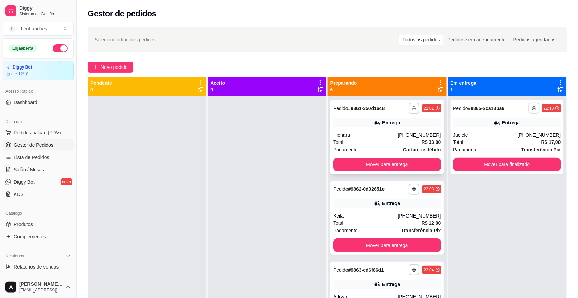
click at [378, 136] on div "Hionara" at bounding box center [365, 135] width 64 height 7
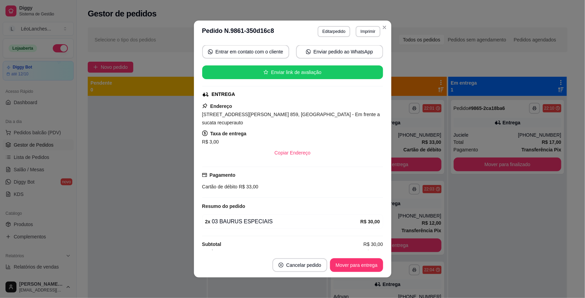
scroll to position [1, 0]
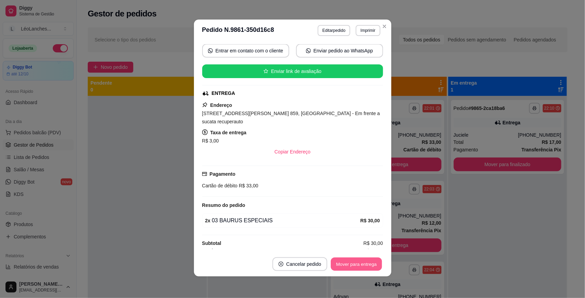
click at [358, 261] on button "Mover para entrega" at bounding box center [356, 264] width 51 height 13
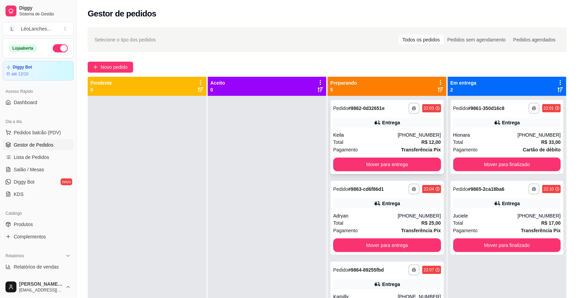
click at [370, 140] on div "Total R$ 12,00" at bounding box center [387, 142] width 108 height 8
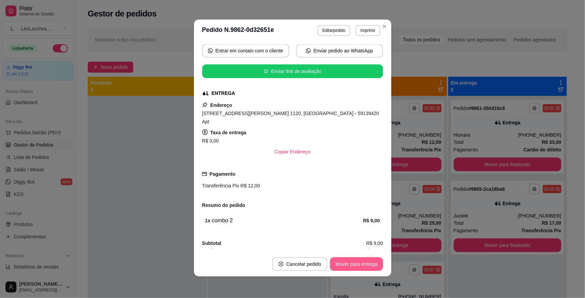
click at [372, 267] on button "Mover para entrega" at bounding box center [356, 264] width 53 height 14
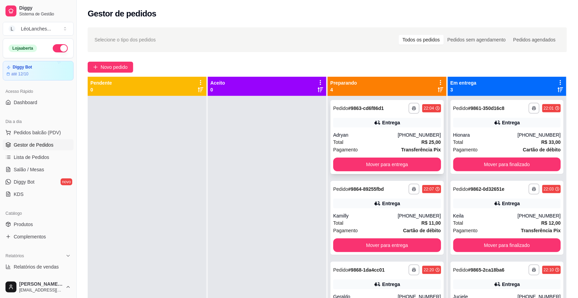
click at [377, 139] on div "Total R$ 25,00" at bounding box center [387, 142] width 108 height 8
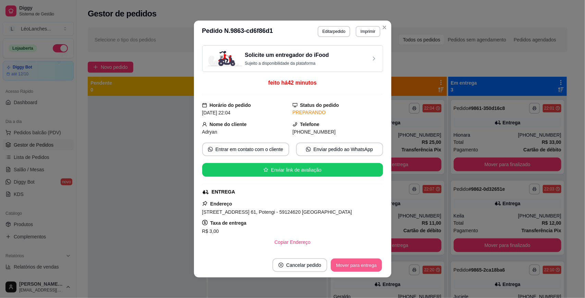
click at [361, 264] on button "Mover para entrega" at bounding box center [356, 265] width 51 height 13
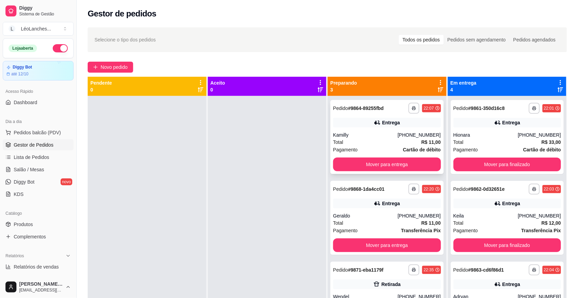
click at [365, 141] on div "Total R$ 11,00" at bounding box center [387, 142] width 108 height 8
click at [374, 220] on div "Total R$ 11,00" at bounding box center [387, 223] width 108 height 8
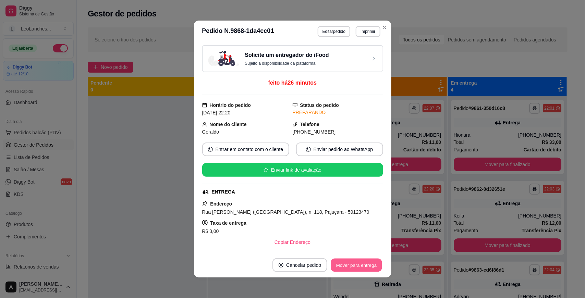
click at [337, 264] on button "Mover para entrega" at bounding box center [356, 265] width 51 height 13
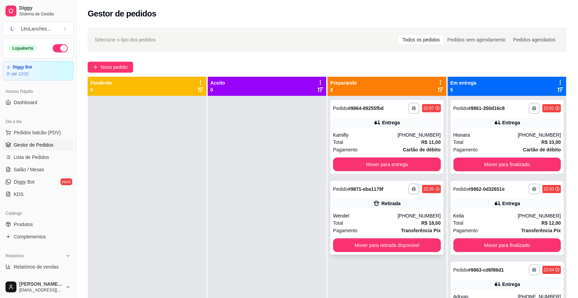
click at [372, 222] on div "Total R$ 18,00" at bounding box center [387, 223] width 108 height 8
click at [369, 244] on button "Mover para retirada disponível" at bounding box center [387, 245] width 104 height 13
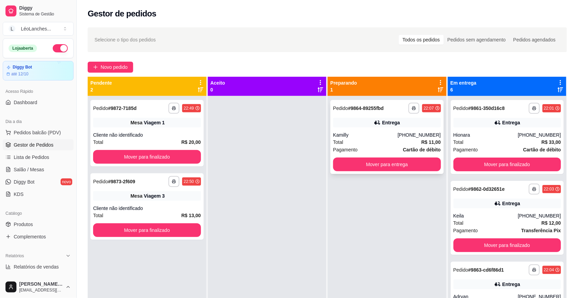
click at [374, 135] on div "Kamilly" at bounding box center [365, 135] width 64 height 7
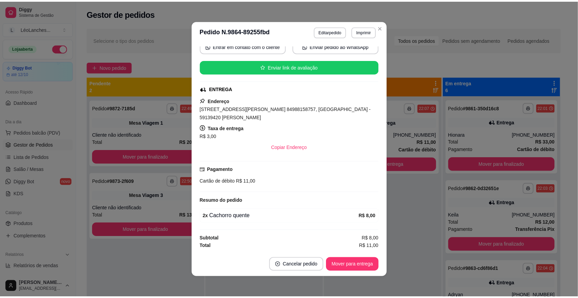
scroll to position [106, 0]
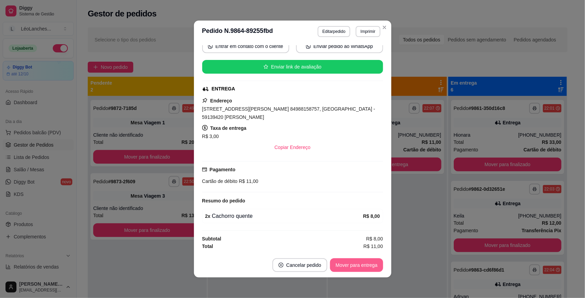
click at [359, 261] on button "Mover para entrega" at bounding box center [356, 265] width 53 height 14
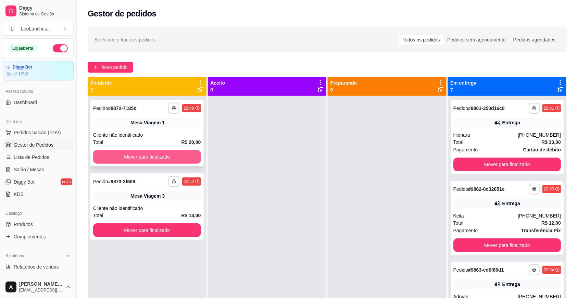
click at [172, 156] on button "Mover para finalizado" at bounding box center [147, 157] width 108 height 14
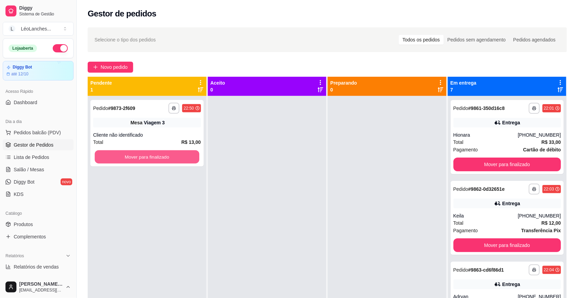
click at [173, 157] on button "Mover para finalizado" at bounding box center [147, 156] width 104 height 13
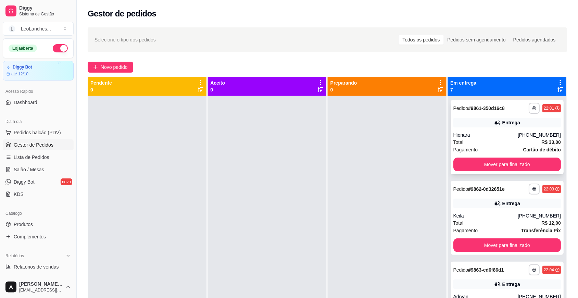
click at [487, 145] on div "Total R$ 33,00" at bounding box center [508, 142] width 108 height 8
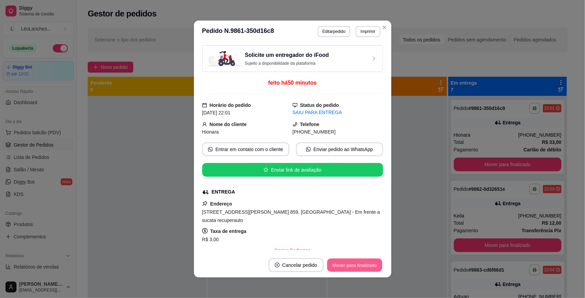
click at [358, 263] on button "Mover para finalizado" at bounding box center [354, 265] width 55 height 13
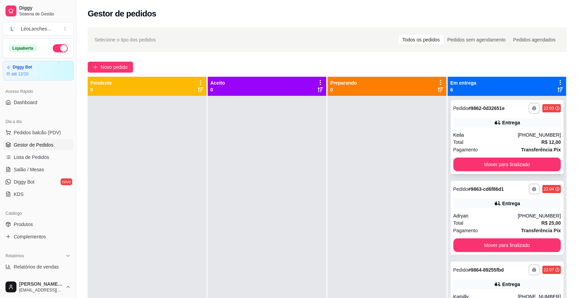
click at [489, 137] on div "Keila" at bounding box center [486, 135] width 64 height 7
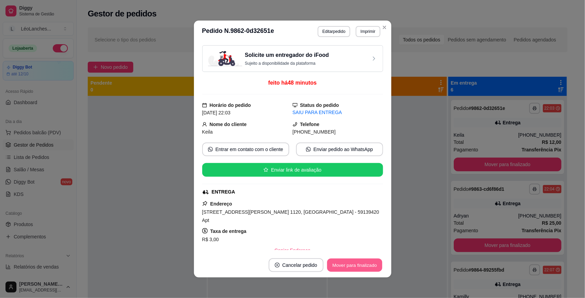
click at [355, 266] on button "Mover para finalizado" at bounding box center [354, 265] width 55 height 13
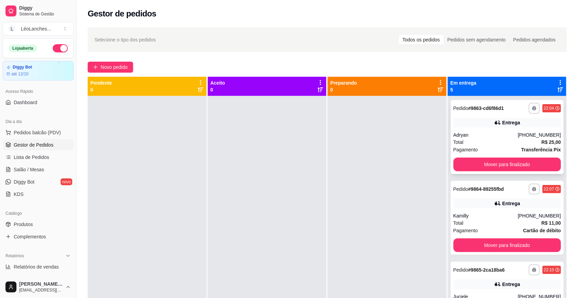
click at [501, 143] on div "Total R$ 25,00" at bounding box center [508, 142] width 108 height 8
click at [495, 220] on div "Total R$ 11,00" at bounding box center [508, 223] width 108 height 8
click at [481, 240] on button "Mover para finalizado" at bounding box center [507, 245] width 104 height 13
click at [485, 223] on div "Total R$ 17,00" at bounding box center [508, 223] width 108 height 8
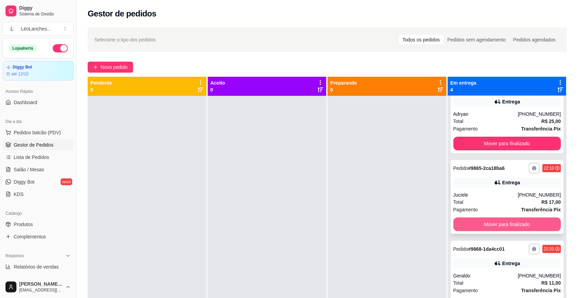
scroll to position [32, 0]
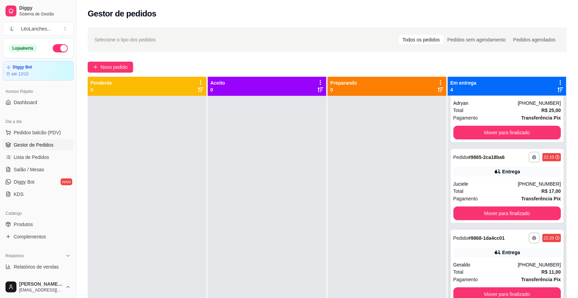
click at [487, 268] on div "Total R$ 11,00" at bounding box center [508, 272] width 108 height 8
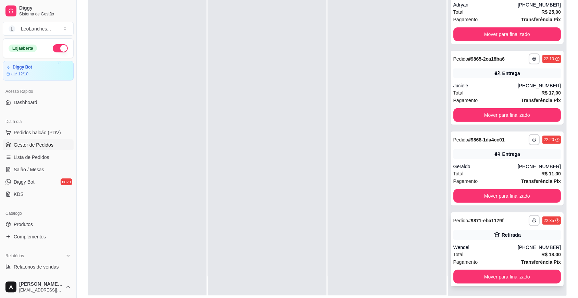
scroll to position [104, 0]
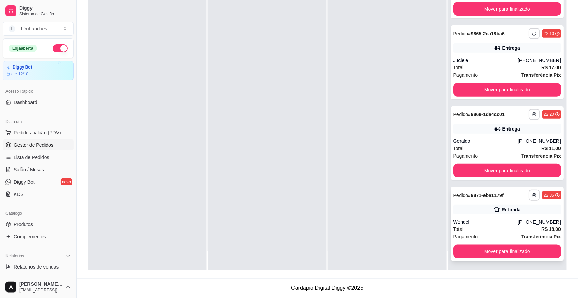
click at [495, 231] on div "Total R$ 18,00" at bounding box center [508, 229] width 108 height 8
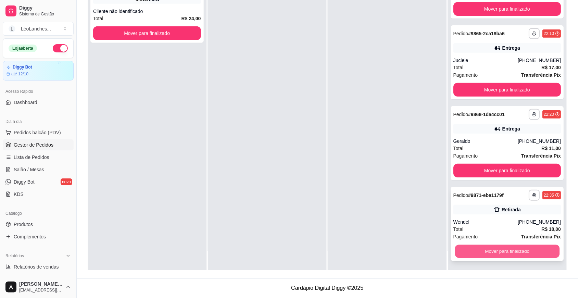
click at [517, 248] on button "Mover para finalizado" at bounding box center [507, 251] width 104 height 13
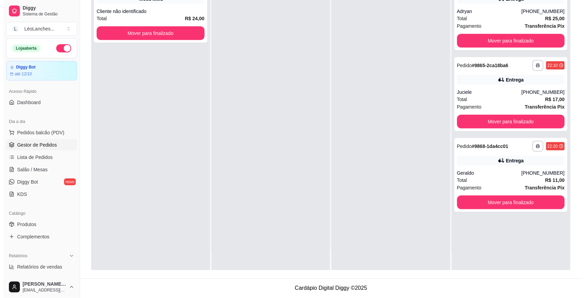
scroll to position [0, 0]
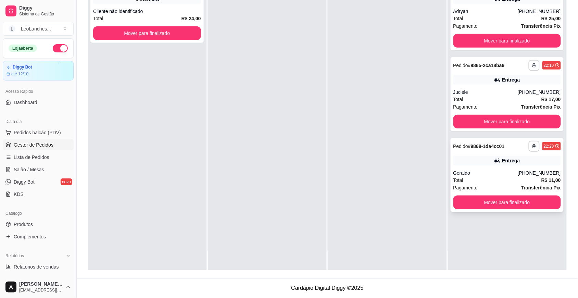
click at [495, 177] on div "Total R$ 11,00" at bounding box center [508, 180] width 108 height 8
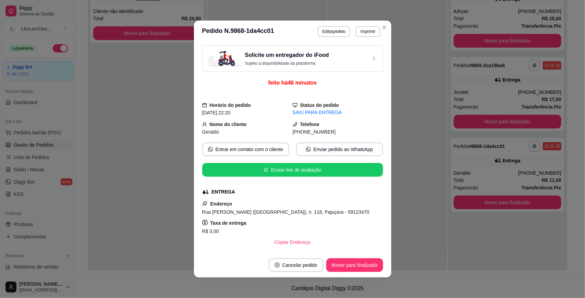
scroll to position [98, 0]
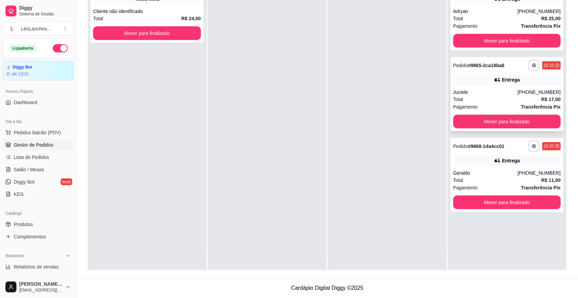
click at [485, 95] on div "Juciele" at bounding box center [486, 92] width 64 height 7
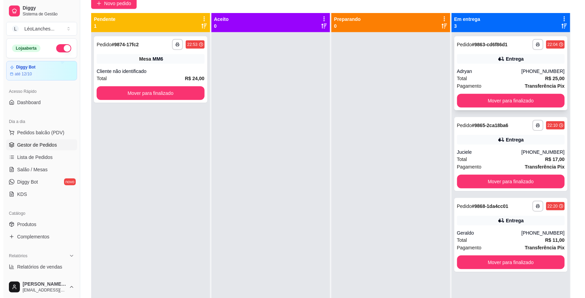
scroll to position [0, 0]
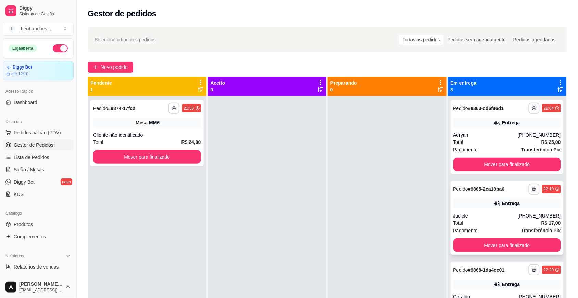
click at [494, 220] on div "Total R$ 17,00" at bounding box center [508, 223] width 108 height 8
click at [494, 143] on div "Total R$ 25,00" at bounding box center [508, 142] width 108 height 8
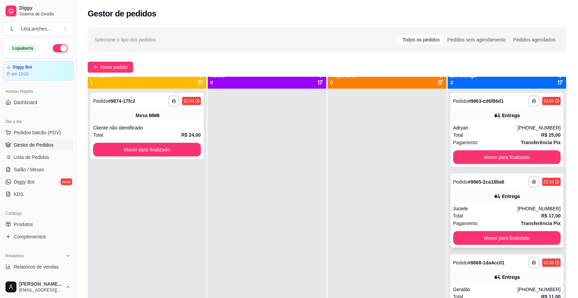
scroll to position [19, 0]
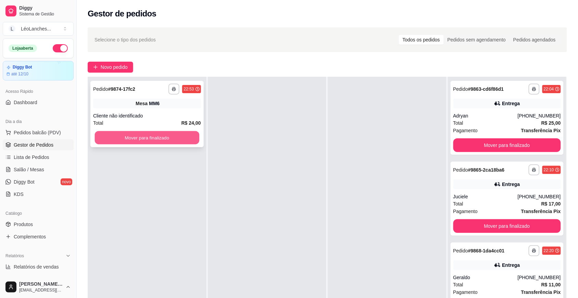
click at [153, 134] on button "Mover para finalizado" at bounding box center [147, 137] width 104 height 13
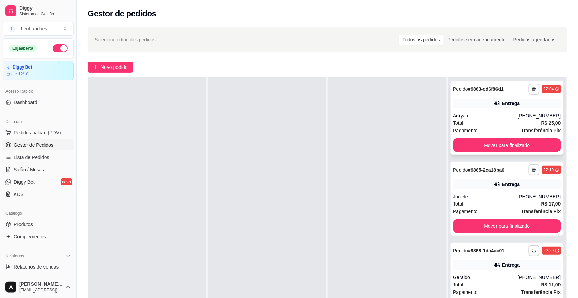
click at [494, 122] on div "Total R$ 25,00" at bounding box center [508, 123] width 108 height 8
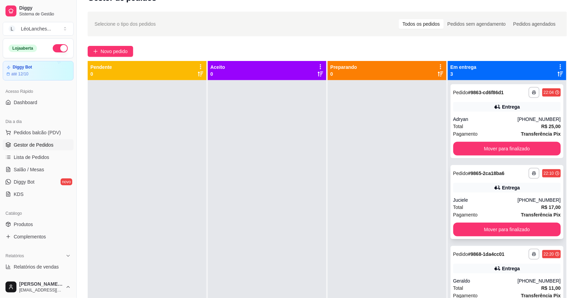
scroll to position [0, 0]
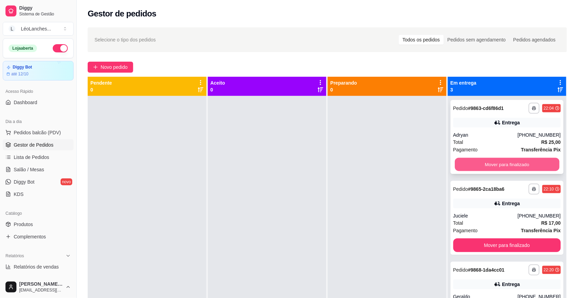
click at [508, 161] on button "Mover para finalizado" at bounding box center [507, 164] width 104 height 13
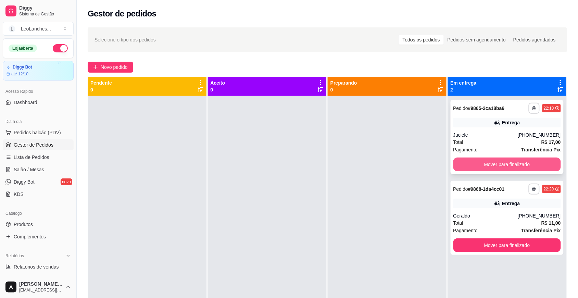
click at [508, 161] on button "Mover para finalizado" at bounding box center [508, 165] width 108 height 14
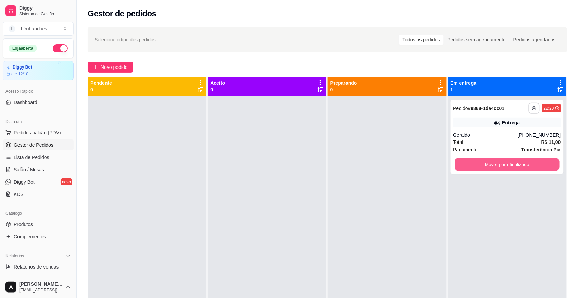
click at [508, 161] on button "Mover para finalizado" at bounding box center [507, 164] width 104 height 13
